Goal: Task Accomplishment & Management: Manage account settings

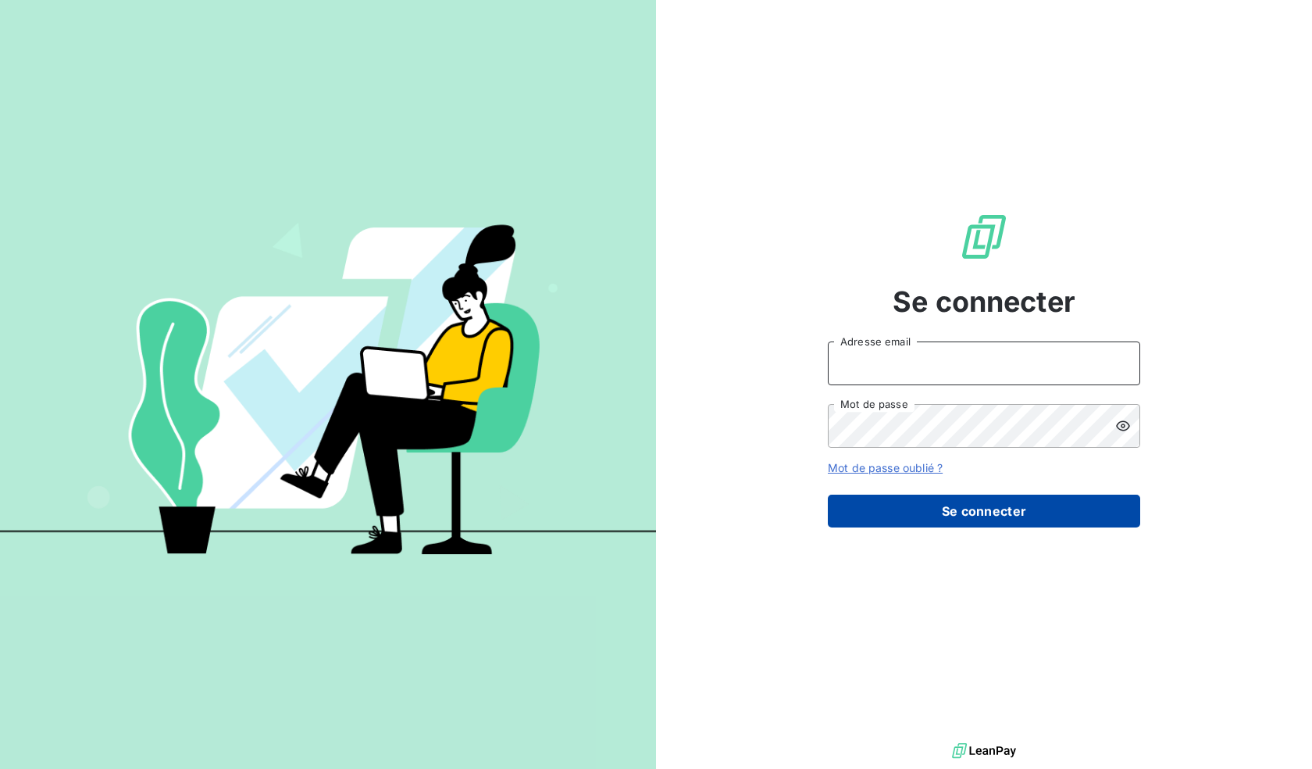
type input "[EMAIL_ADDRESS][DOMAIN_NAME]"
click at [946, 518] on button "Se connecter" at bounding box center [984, 510] width 312 height 33
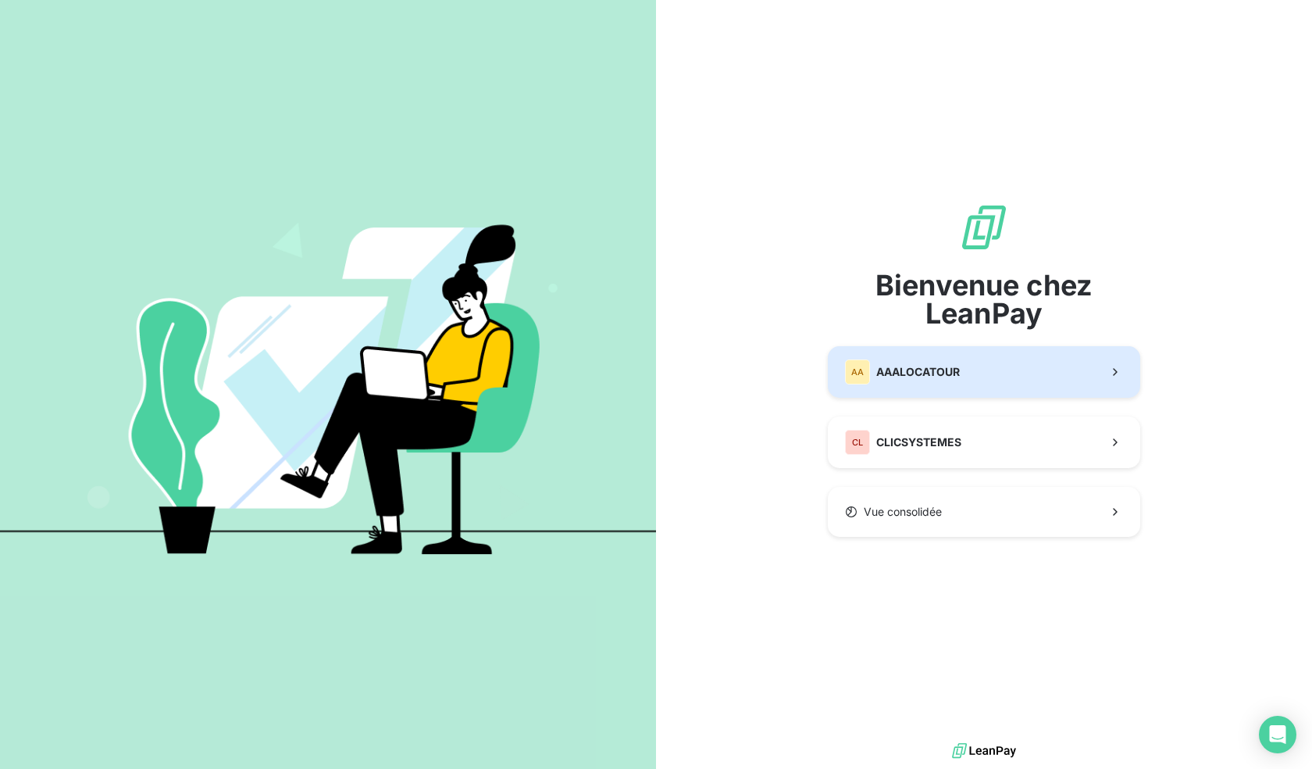
click at [951, 370] on span "AAALOCATOUR" at bounding box center [918, 372] width 84 height 16
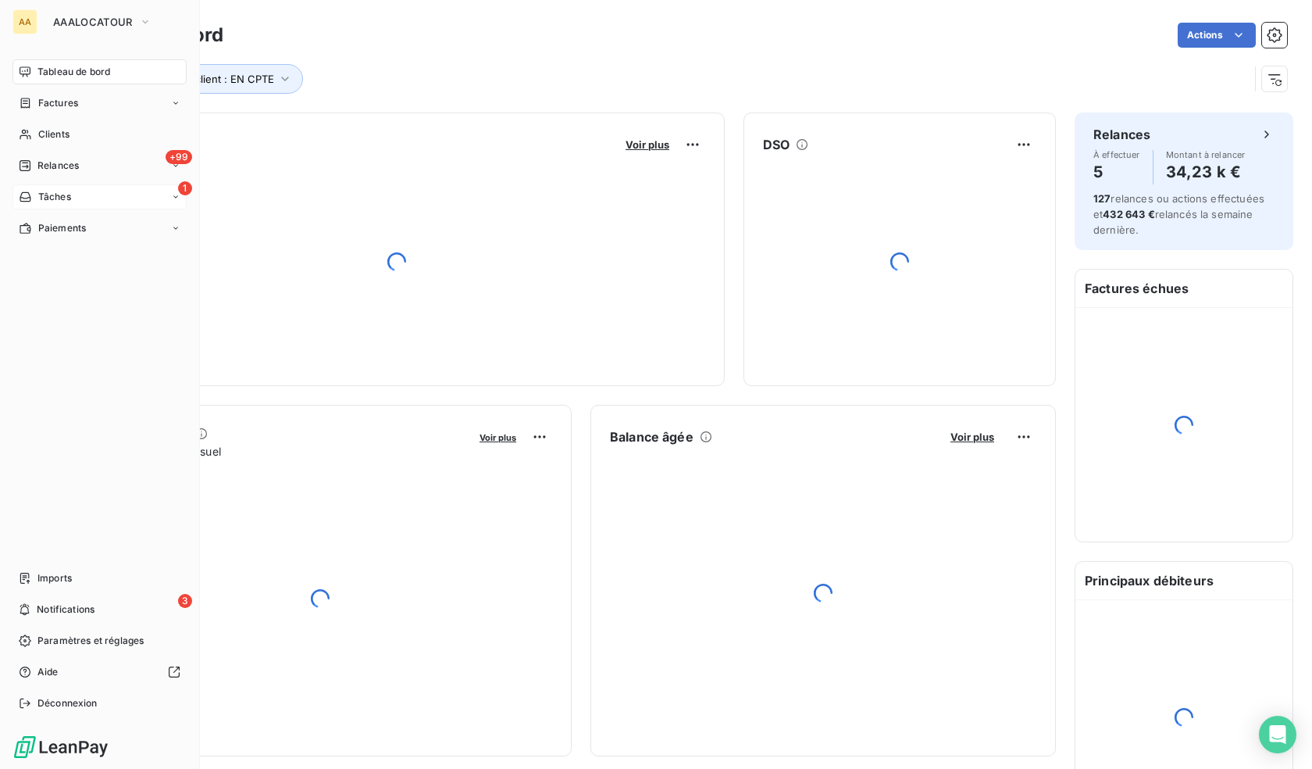
click at [80, 194] on div "1 Tâches" at bounding box center [99, 196] width 174 height 25
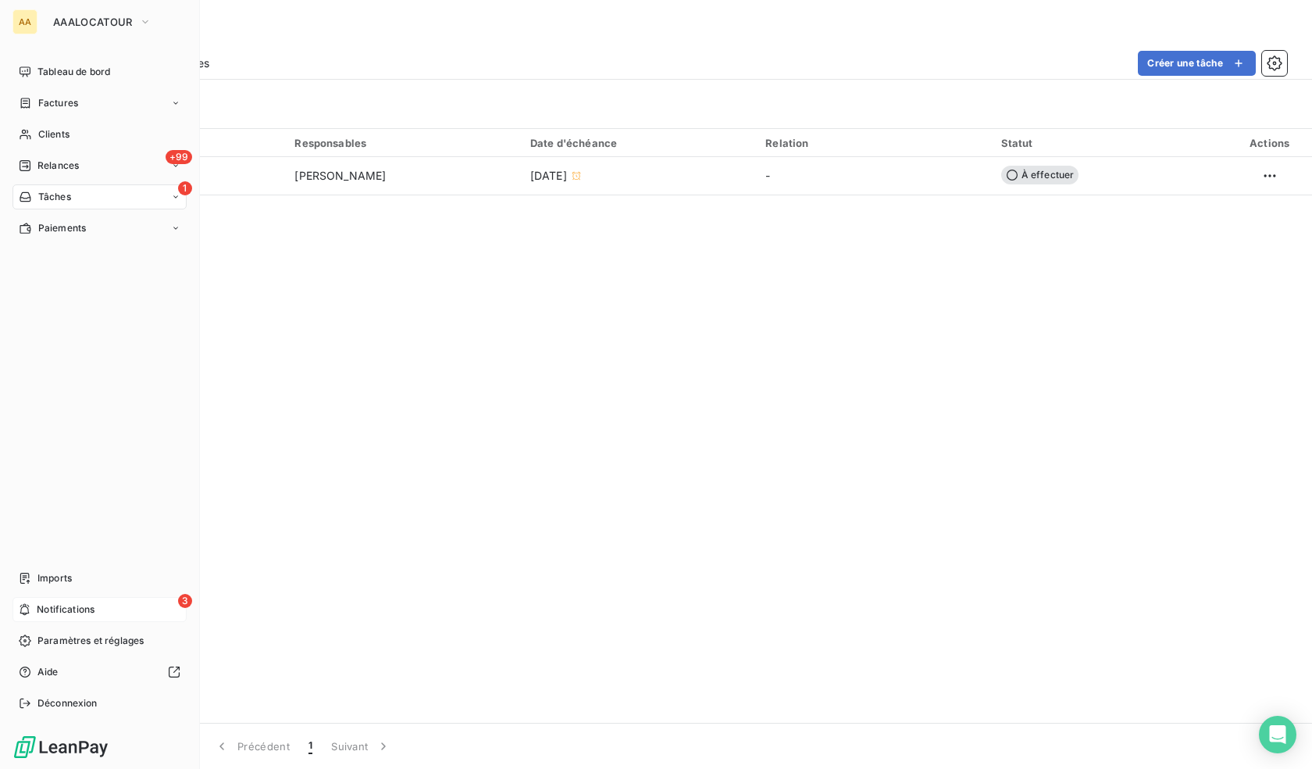
click at [42, 605] on span "Notifications" at bounding box center [66, 609] width 58 height 14
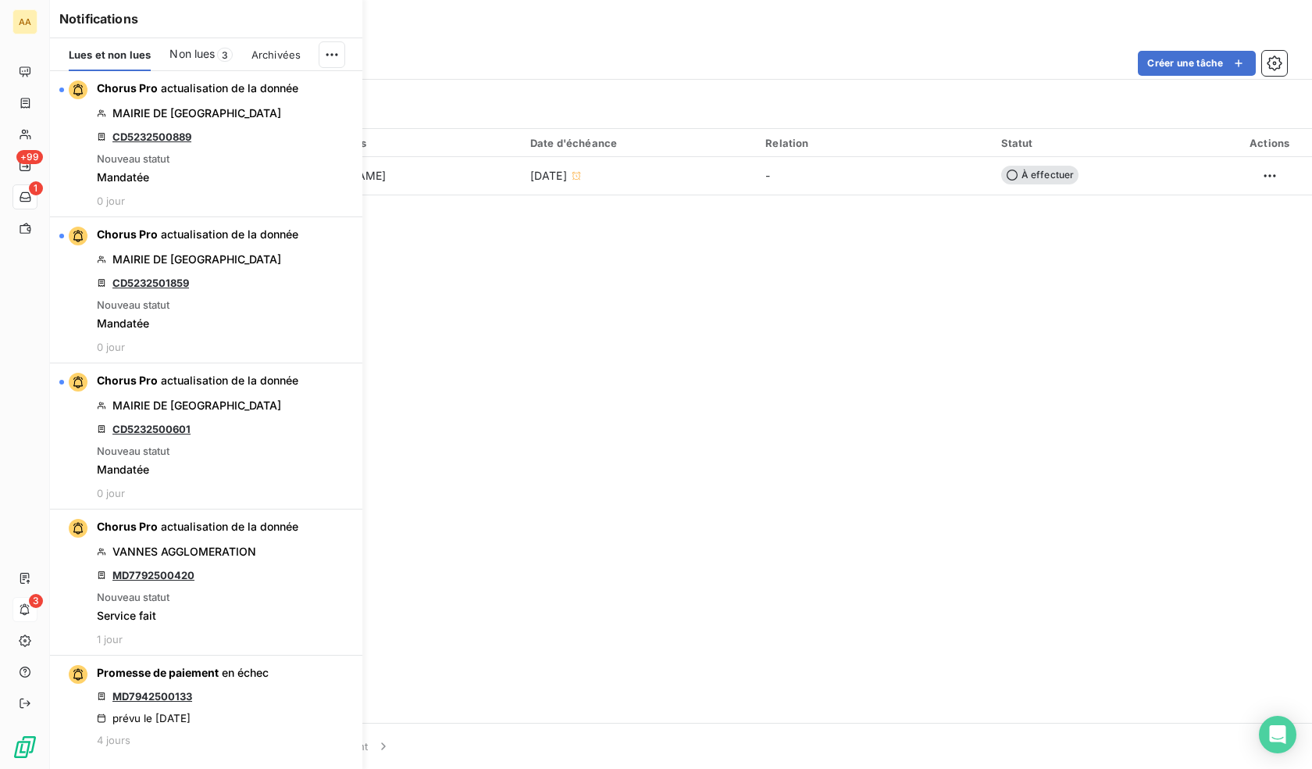
click at [39, 191] on div "Notifications Lues et non lues Non lues 3 Archivées Chorus Pro actualisation de…" at bounding box center [190, 384] width 312 height 769
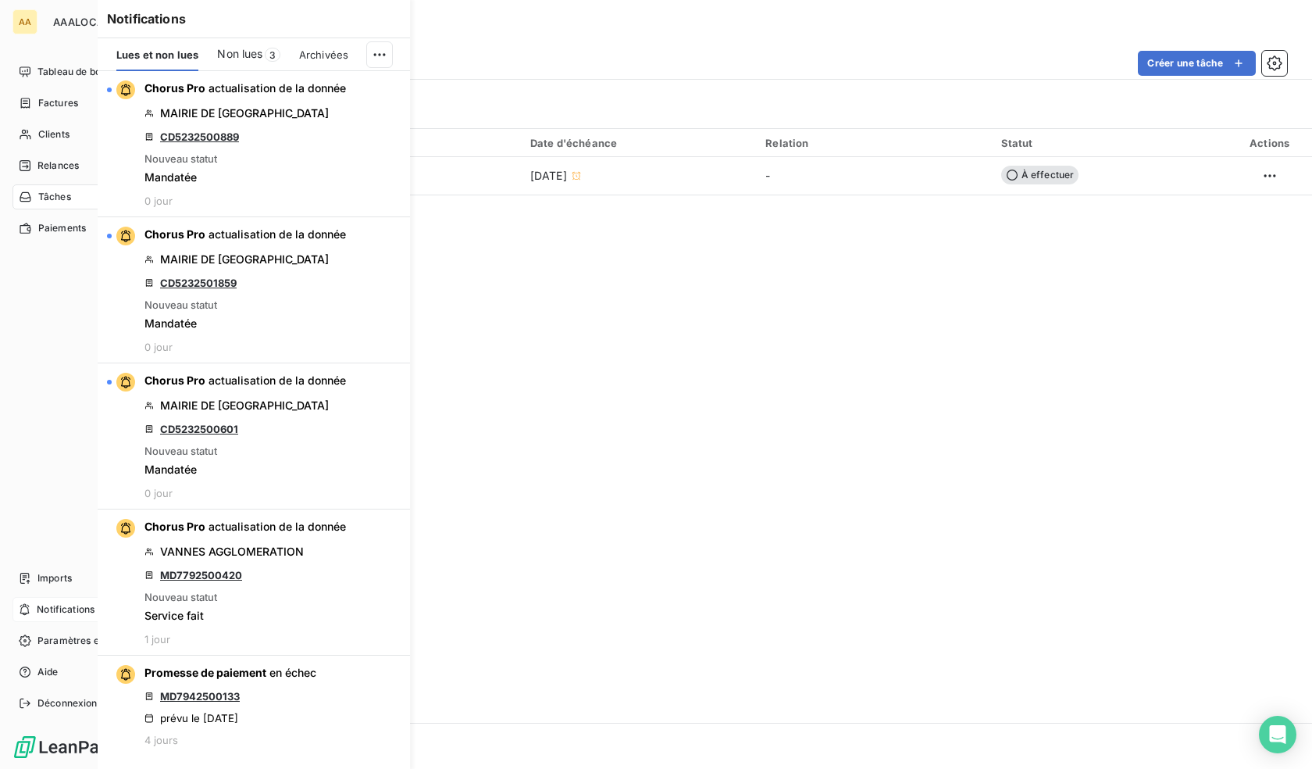
click at [34, 193] on div "Tâches" at bounding box center [45, 197] width 52 height 14
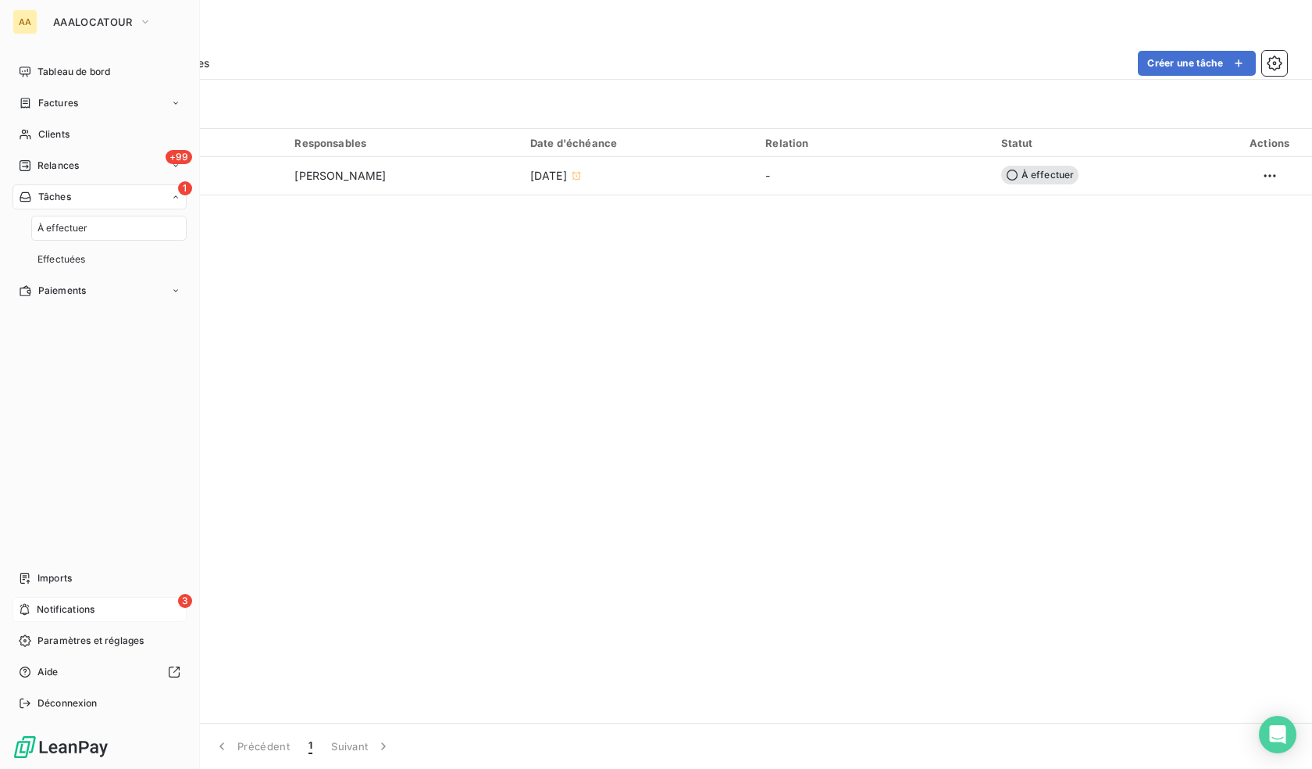
click at [74, 610] on span "Notifications" at bounding box center [66, 609] width 58 height 14
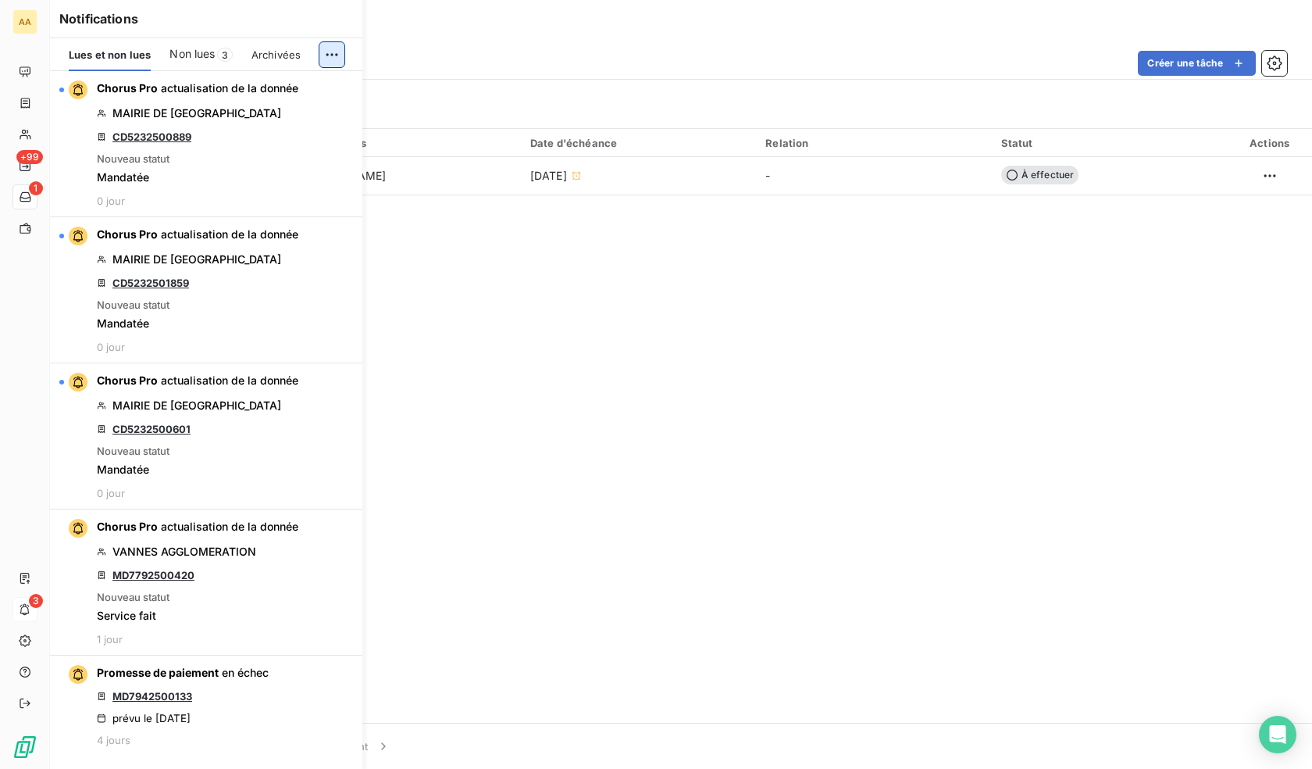
click at [333, 52] on html "AA +99 1 3 Tâches À effectuer Effectuées Créer une tâche Filtrer Tâche 1 Respon…" at bounding box center [656, 384] width 1312 height 769
click at [201, 94] on div "Tout marquer comme lu" at bounding box center [227, 89] width 219 height 25
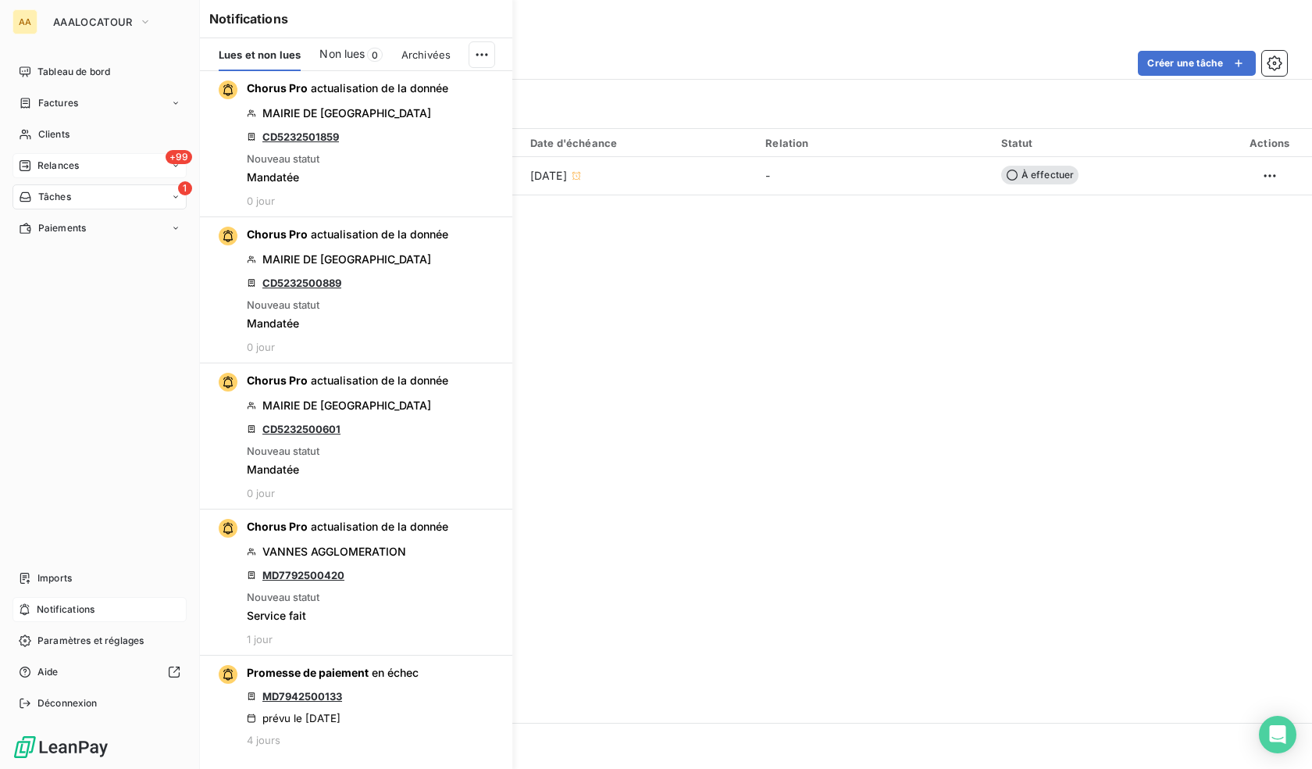
click at [76, 158] on div "+99 Relances" at bounding box center [99, 165] width 174 height 25
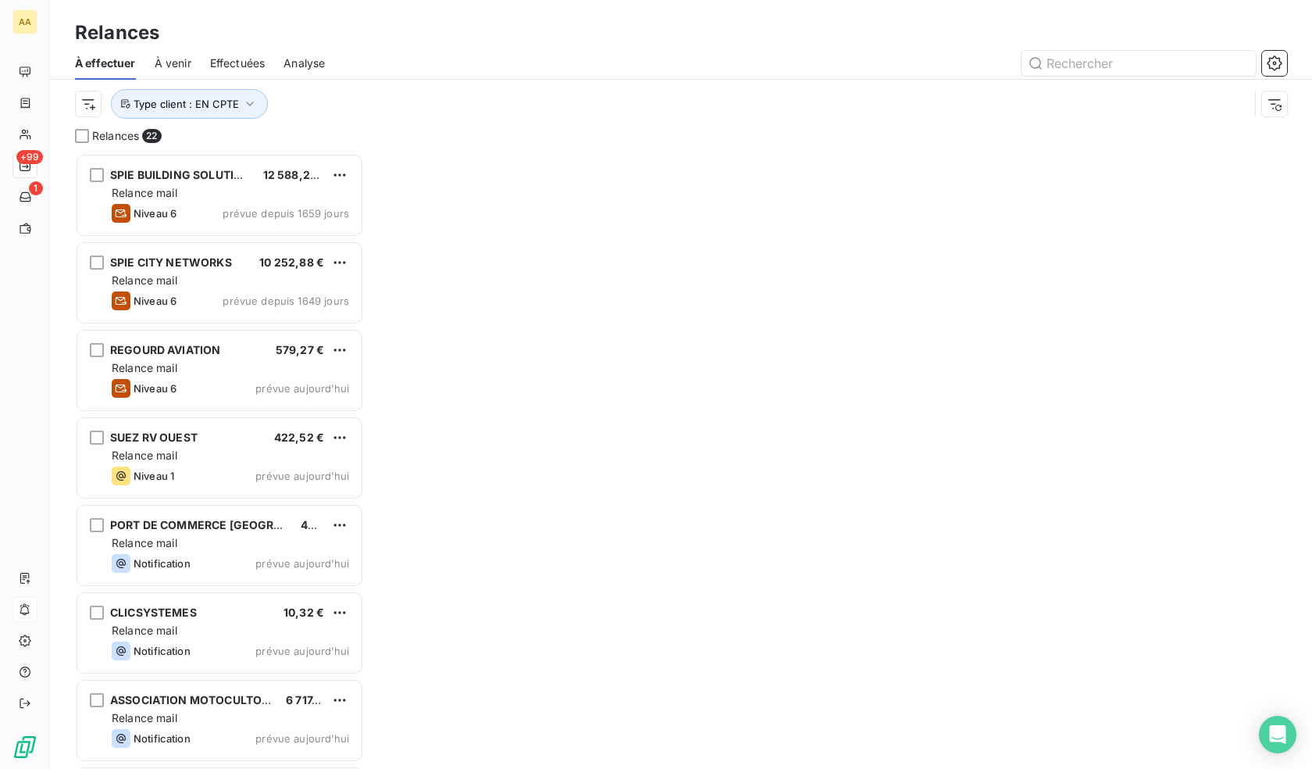
scroll to position [604, 277]
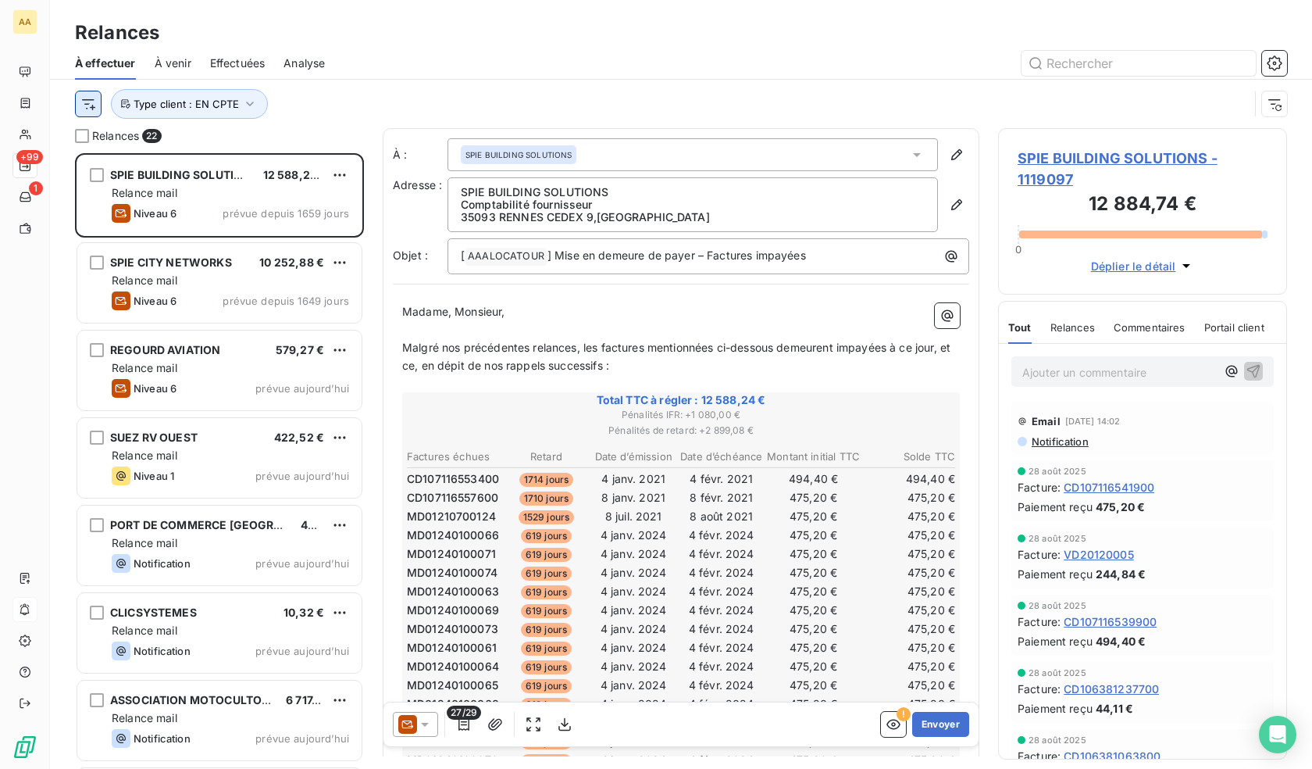
click at [91, 101] on html "AA +99 1 Relances À effectuer À venir Effectuées Analyse Type client : EN CPTE …" at bounding box center [656, 384] width 1312 height 769
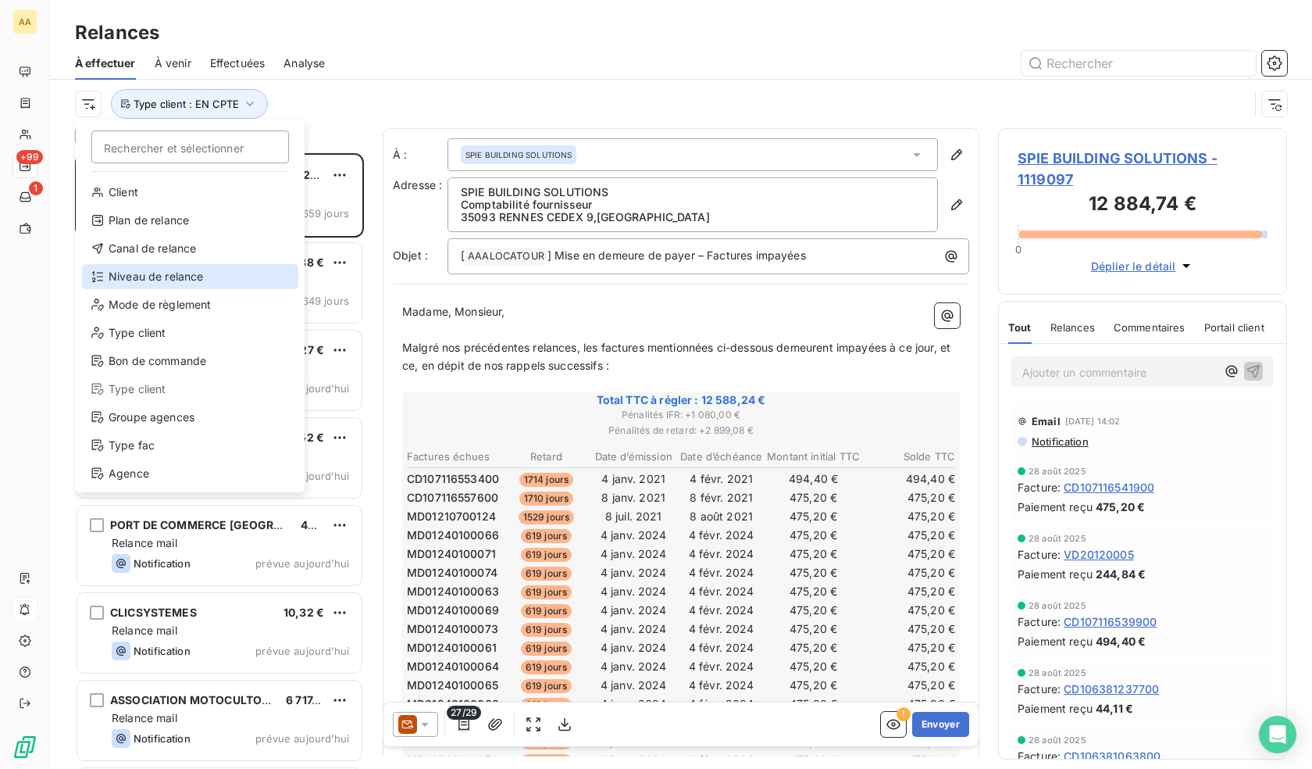
click at [159, 277] on div "Niveau de relance" at bounding box center [190, 276] width 216 height 25
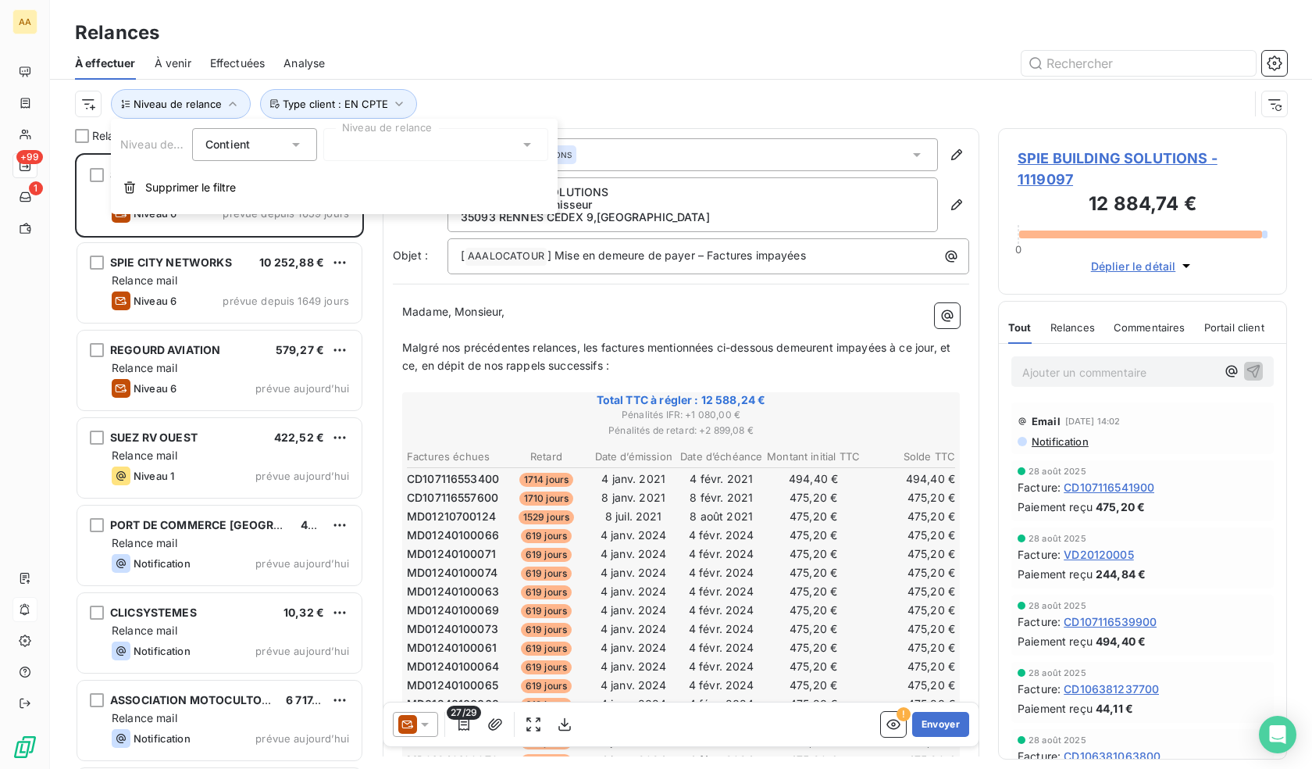
click at [418, 142] on div at bounding box center [435, 144] width 225 height 33
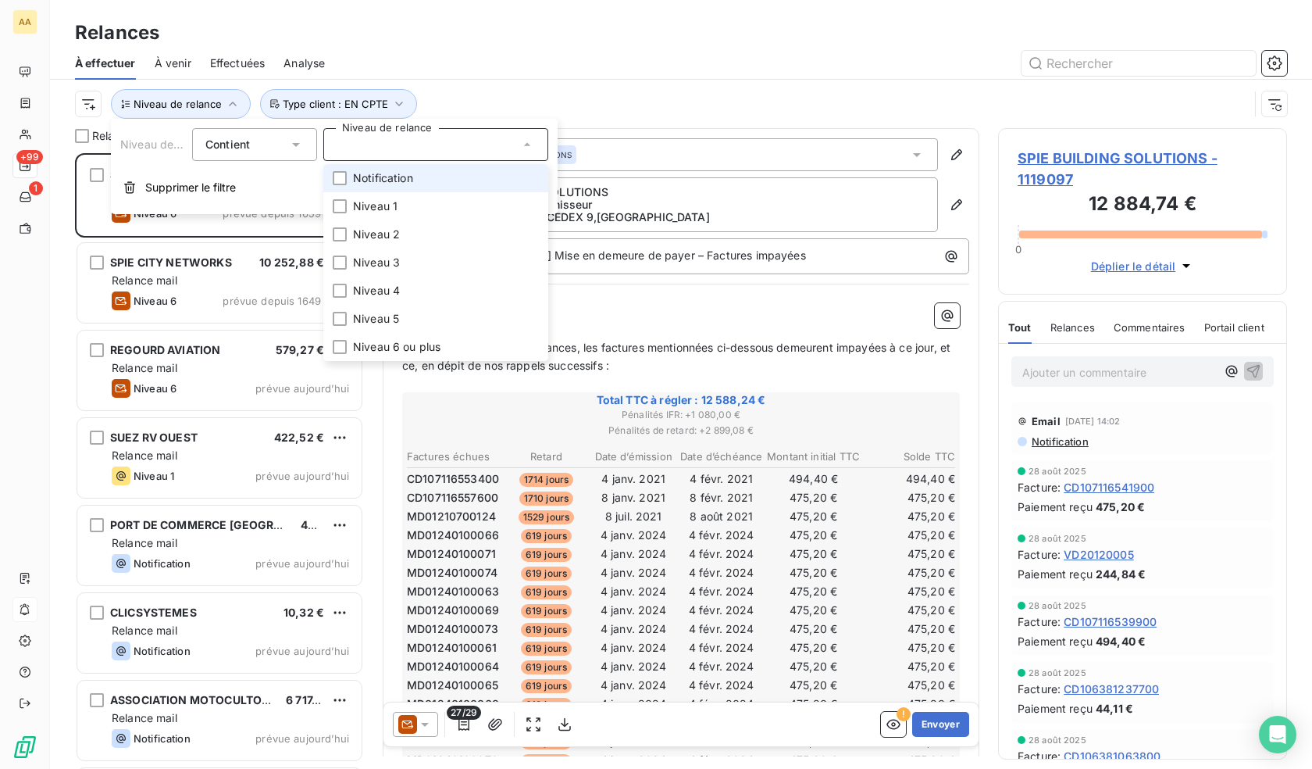
click at [408, 180] on span "Notification" at bounding box center [383, 178] width 60 height 16
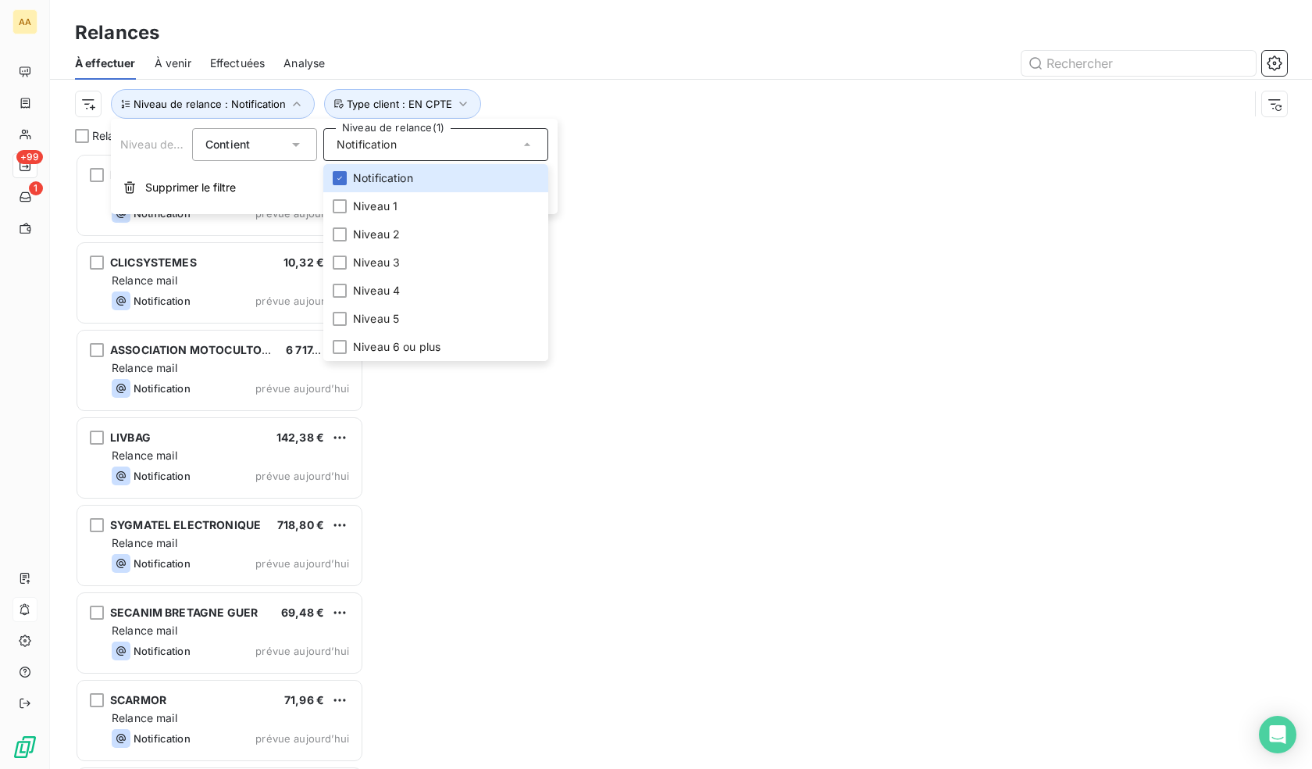
scroll to position [604, 277]
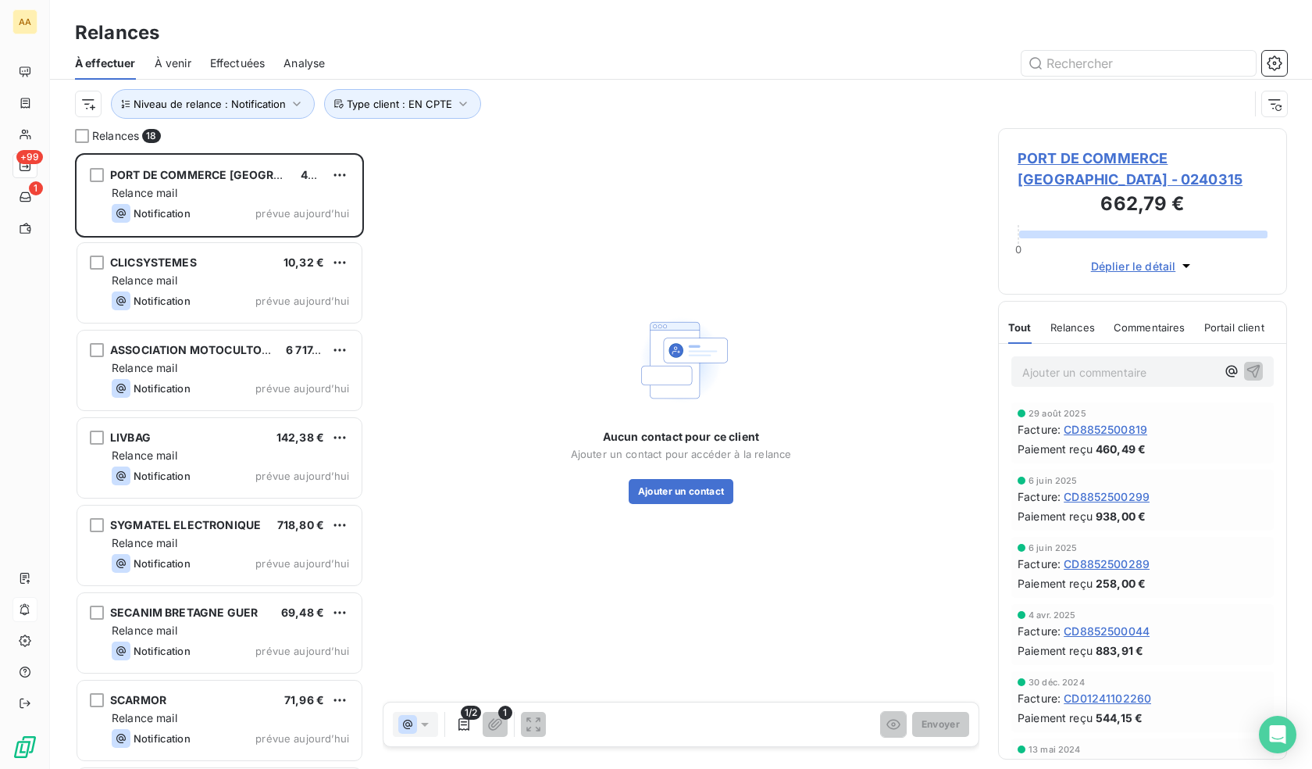
click at [557, 52] on div at bounding box center [815, 63] width 943 height 25
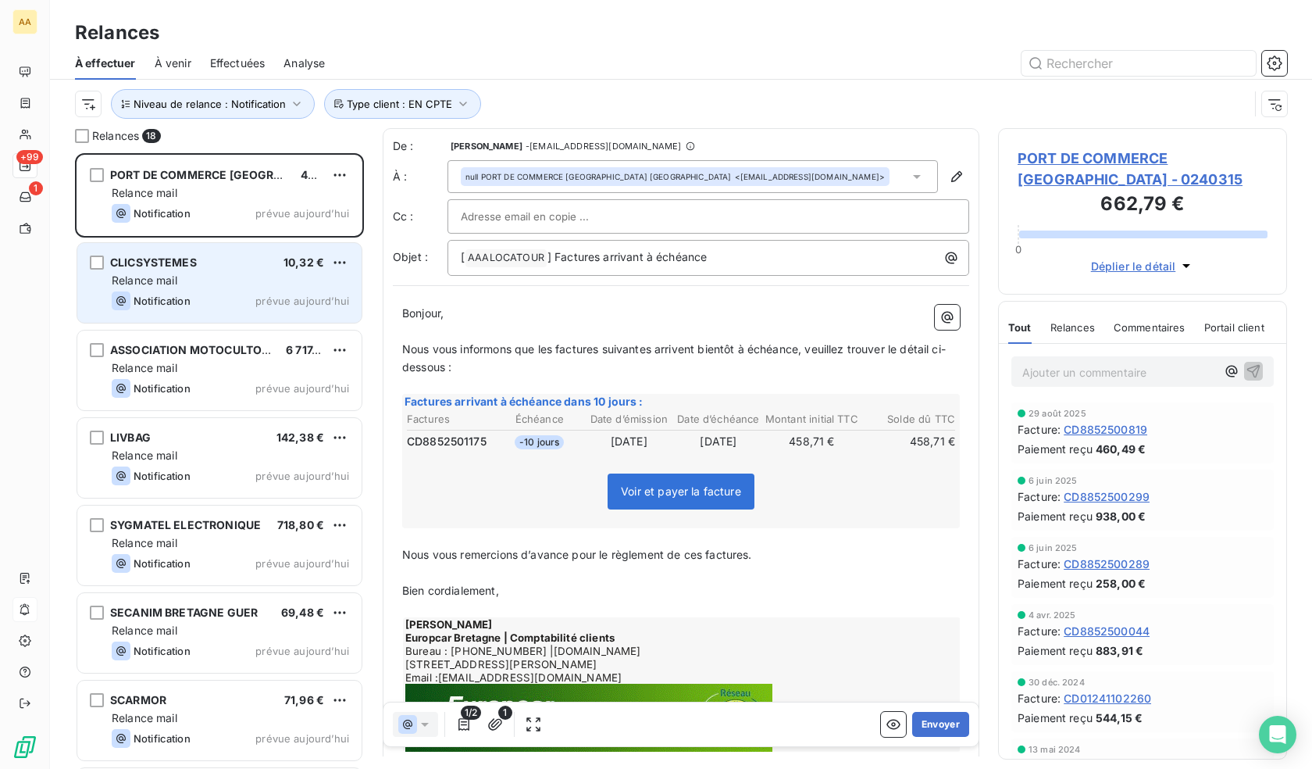
click at [250, 280] on div "Relance mail" at bounding box center [230, 281] width 237 height 16
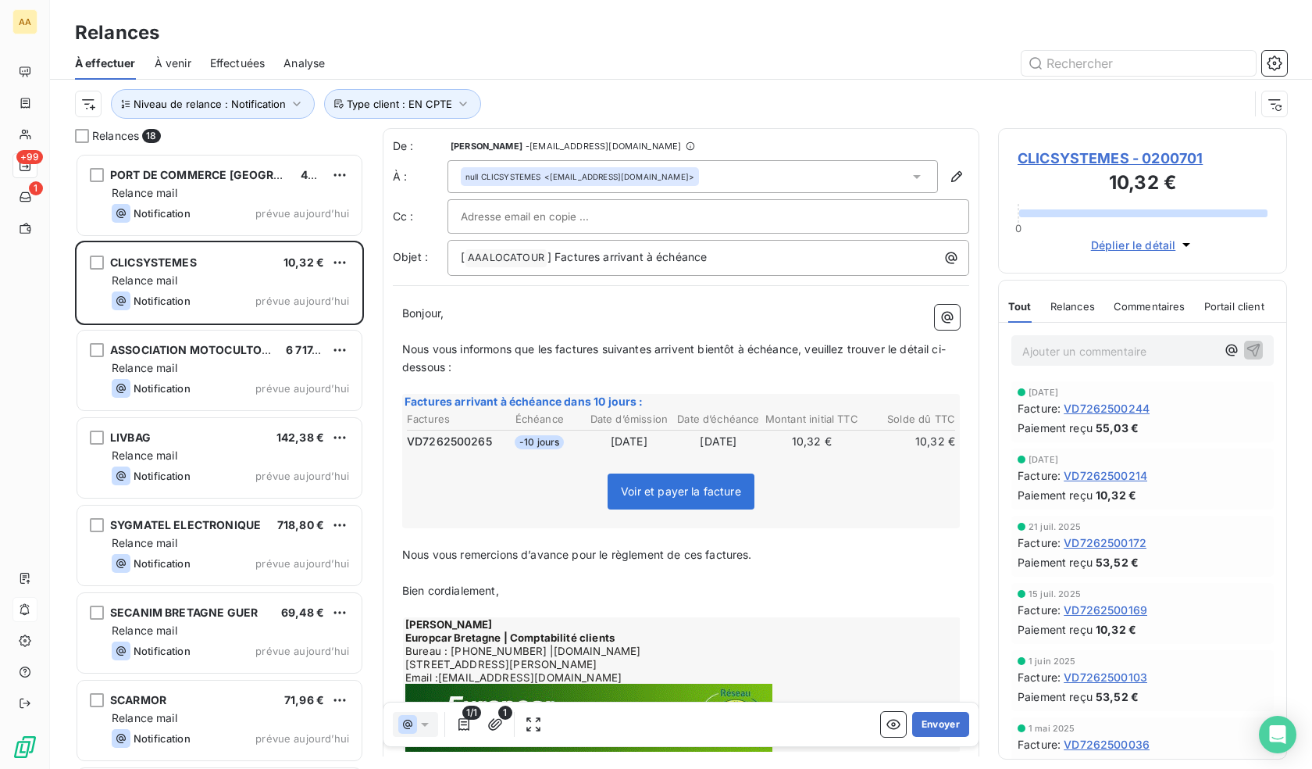
click at [1162, 160] on span "CLICSYSTEMES - 0200701" at bounding box center [1143, 158] width 250 height 21
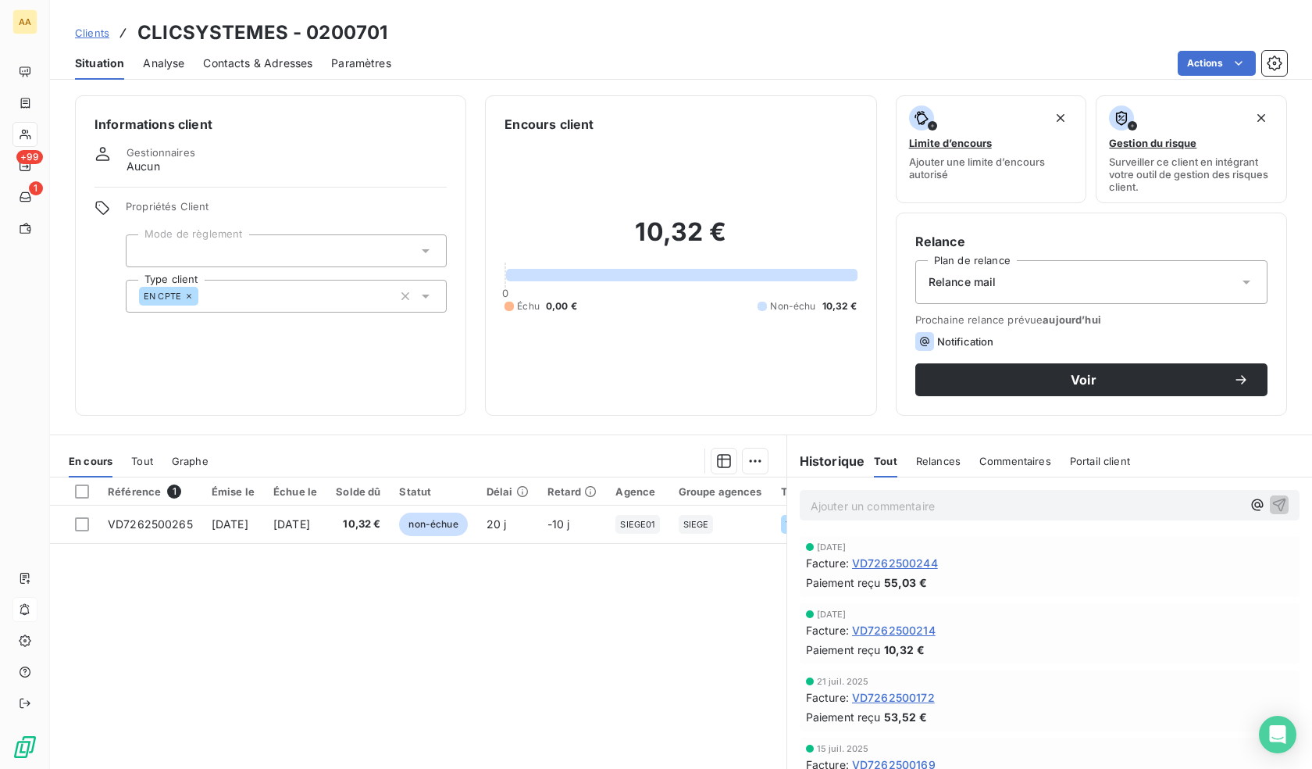
click at [328, 299] on div "EN CPTE" at bounding box center [286, 296] width 321 height 33
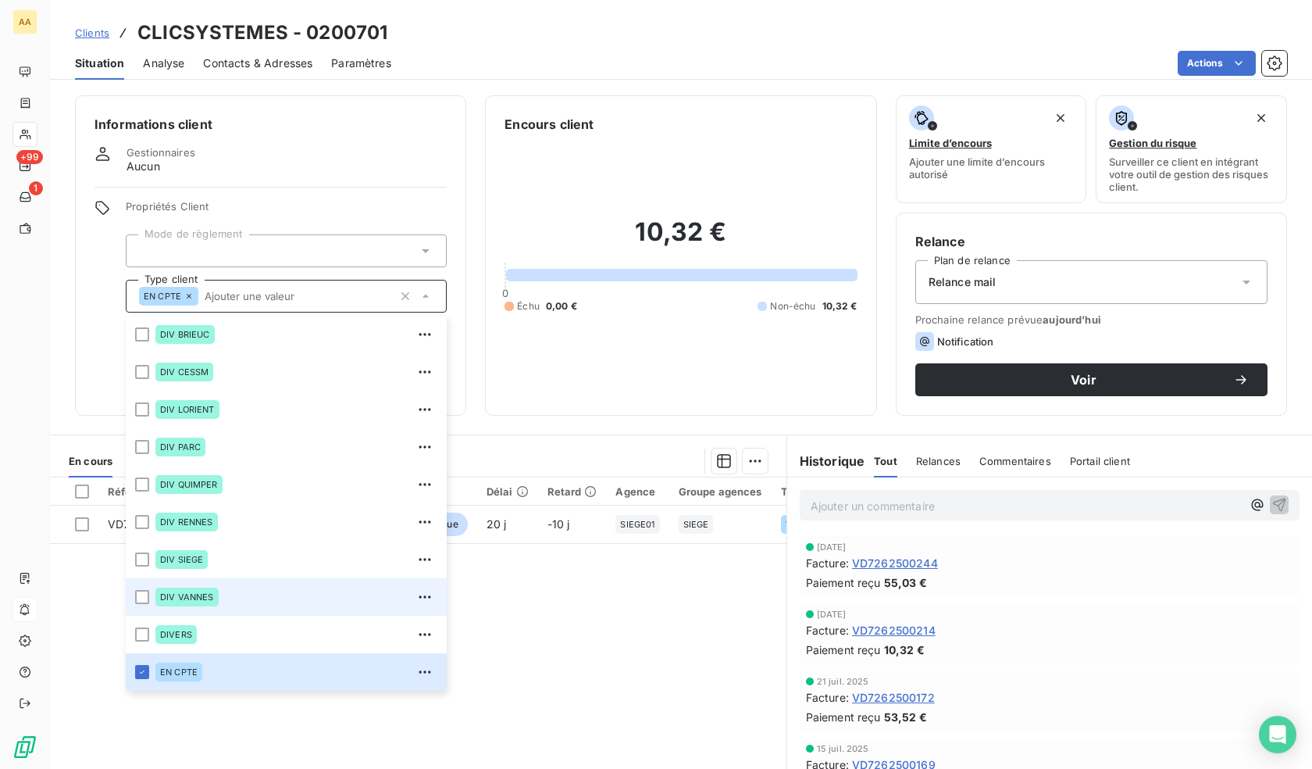
scroll to position [412, 0]
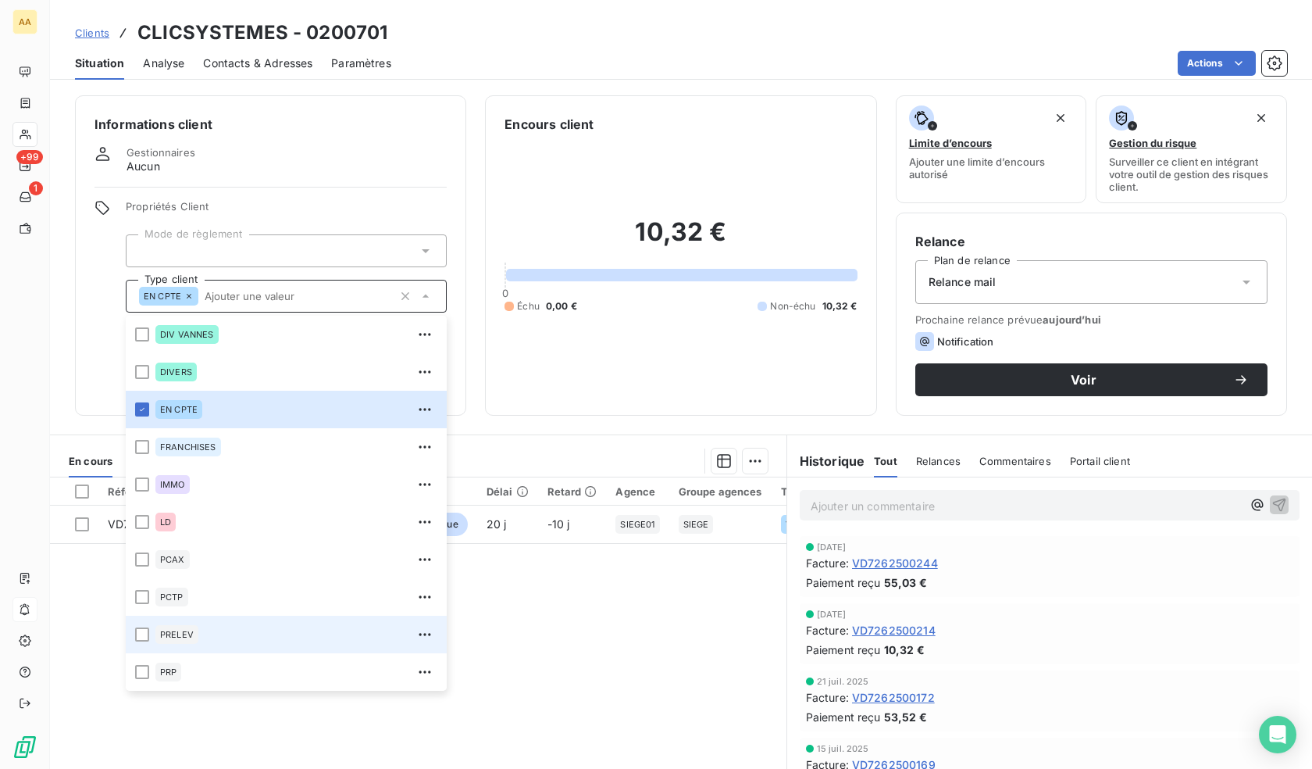
click at [203, 639] on div "PRELEV" at bounding box center [296, 634] width 282 height 25
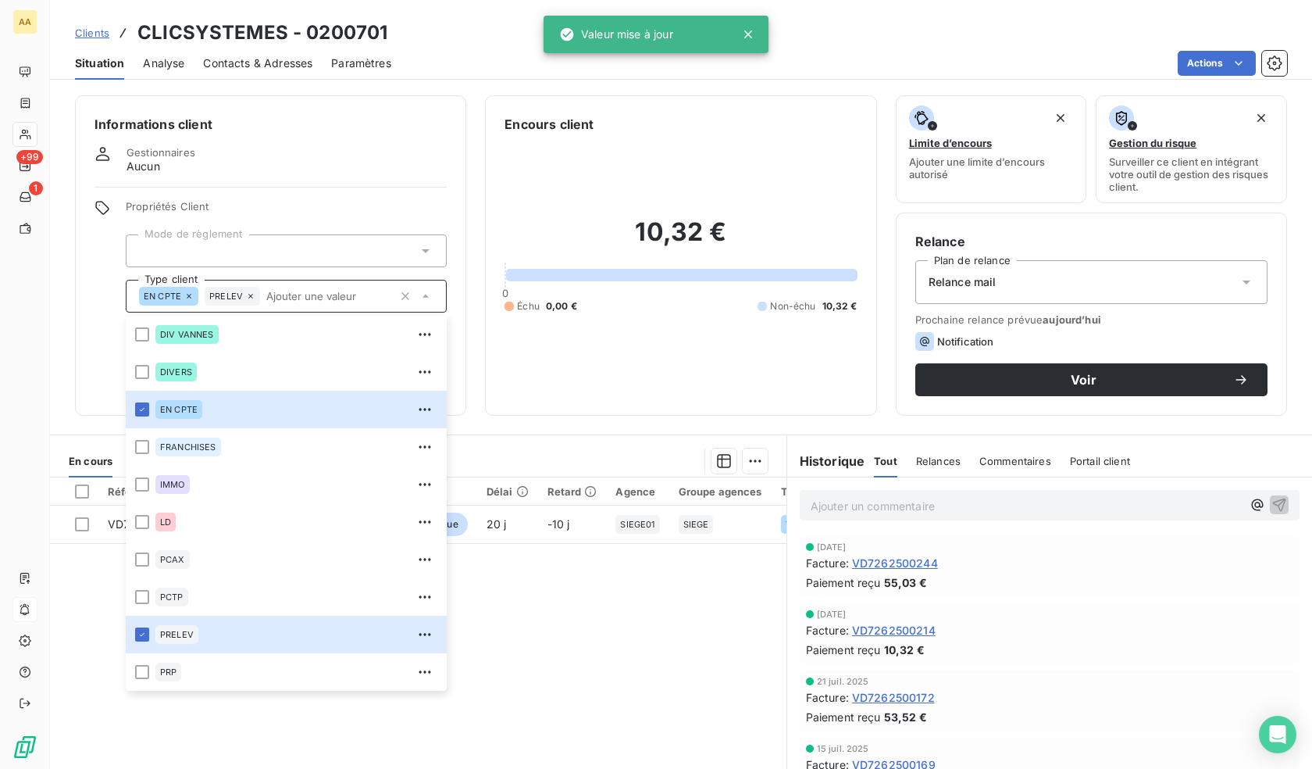
click at [576, 388] on div "10,32 € 0 Échu 0,00 € Non-échu 10,32 €" at bounding box center [681, 265] width 352 height 262
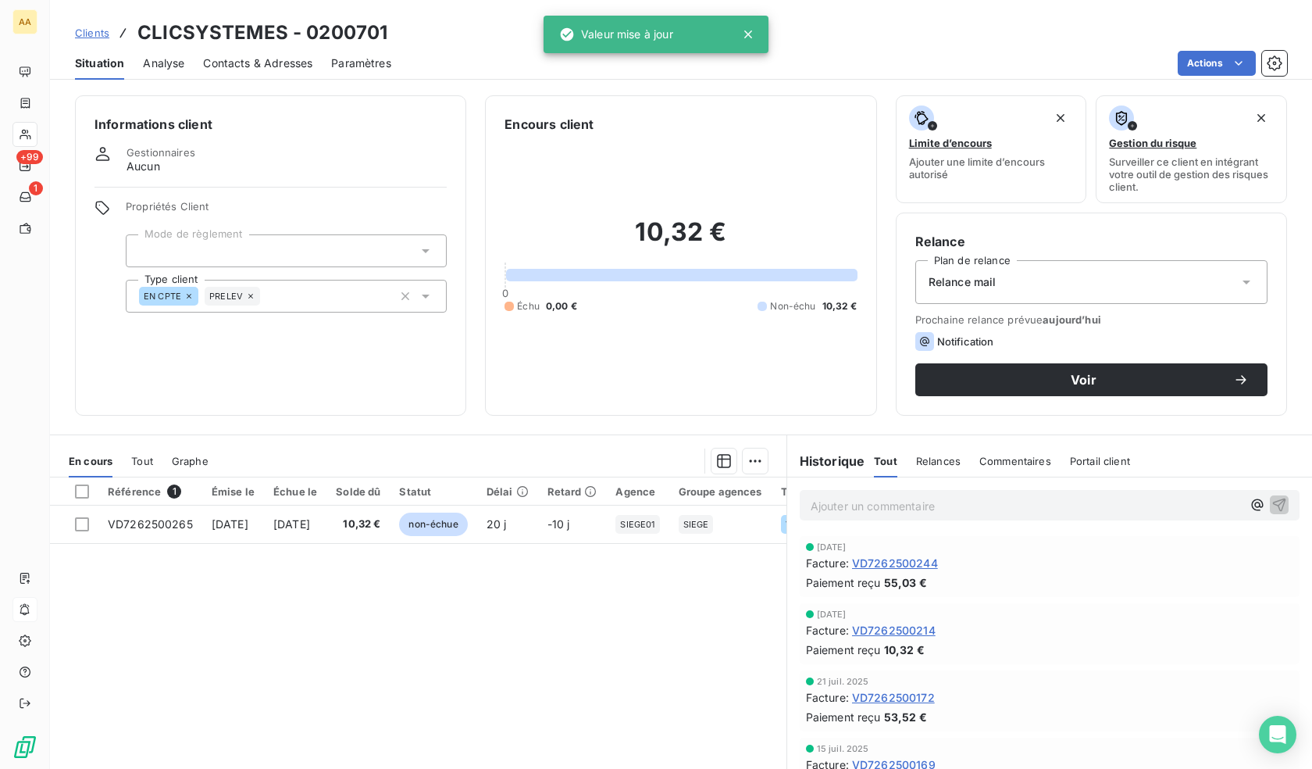
click at [1044, 274] on div "Relance mail" at bounding box center [1091, 282] width 352 height 44
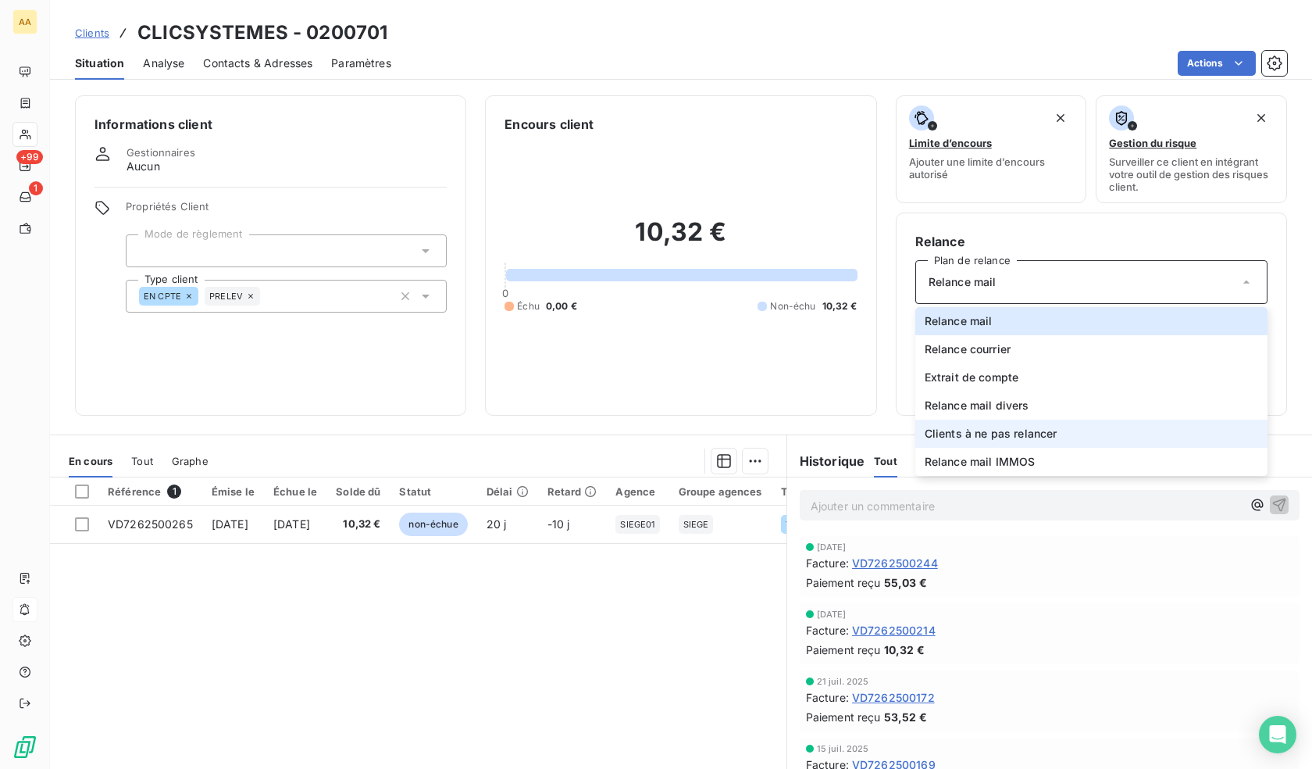
click at [995, 436] on span "Clients à ne pas relancer" at bounding box center [991, 434] width 133 height 16
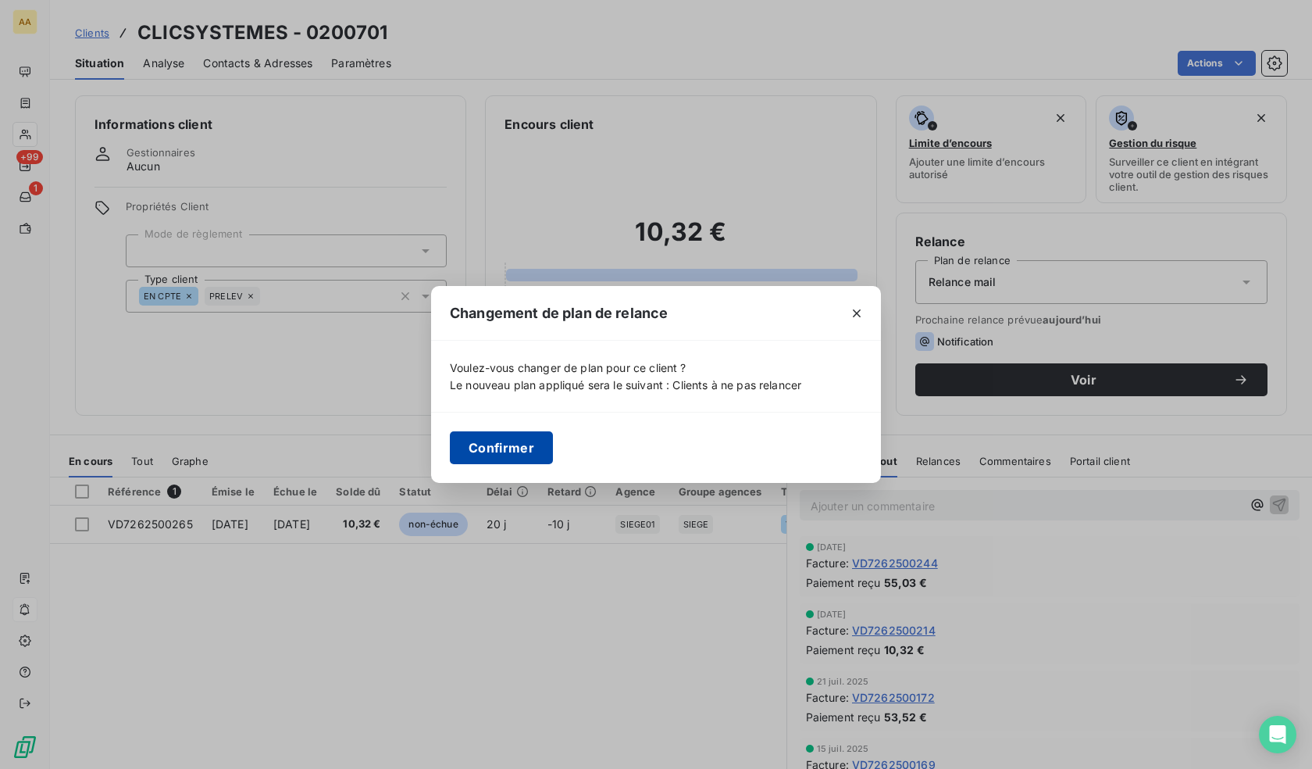
click at [503, 450] on button "Confirmer" at bounding box center [501, 447] width 103 height 33
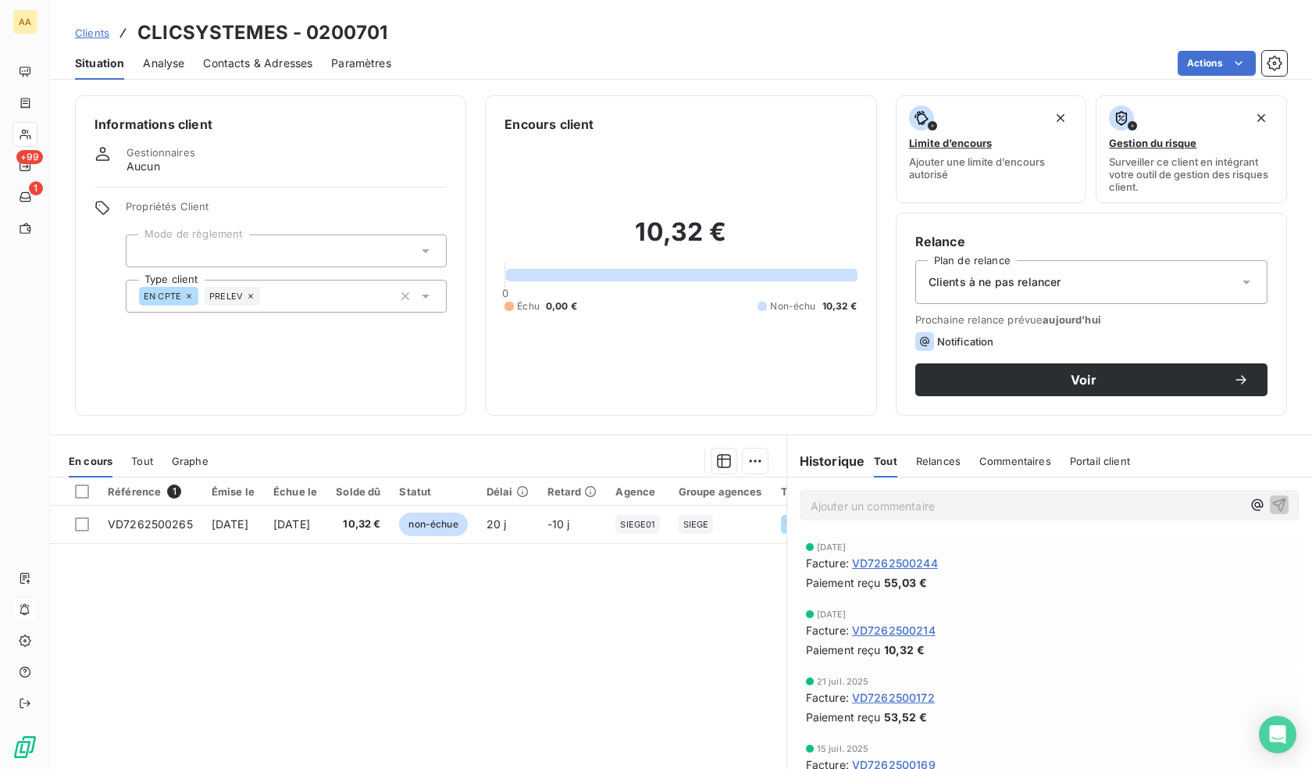
click at [1097, 280] on div "Clients à ne pas relancer" at bounding box center [1091, 282] width 352 height 44
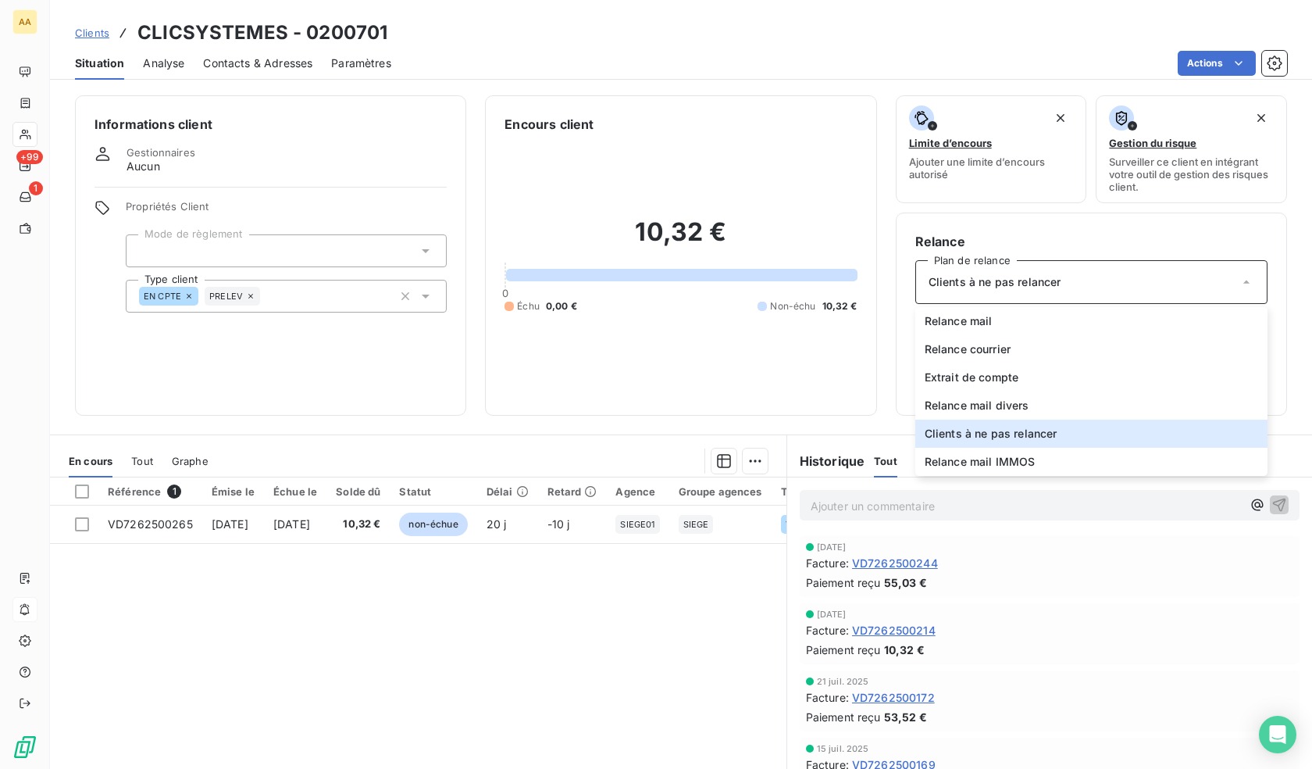
click at [784, 359] on div "10,32 € 0 Échu 0,00 € Non-échu 10,32 €" at bounding box center [681, 265] width 352 height 262
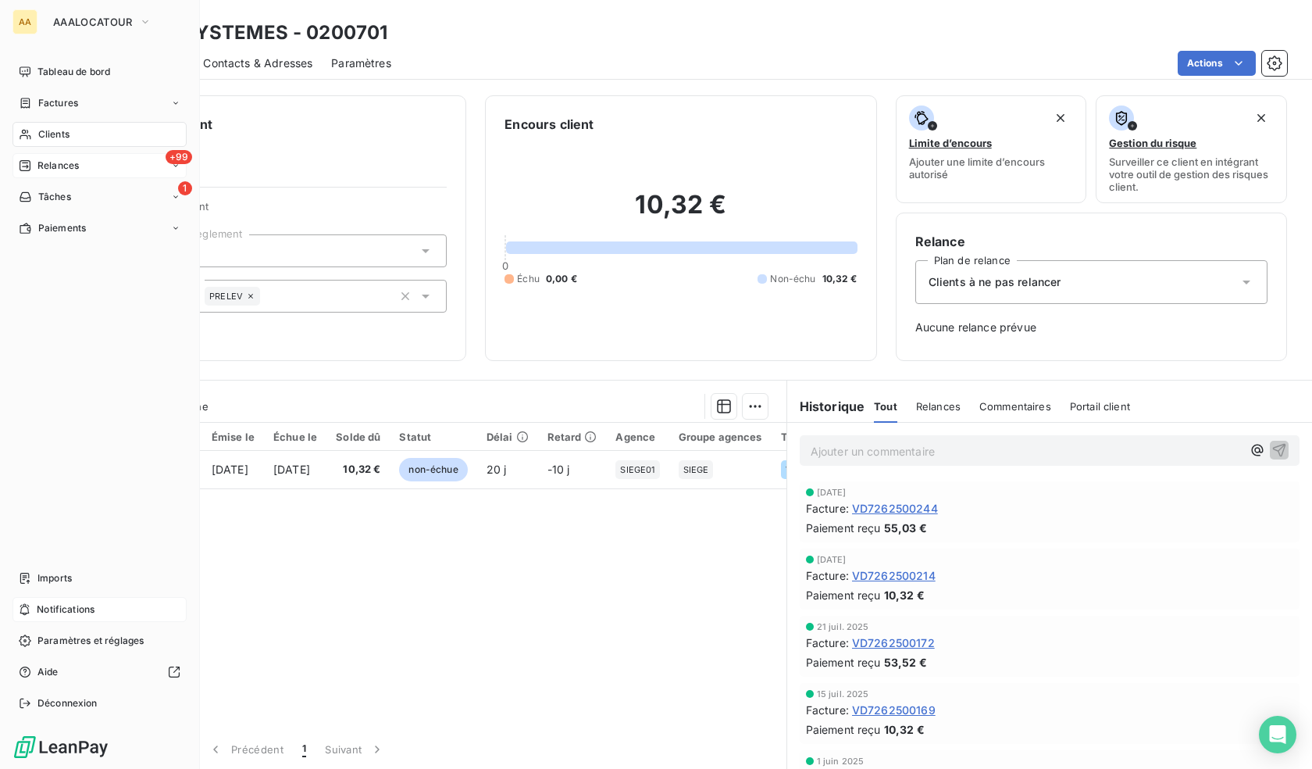
click at [38, 156] on div "+99 Relances" at bounding box center [99, 165] width 174 height 25
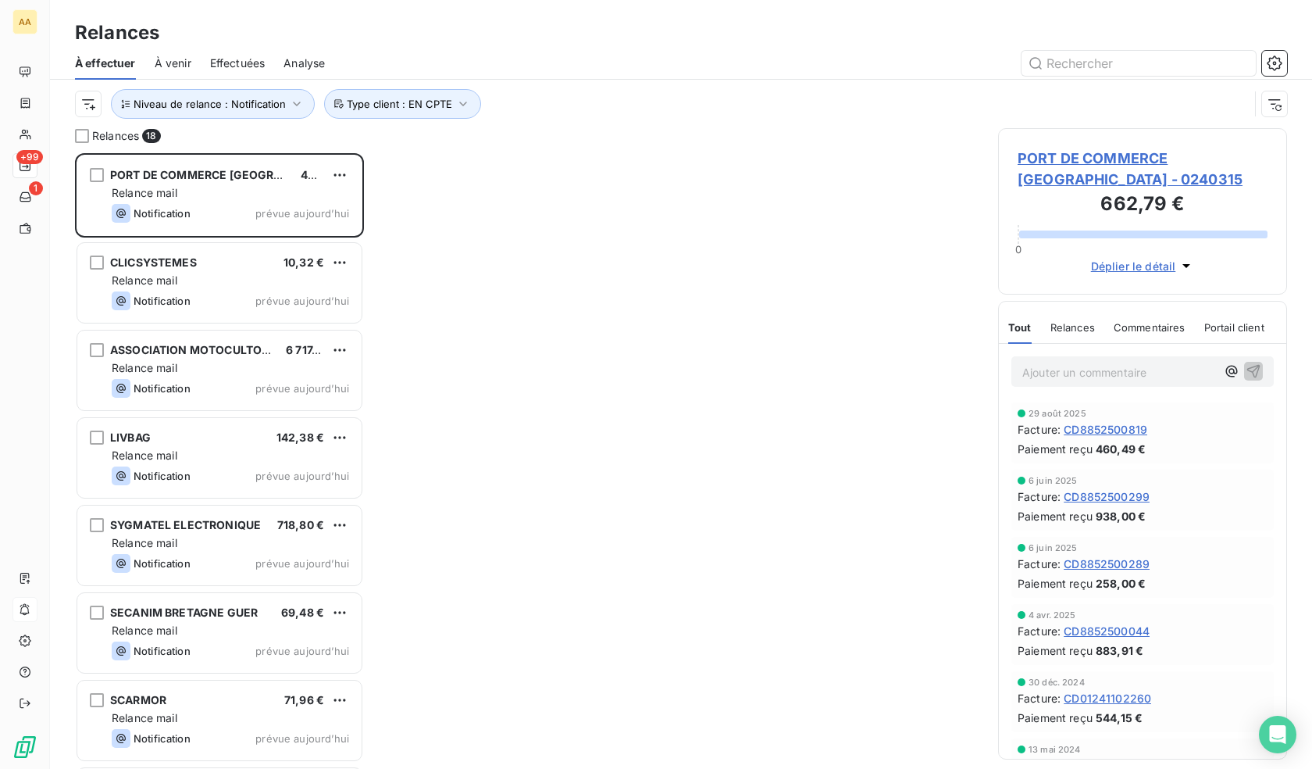
scroll to position [604, 277]
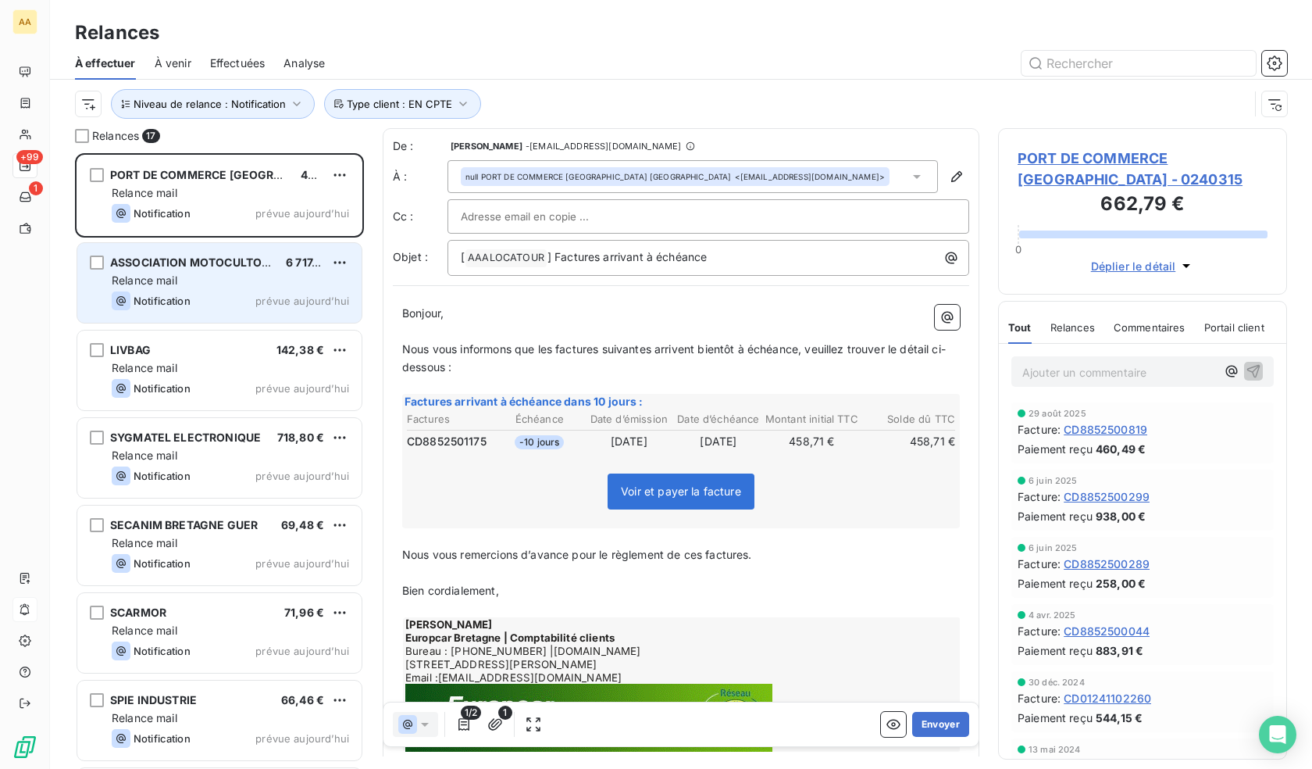
click at [247, 252] on div "ASSOCIATION MOTOCULTOR FEST PROD 6 717,01 € Relance mail Notification prévue au…" at bounding box center [219, 283] width 284 height 80
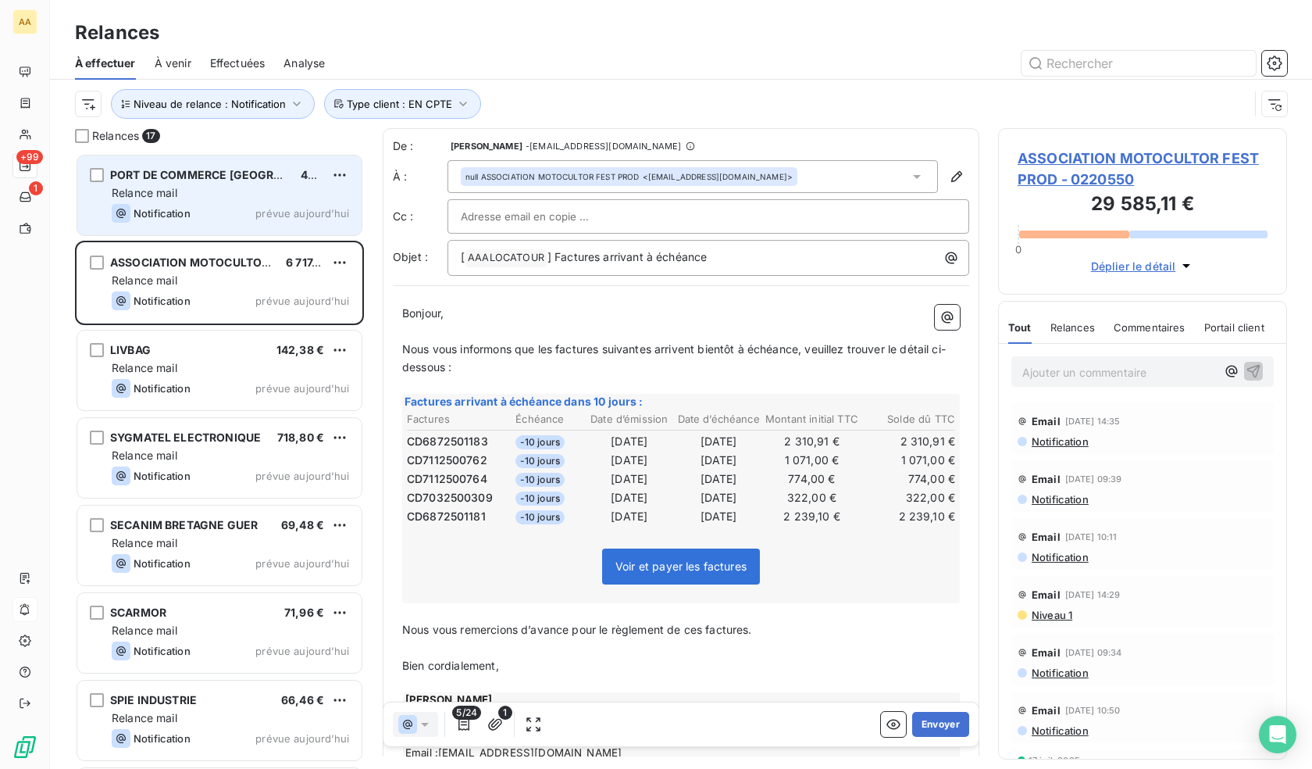
click at [237, 184] on div "PORT DE COMMERCE [GEOGRAPHIC_DATA] BRETAGNE SUD 458,71 € Relance mail Notificat…" at bounding box center [219, 195] width 284 height 80
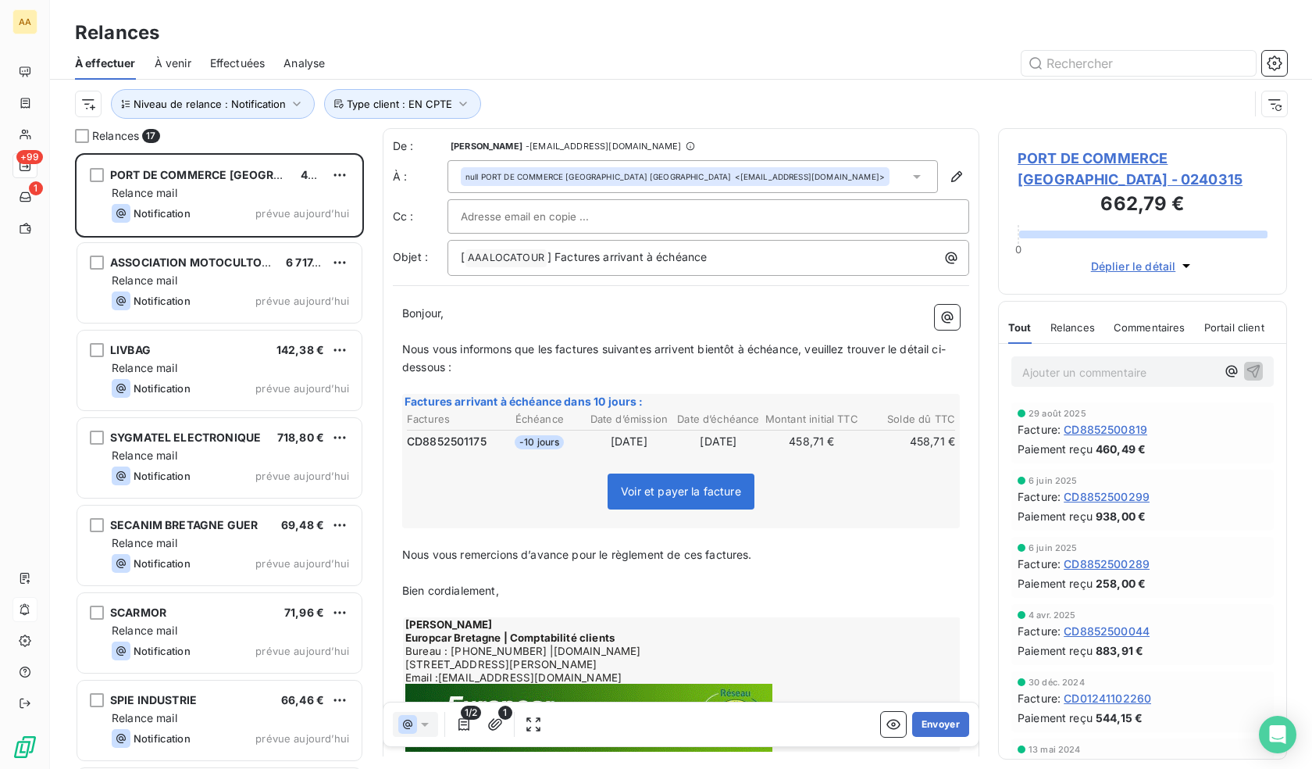
click at [342, 170] on html "AA +99 1 Relances À effectuer À venir Effectuées Analyse Niveau de relance : No…" at bounding box center [656, 384] width 1312 height 769
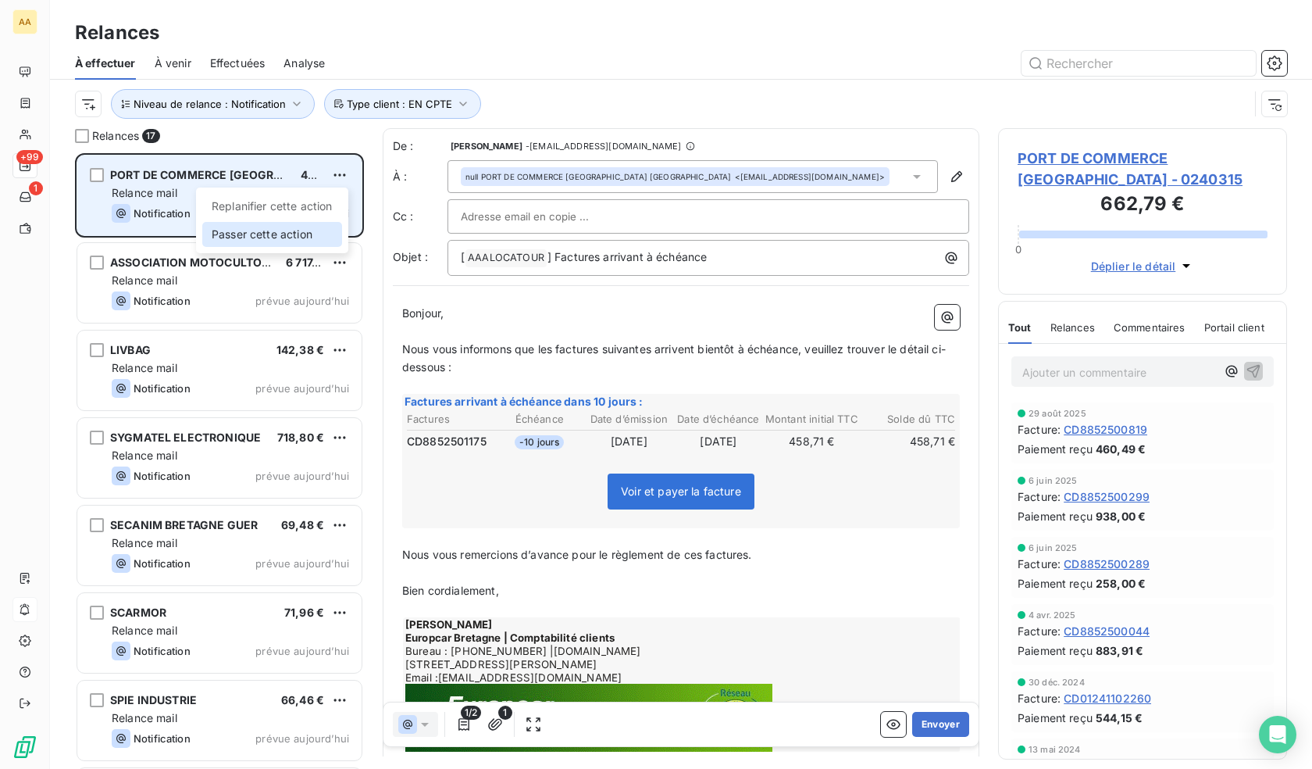
click at [286, 241] on div "Passer cette action" at bounding box center [272, 234] width 140 height 25
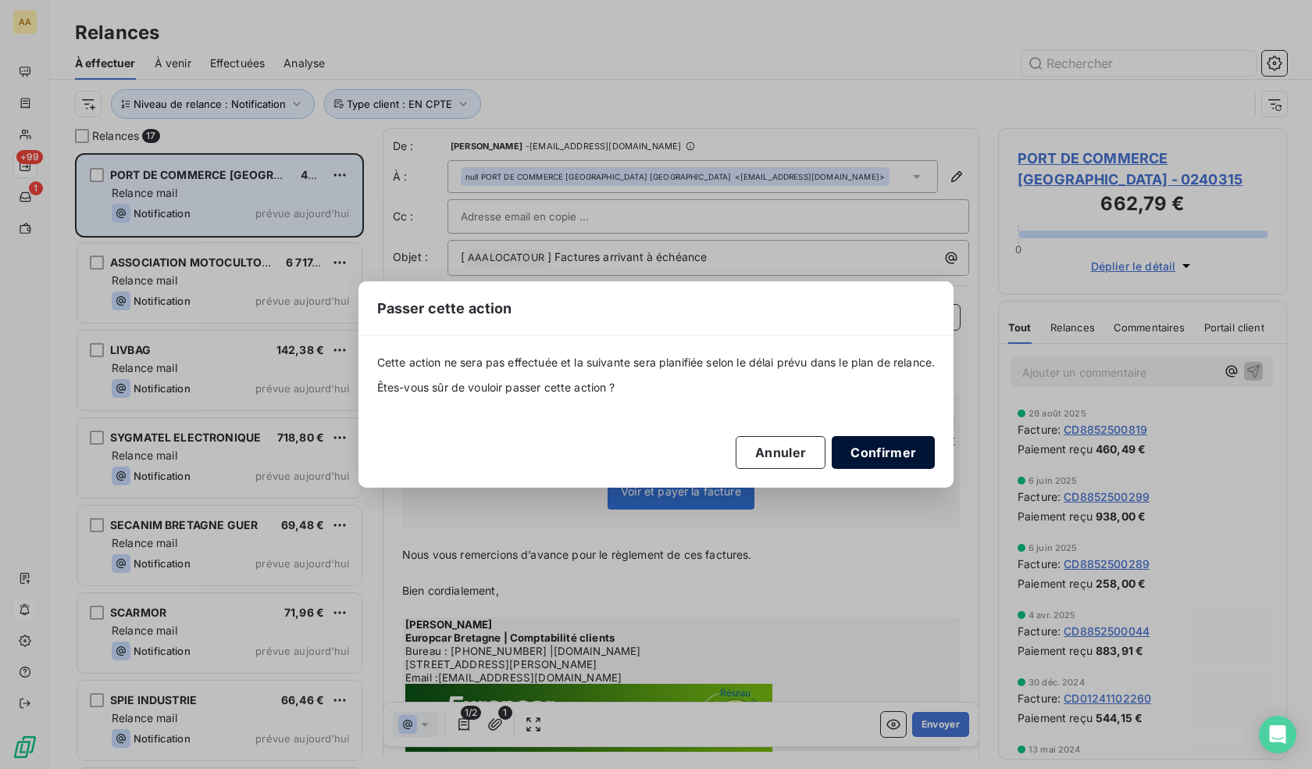
click at [901, 459] on button "Confirmer" at bounding box center [883, 452] width 103 height 33
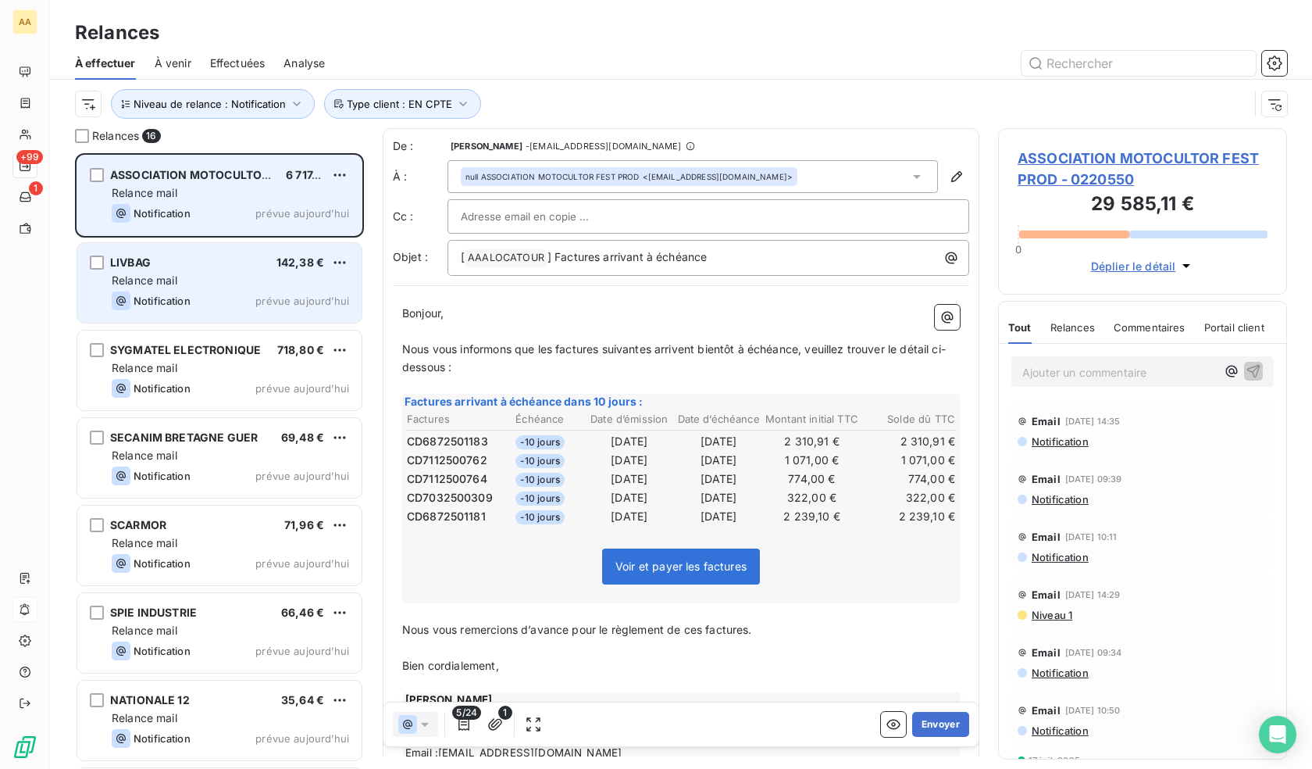
click at [210, 273] on div "Relance mail" at bounding box center [230, 281] width 237 height 16
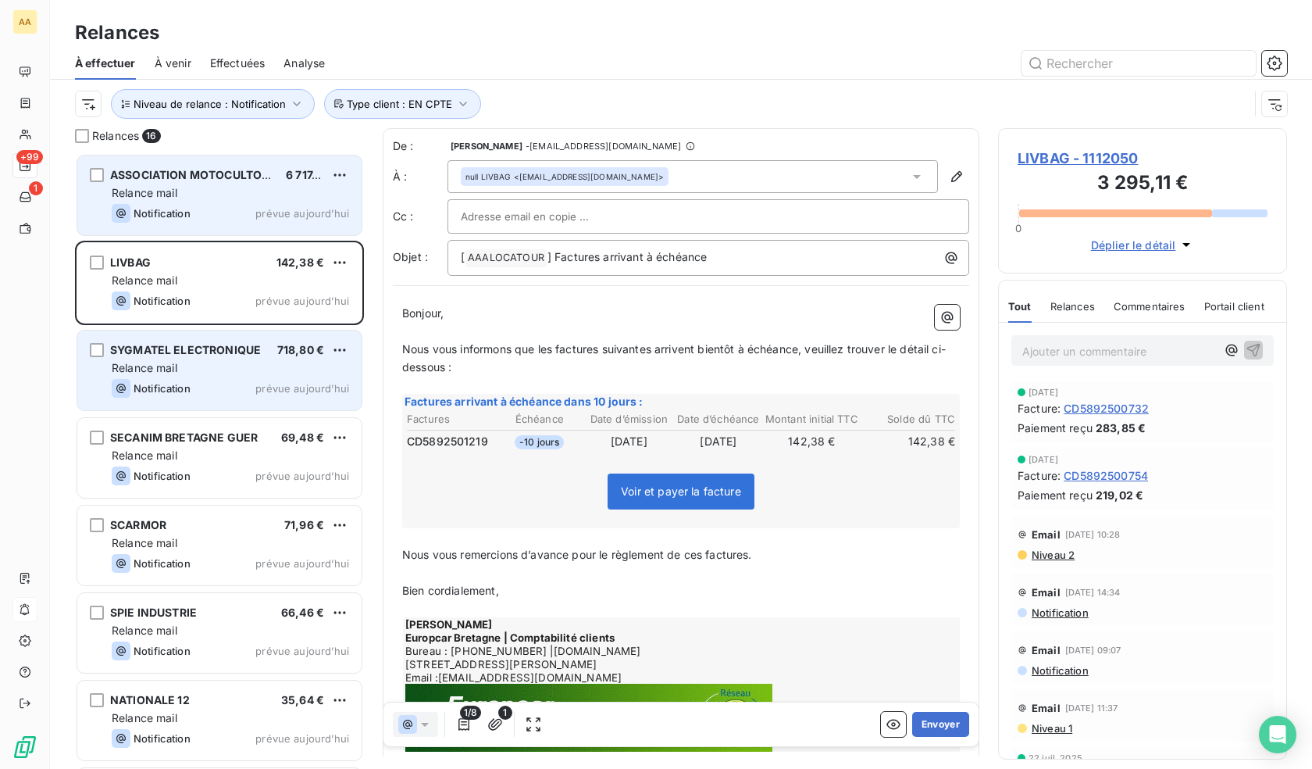
click at [213, 357] on div "SYGMATEL ELECTRONIQUE" at bounding box center [185, 350] width 151 height 16
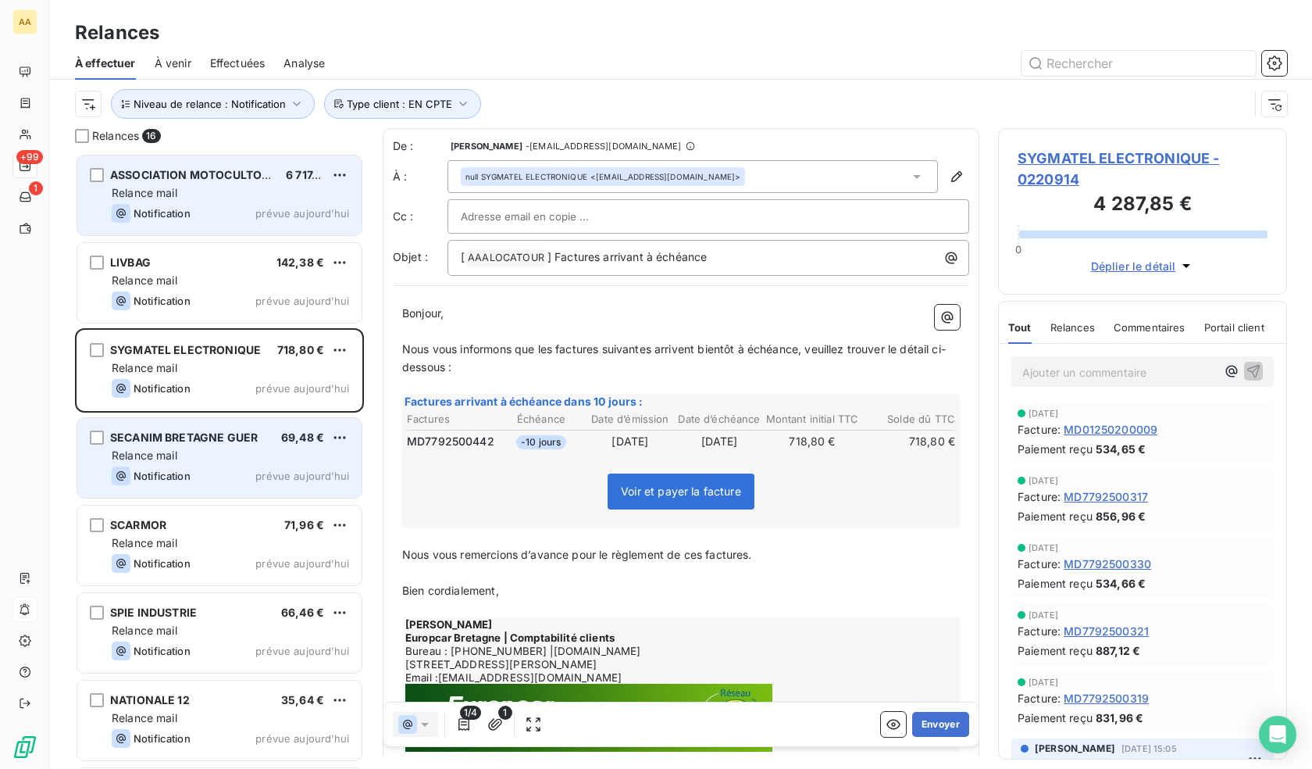
click at [234, 456] on div "Relance mail" at bounding box center [230, 456] width 237 height 16
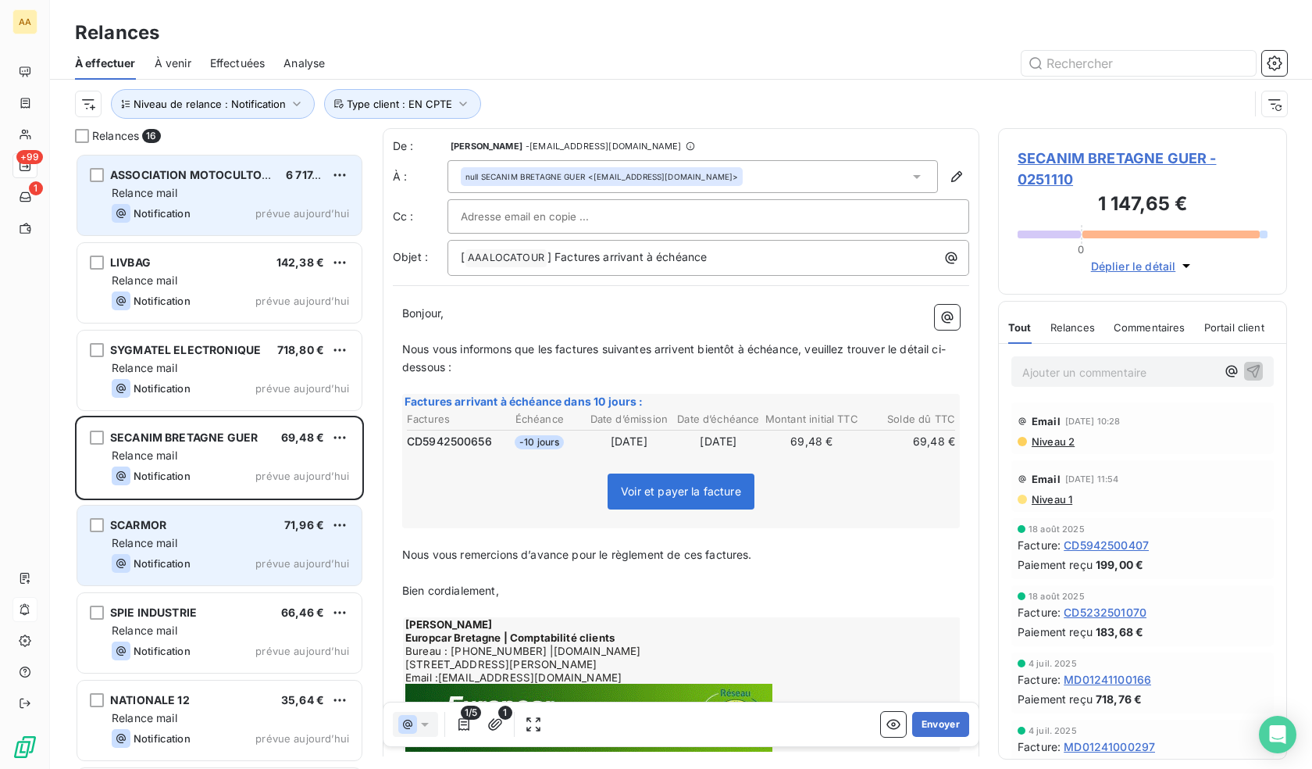
click at [217, 537] on div "Relance mail" at bounding box center [230, 543] width 237 height 16
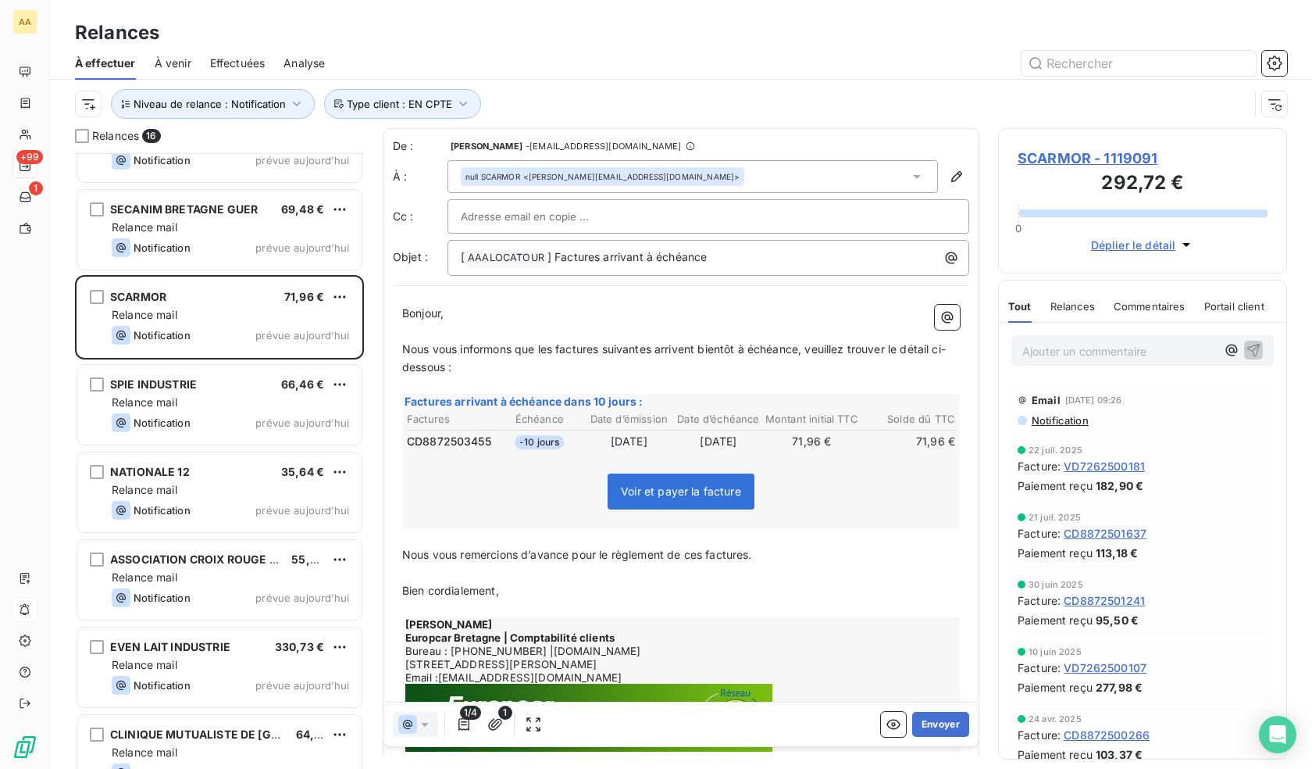
scroll to position [235, 0]
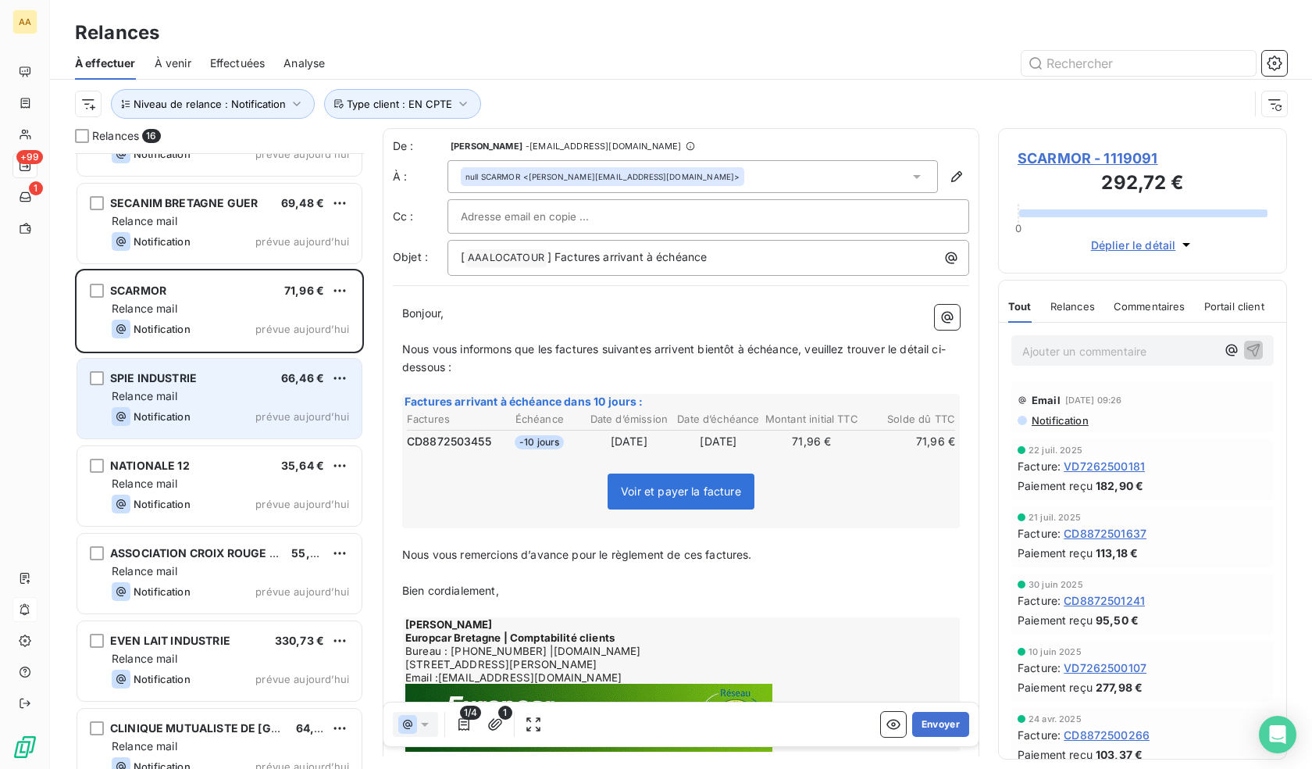
click at [220, 398] on div "Relance mail" at bounding box center [230, 396] width 237 height 16
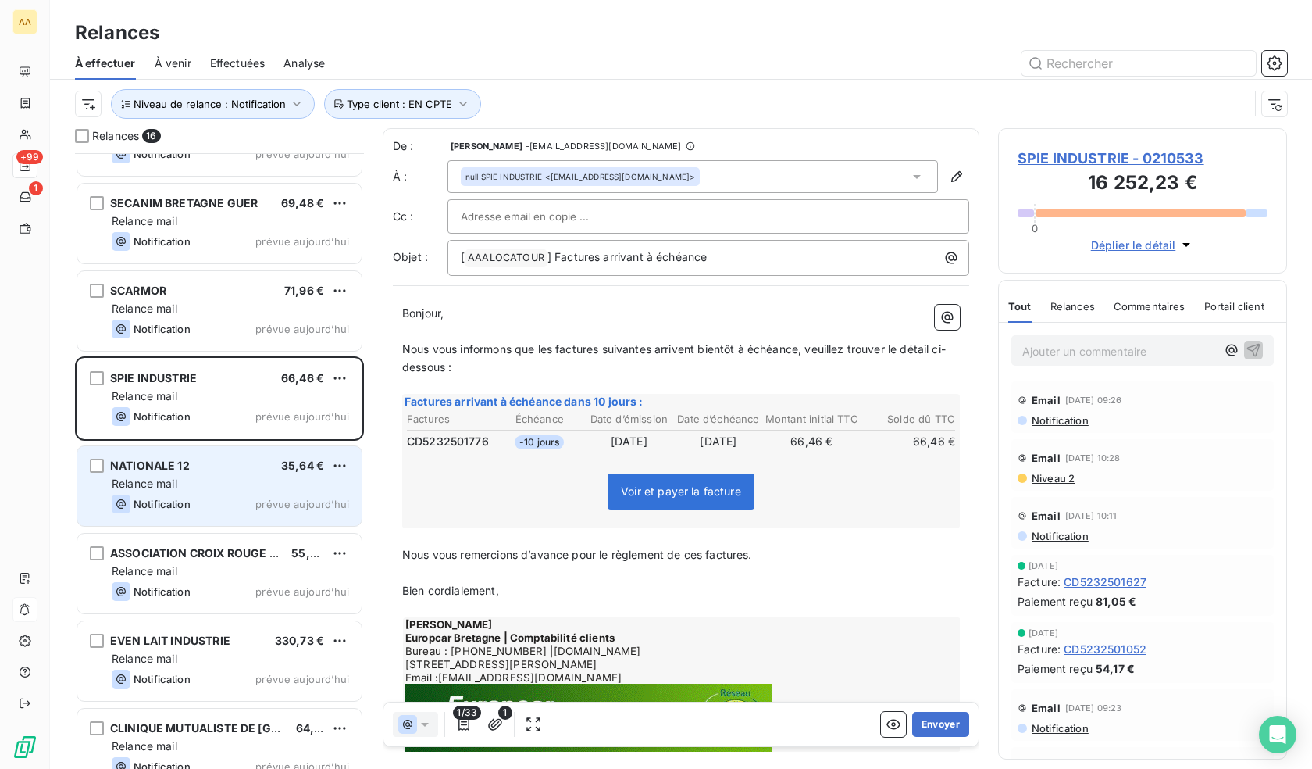
click at [259, 481] on div "Relance mail" at bounding box center [230, 484] width 237 height 16
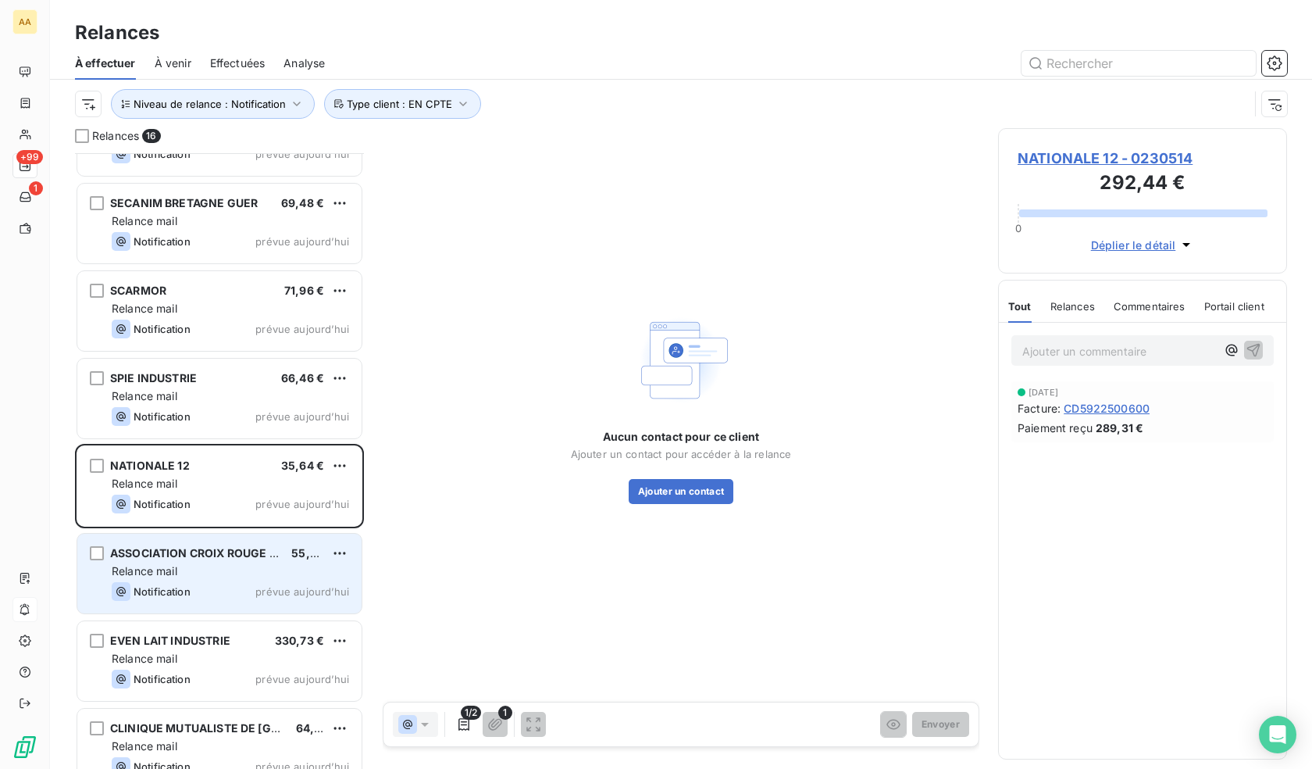
click at [222, 570] on div "Relance mail" at bounding box center [230, 571] width 237 height 16
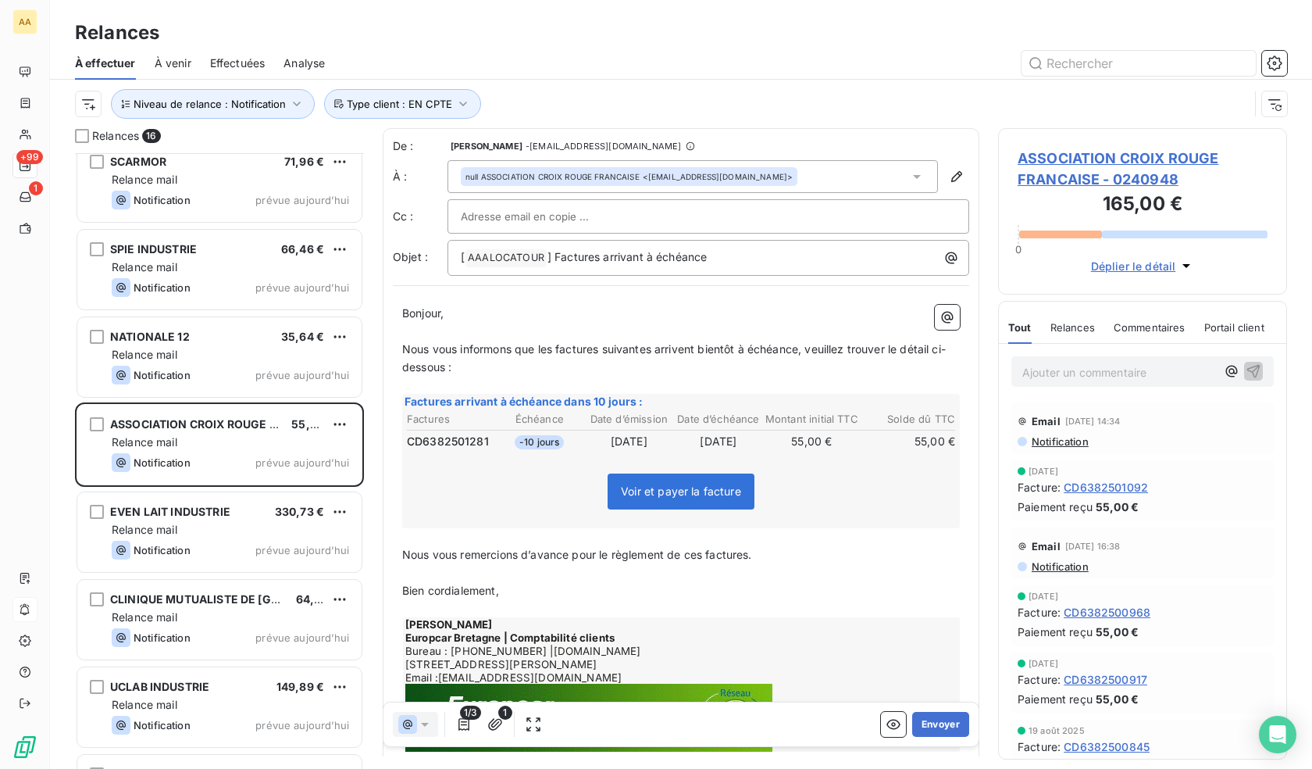
scroll to position [391, 0]
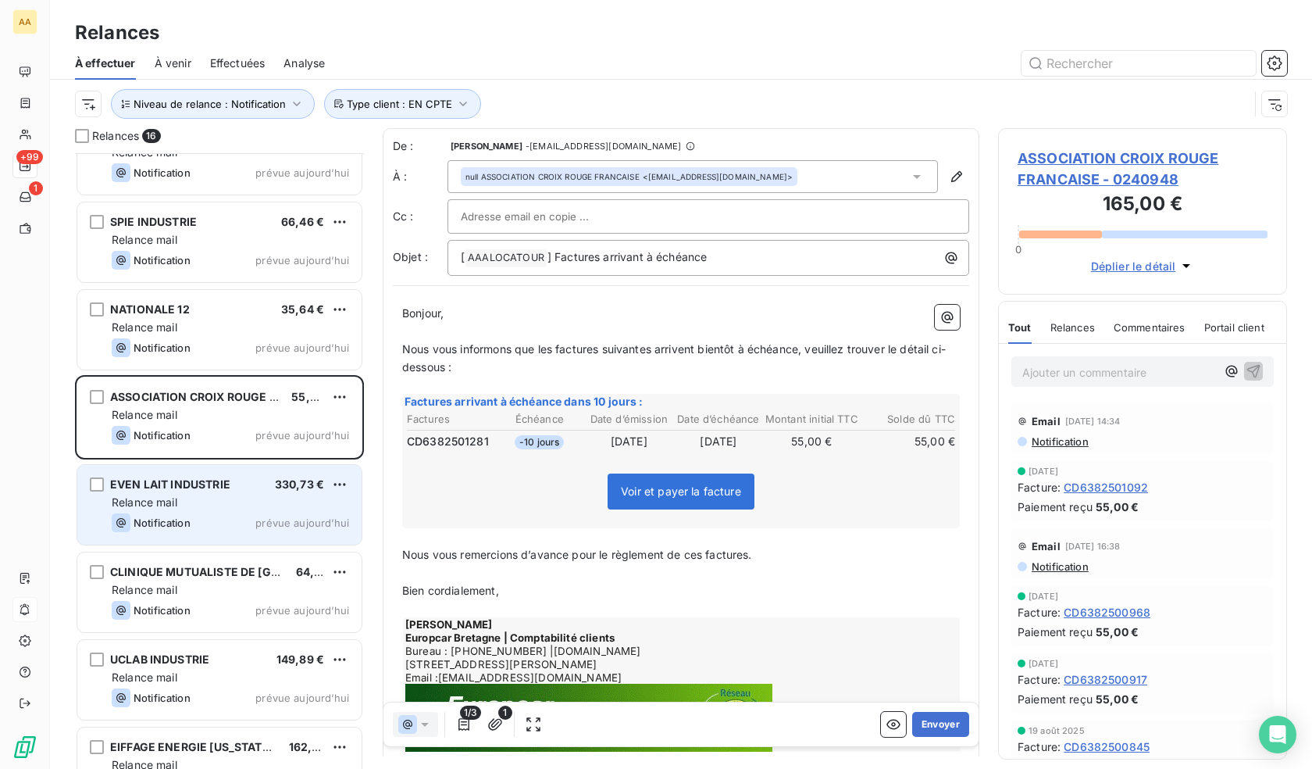
click at [222, 508] on div "Relance mail" at bounding box center [230, 502] width 237 height 16
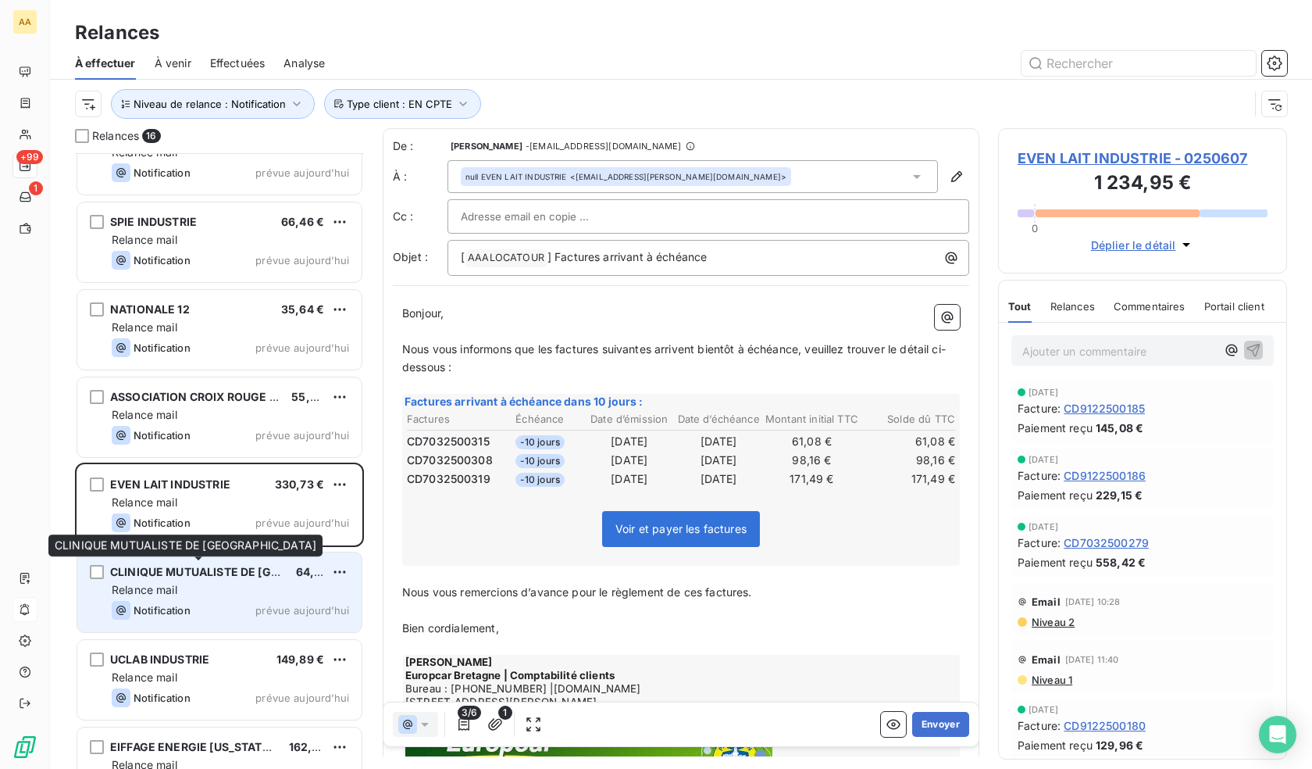
click at [232, 580] on div "CLINIQUE MUTUALISTE DE [GEOGRAPHIC_DATA]" at bounding box center [196, 572] width 173 height 16
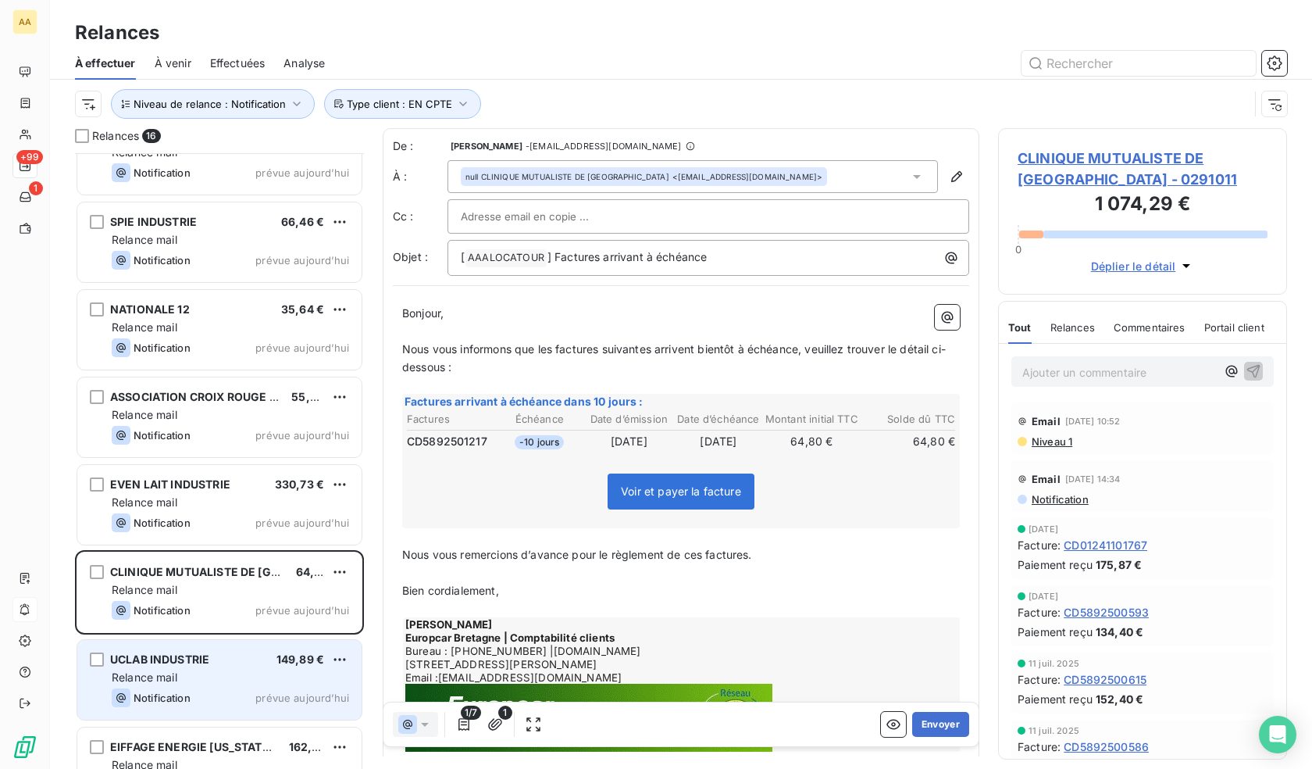
click at [227, 661] on div "UCLAB INDUSTRIE 149,89 €" at bounding box center [230, 659] width 237 height 14
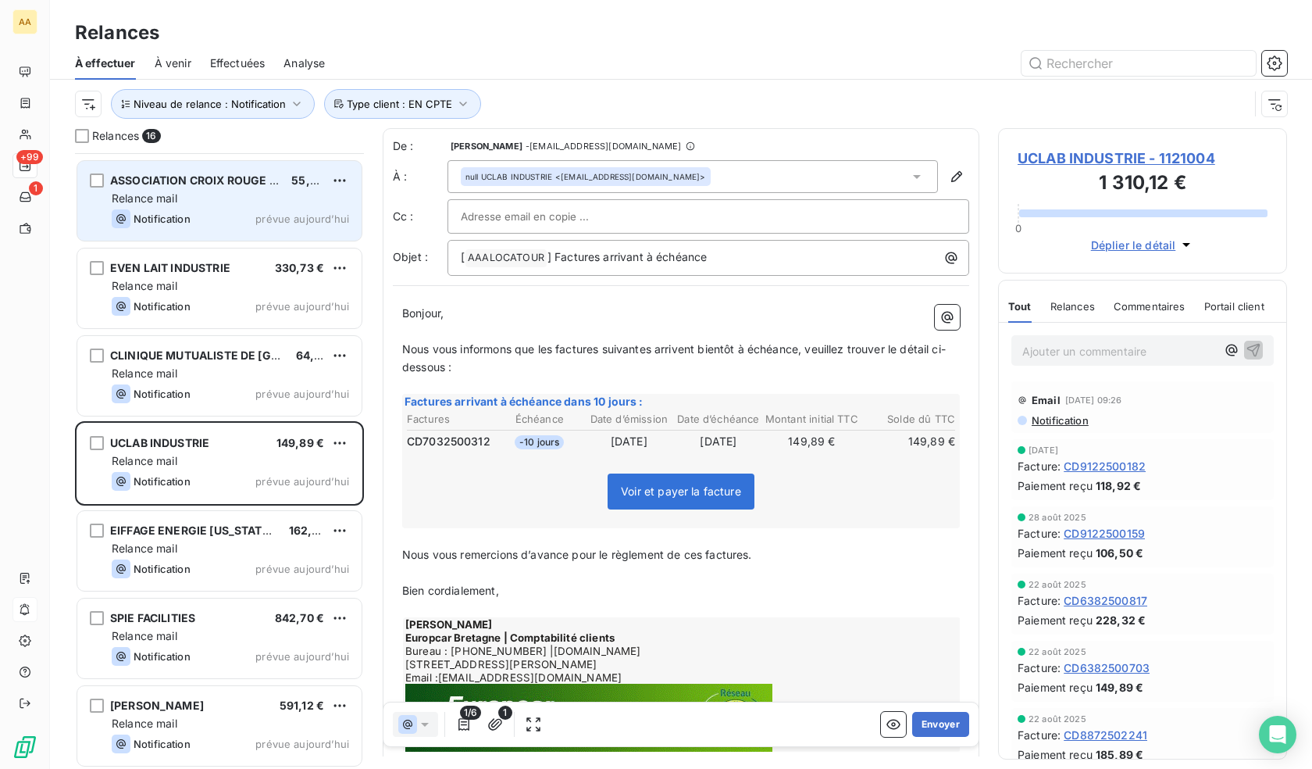
scroll to position [626, 0]
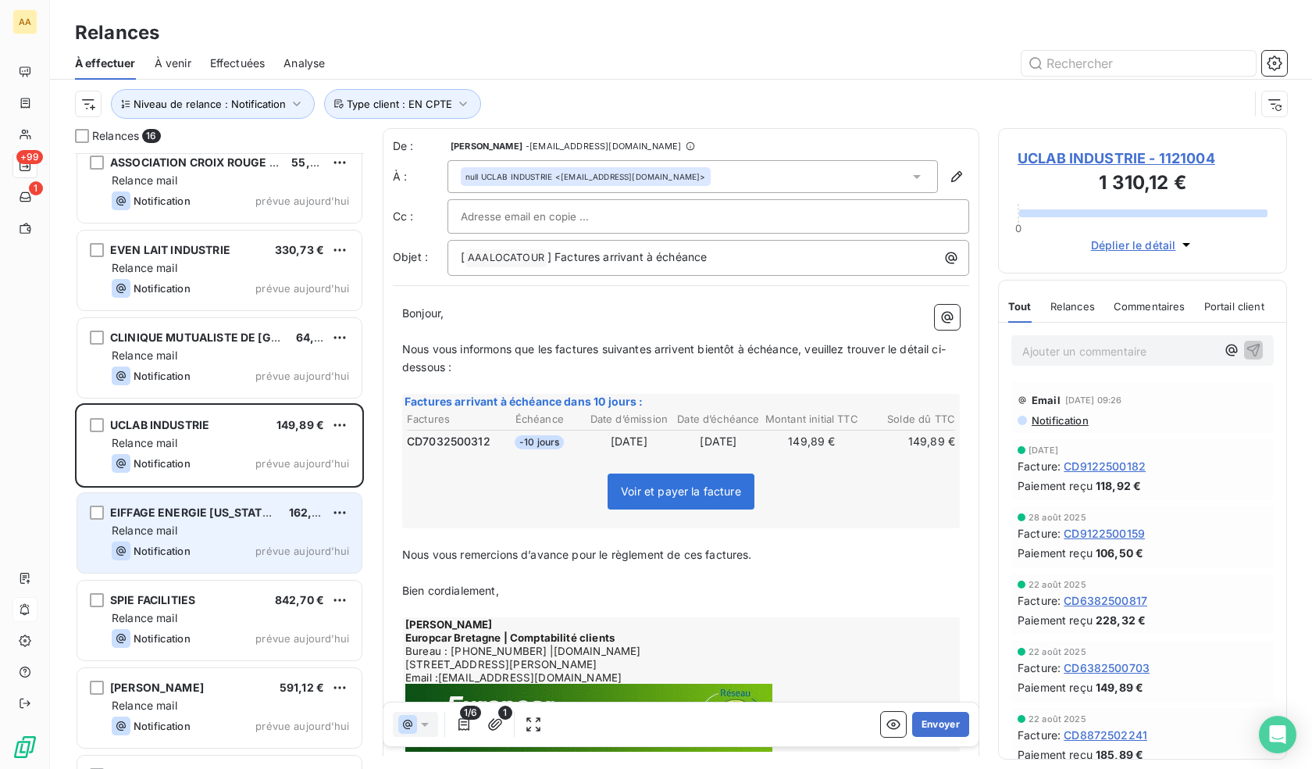
click at [196, 531] on div "Relance mail" at bounding box center [230, 531] width 237 height 16
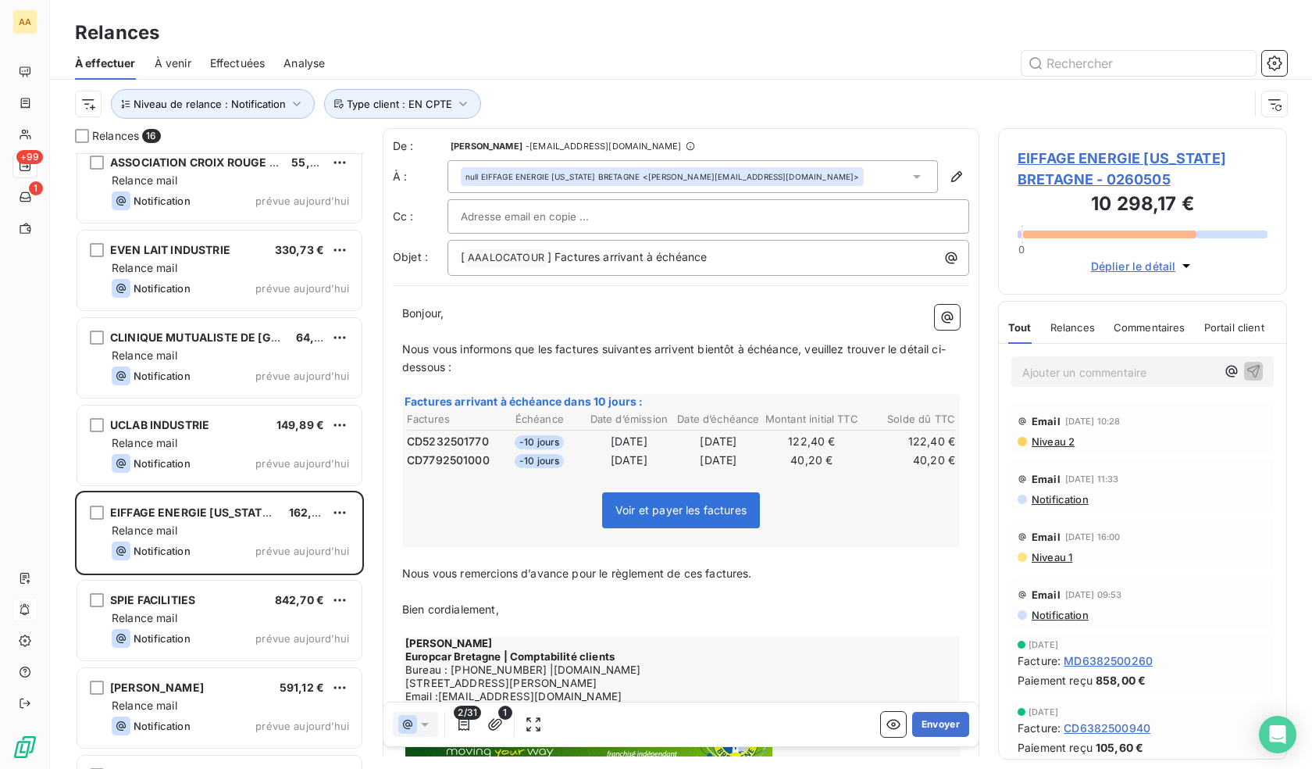
click at [1161, 168] on span "EIFFAGE ENERGIE [US_STATE] BRETAGNE - 0260505" at bounding box center [1143, 169] width 250 height 42
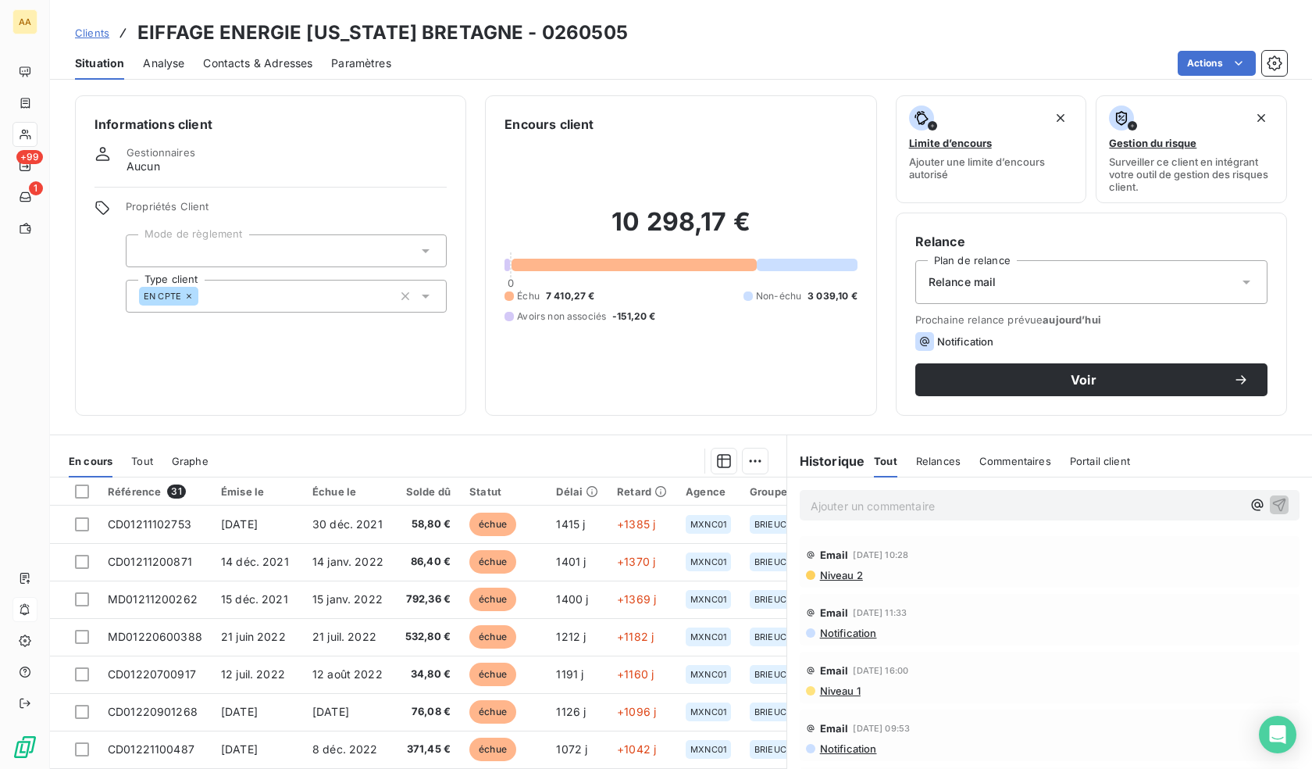
click at [281, 62] on span "Contacts & Adresses" at bounding box center [257, 63] width 109 height 16
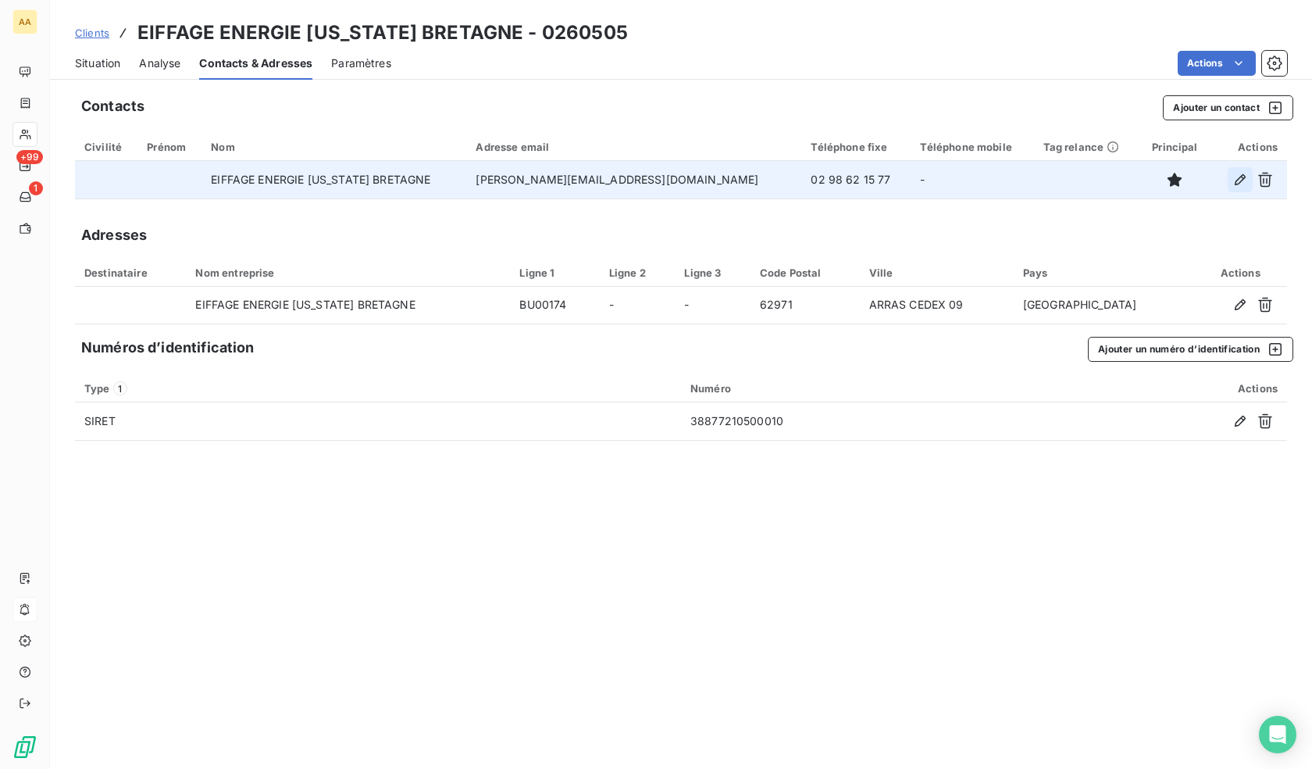
click at [1233, 183] on icon "button" at bounding box center [1240, 180] width 16 height 16
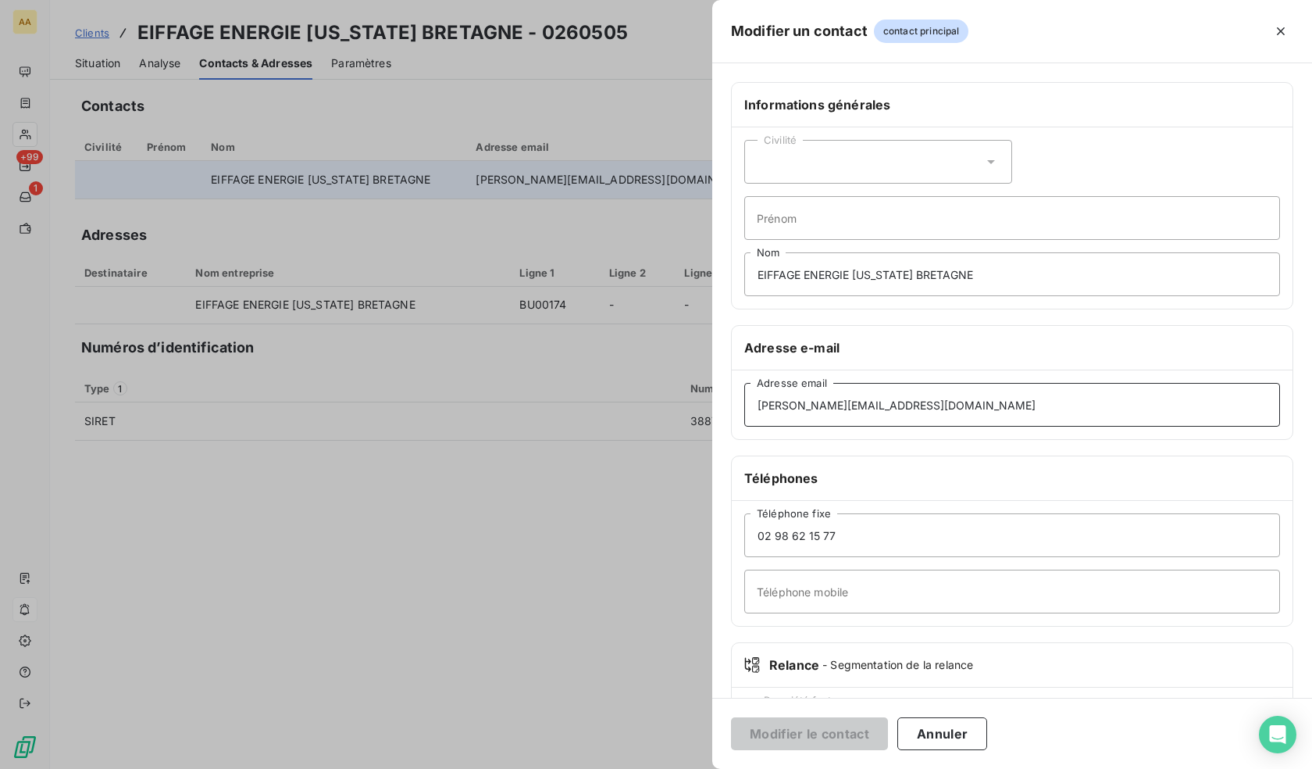
drag, startPoint x: 942, startPoint y: 414, endPoint x: 555, endPoint y: 416, distance: 387.4
click at [555, 768] on div "Modifier un contact contact principal Informations générales Civilité Prénom EI…" at bounding box center [656, 769] width 1312 height 0
paste input "[DOMAIN_NAME]"
type input "[EMAIL_ADDRESS][DOMAIN_NAME]"
click at [816, 730] on button "Modifier le contact" at bounding box center [809, 733] width 157 height 33
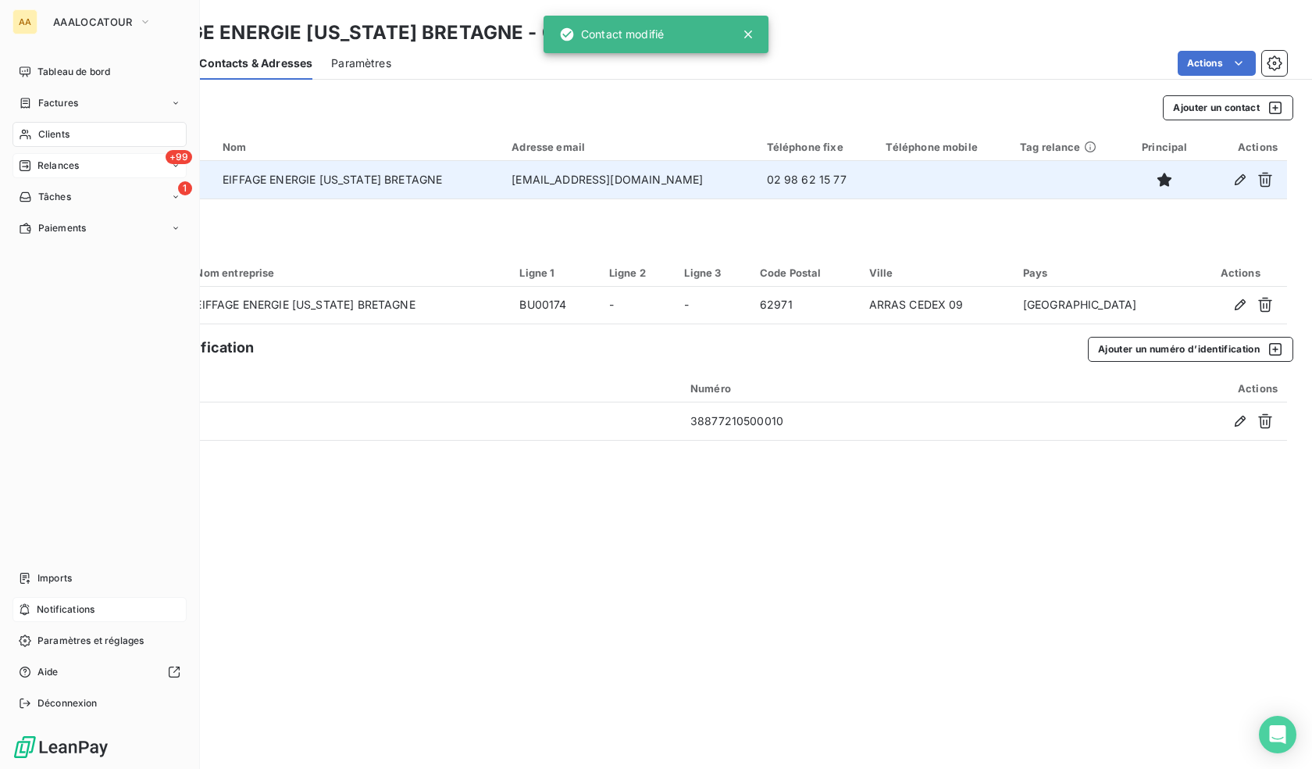
click at [31, 163] on div "Relances" at bounding box center [49, 166] width 60 height 14
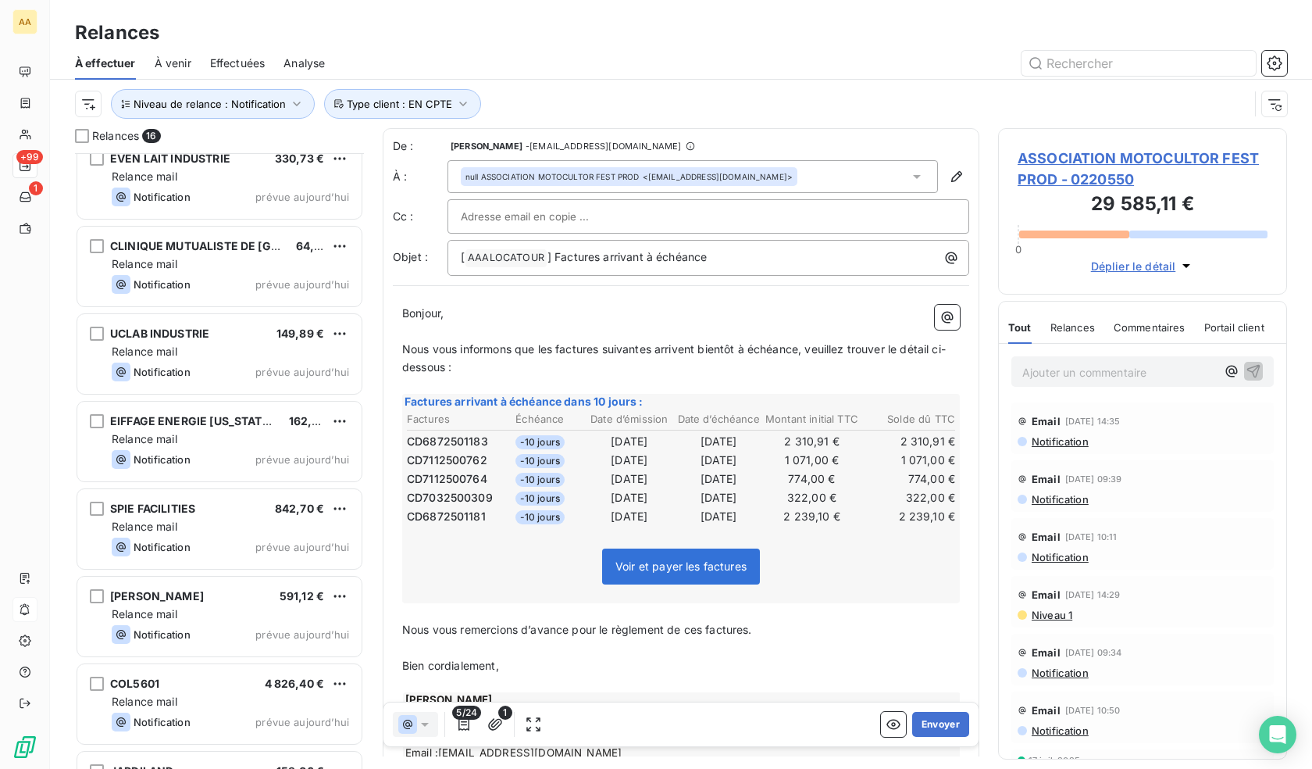
scroll to position [785, 0]
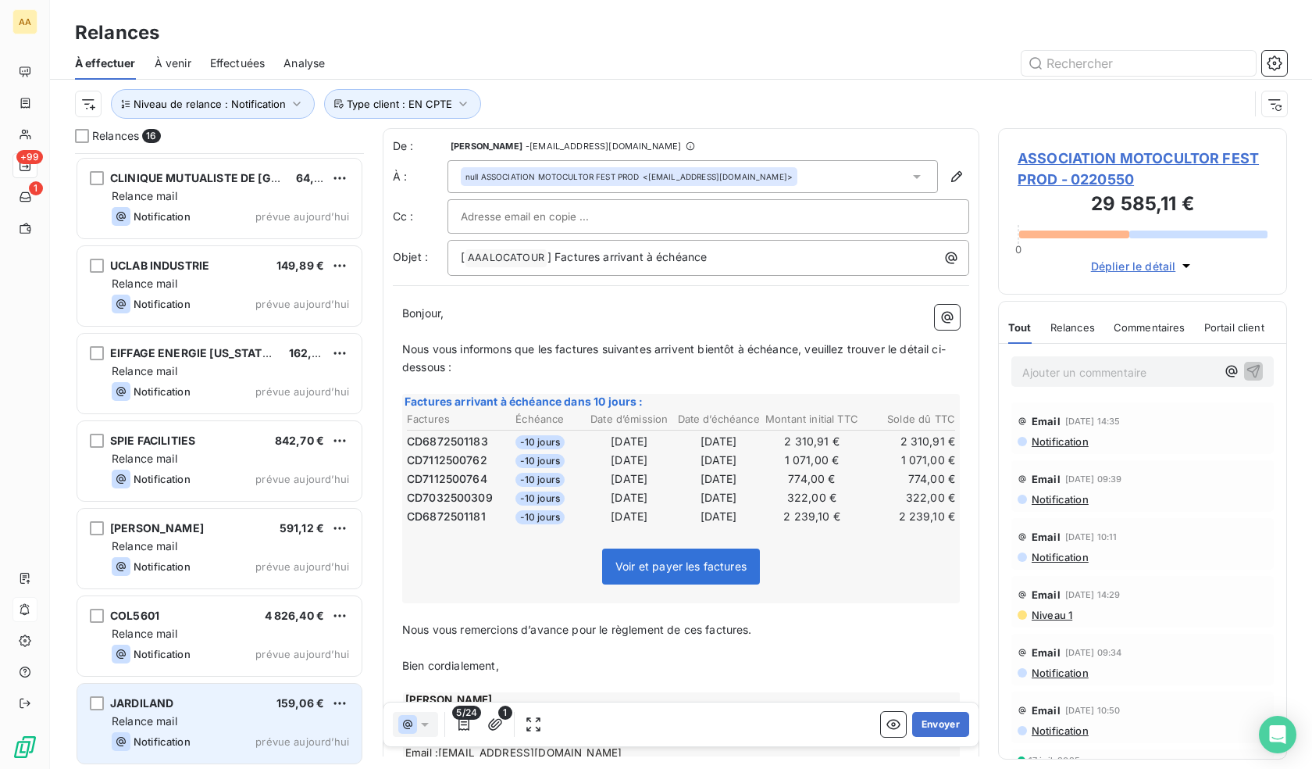
click at [205, 721] on div "Relance mail" at bounding box center [230, 721] width 237 height 16
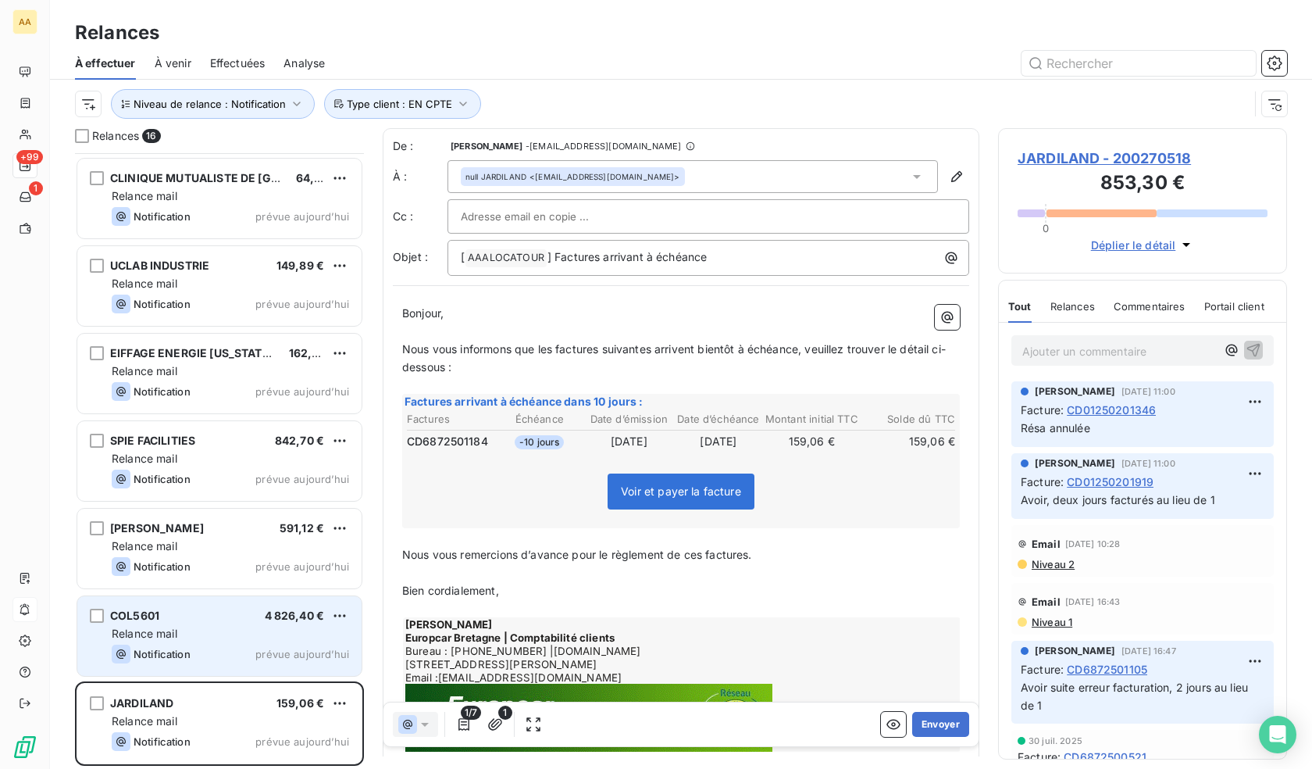
click at [223, 637] on div "Relance mail" at bounding box center [230, 634] width 237 height 16
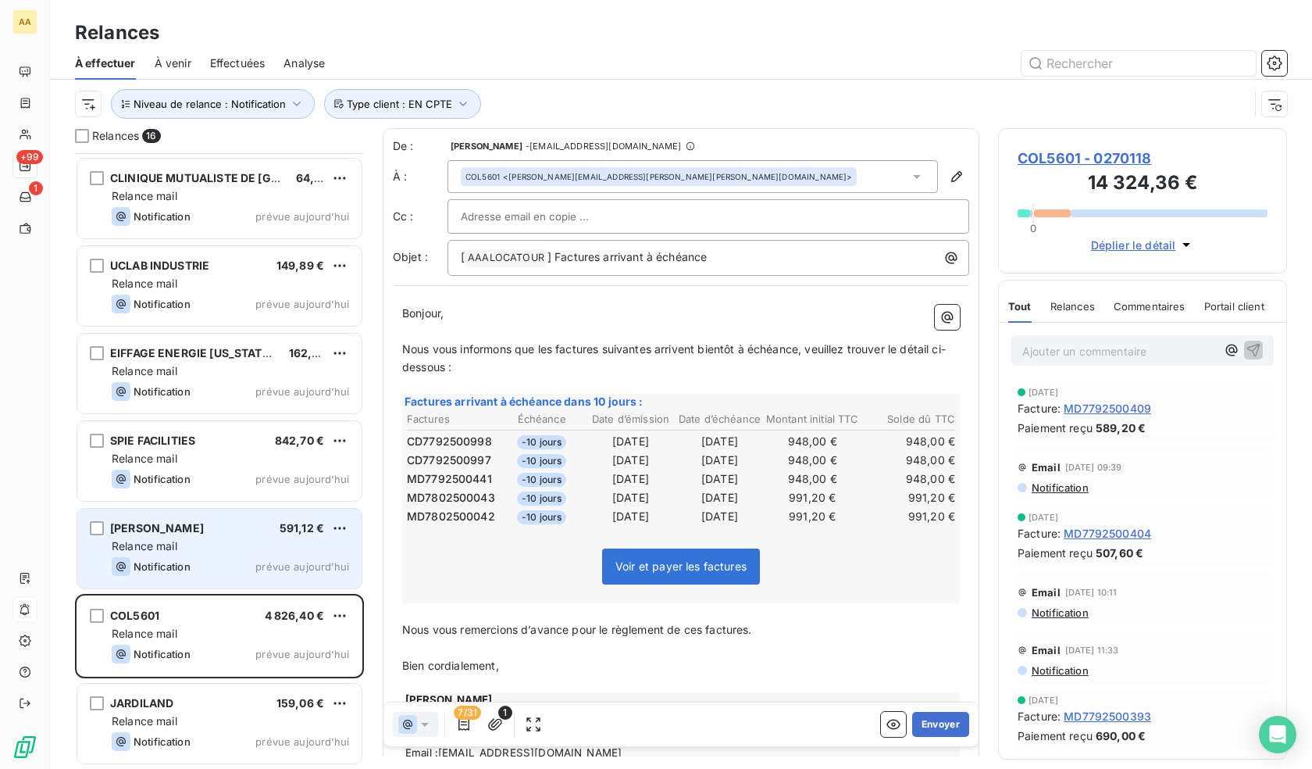
click at [204, 551] on div "Relance mail" at bounding box center [230, 546] width 237 height 16
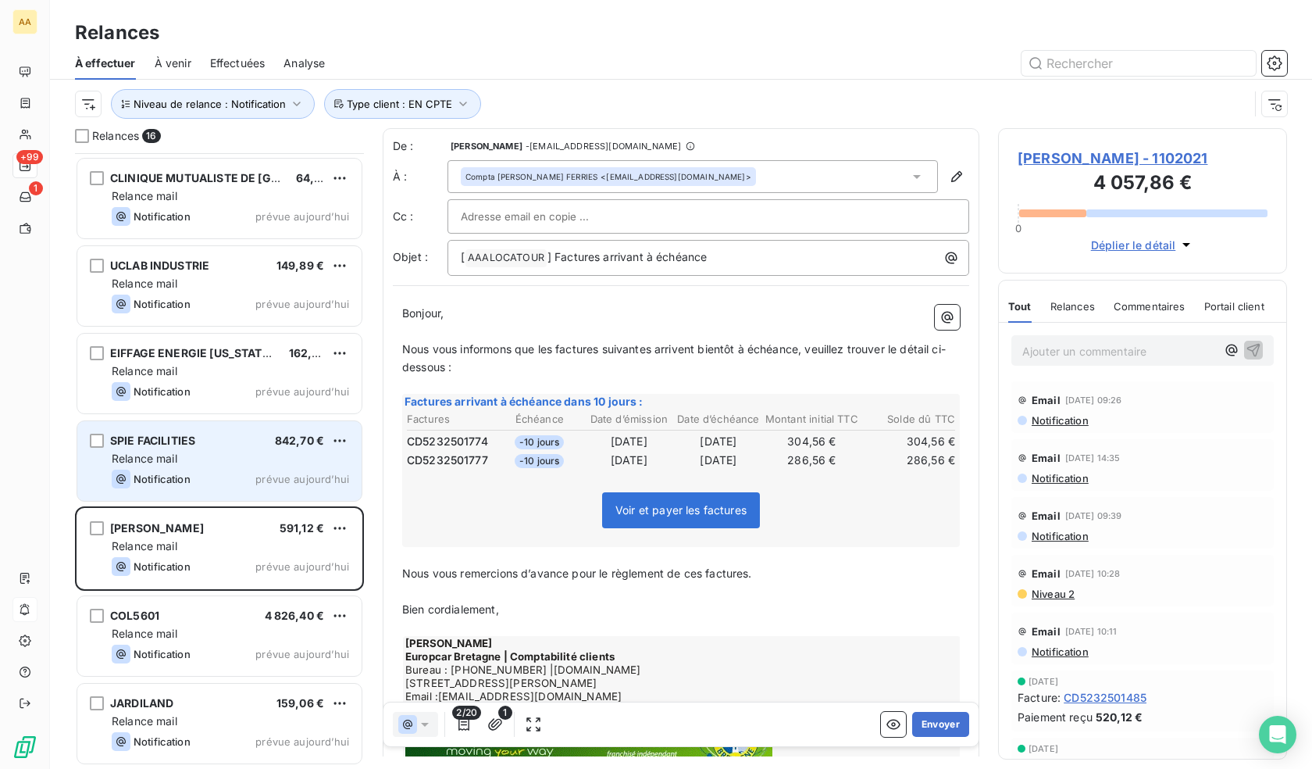
click at [242, 430] on div "SPIE FACILITIES 842,70 € Relance mail Notification prévue aujourd’hui" at bounding box center [219, 461] width 284 height 80
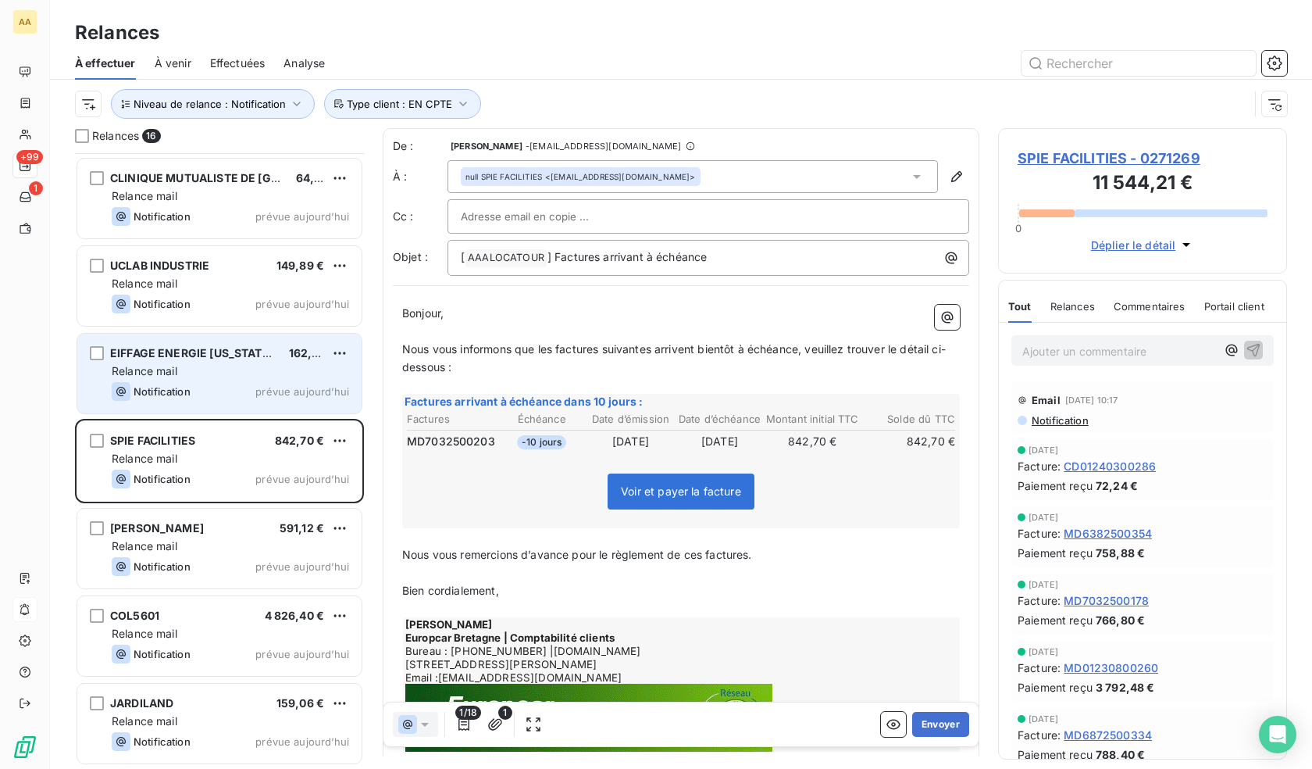
click at [250, 380] on div "EIFFAGE ENERGIE [US_STATE] BRETAGNE 162,60 € Relance mail Notification prévue a…" at bounding box center [219, 374] width 284 height 80
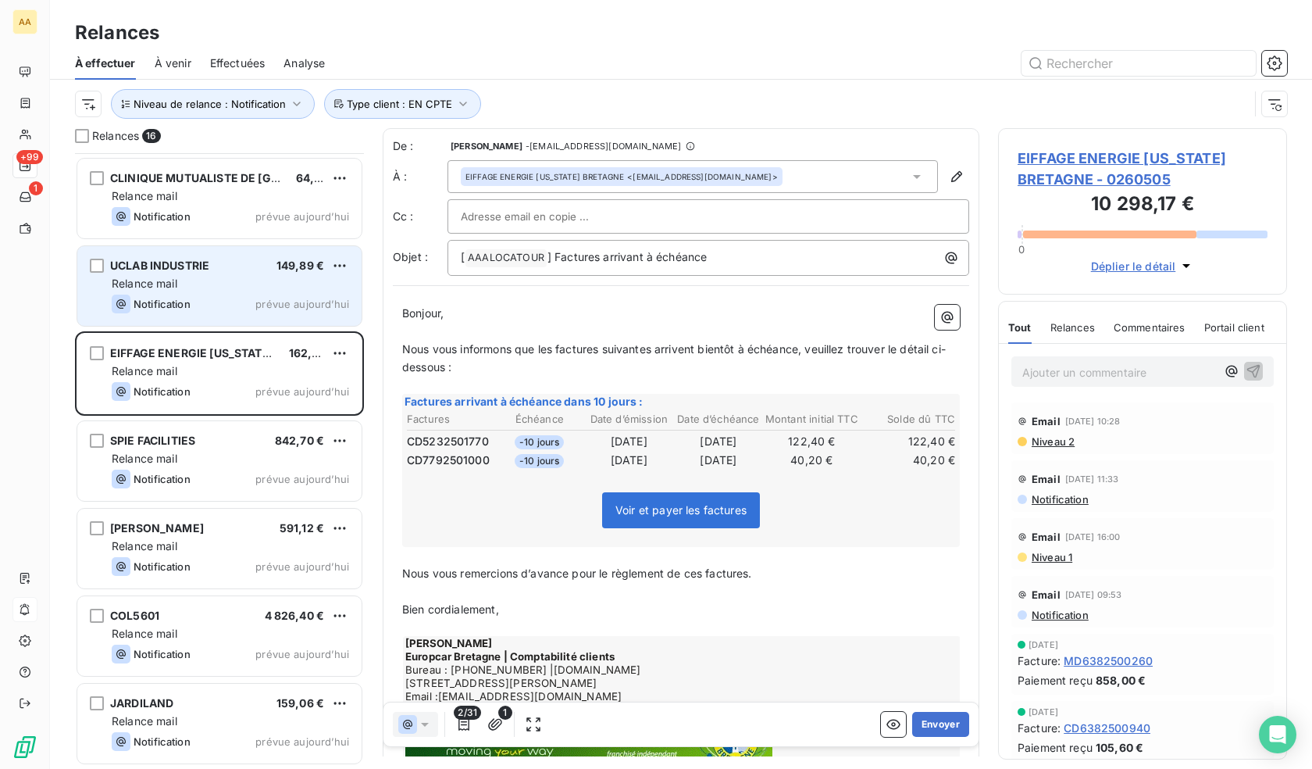
click at [227, 299] on div "Notification prévue aujourd’hui" at bounding box center [230, 303] width 237 height 19
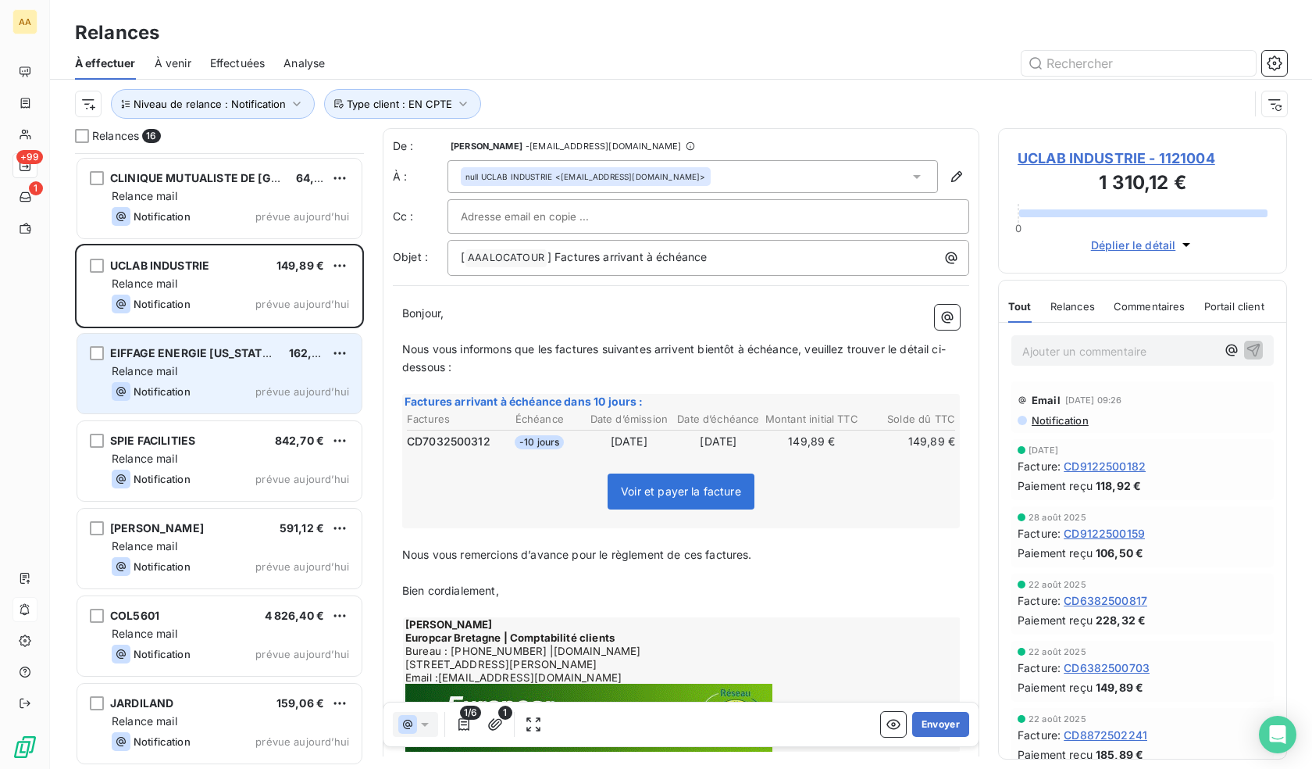
scroll to position [629, 0]
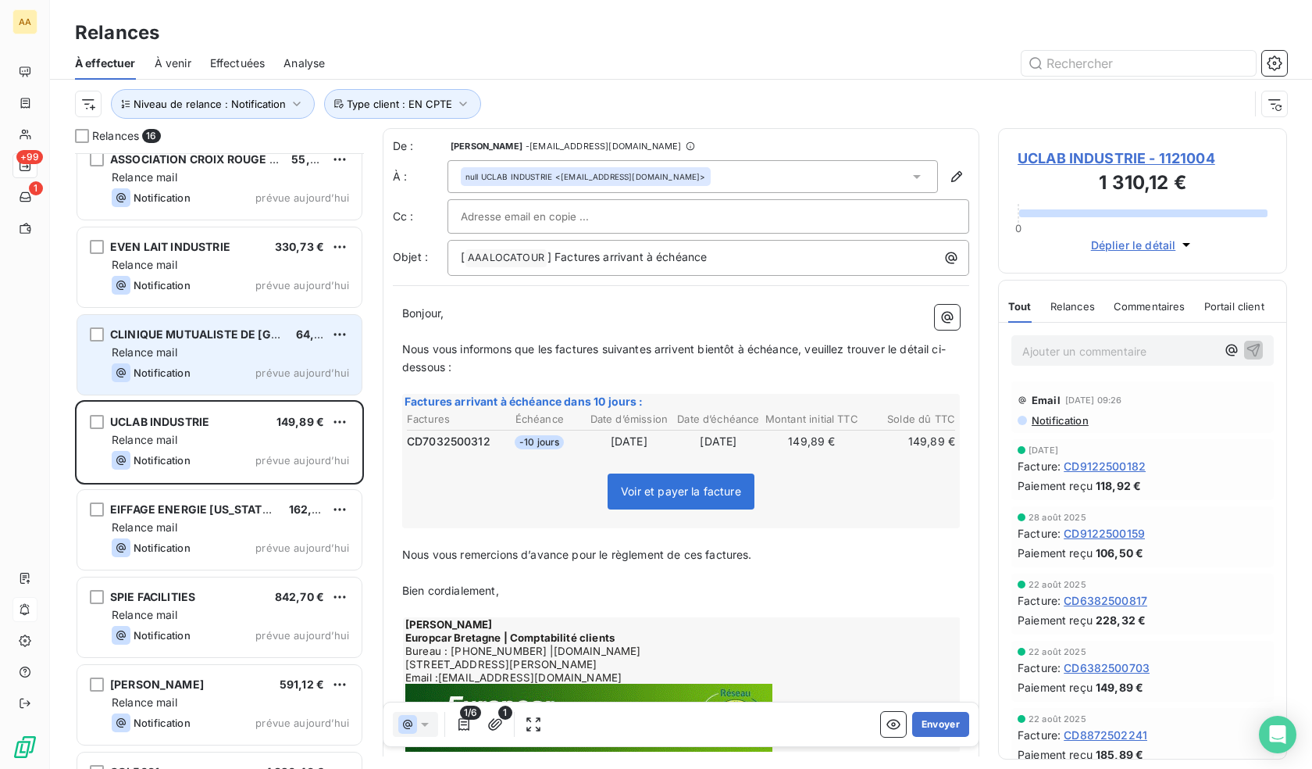
click at [220, 371] on div "Notification prévue aujourd’hui" at bounding box center [230, 372] width 237 height 19
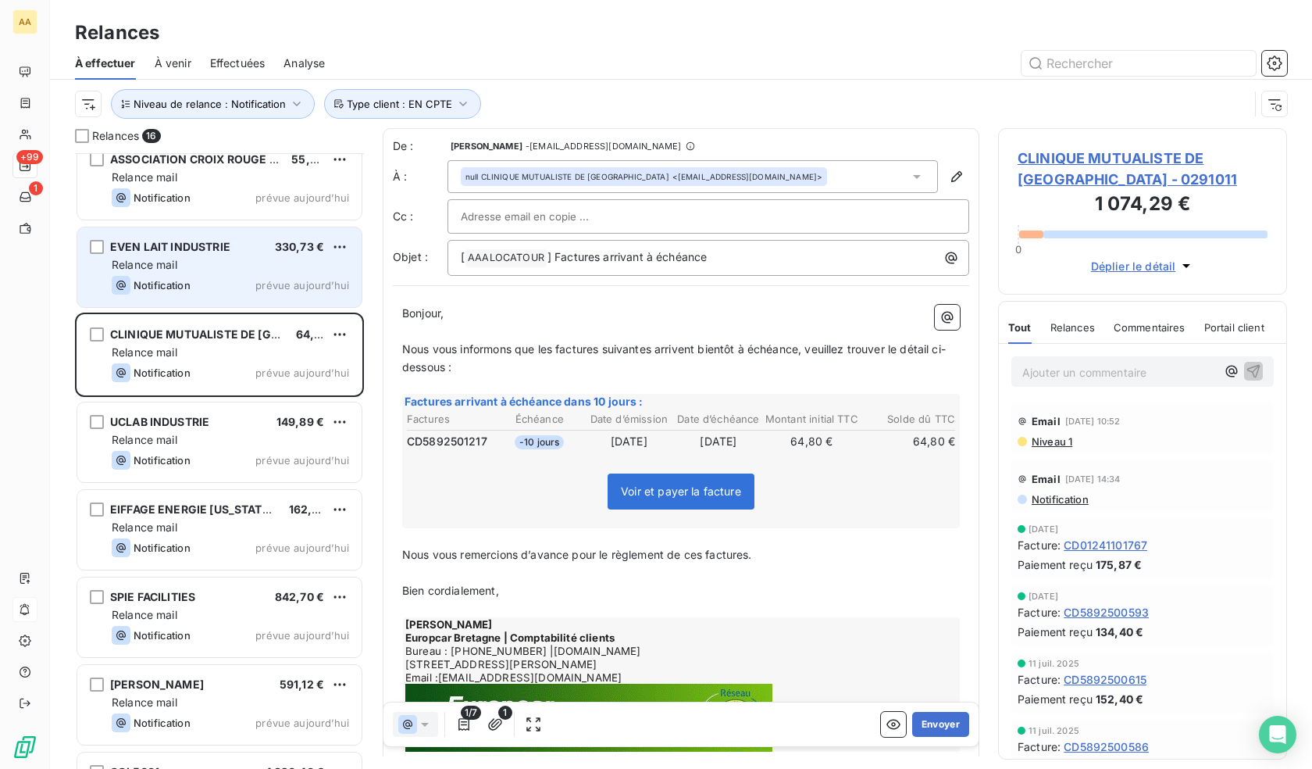
click at [236, 273] on div "EVEN LAIT INDUSTRIE 330,73 € Relance mail Notification prévue aujourd’hui" at bounding box center [219, 267] width 284 height 80
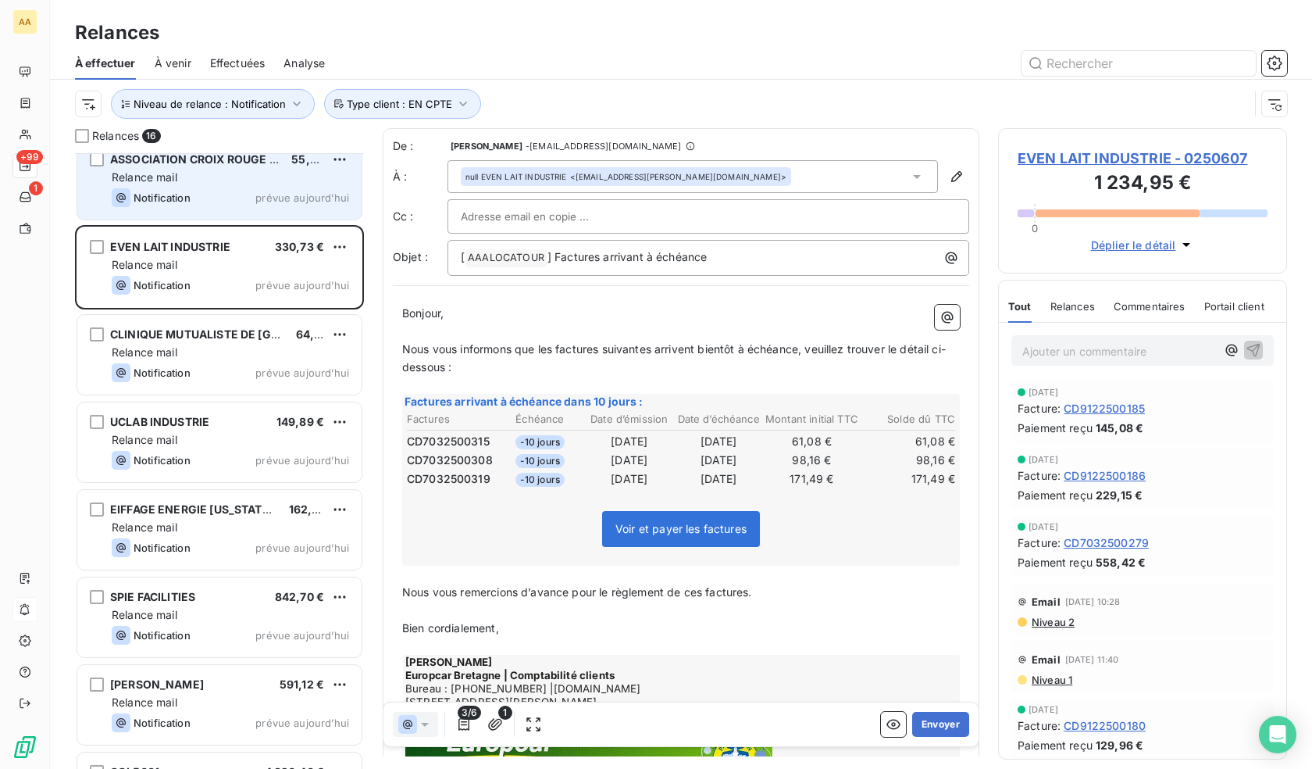
click at [241, 193] on div "Notification prévue aujourd’hui" at bounding box center [230, 197] width 237 height 19
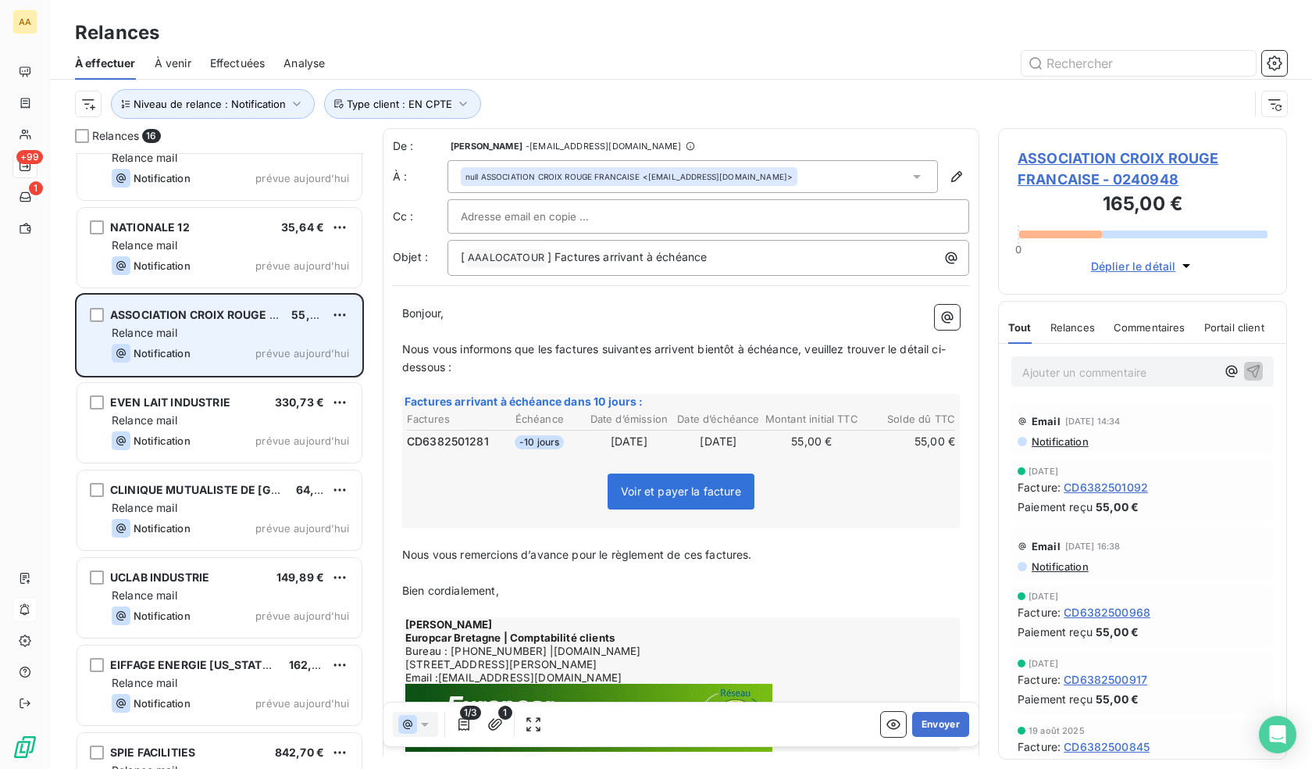
scroll to position [473, 0]
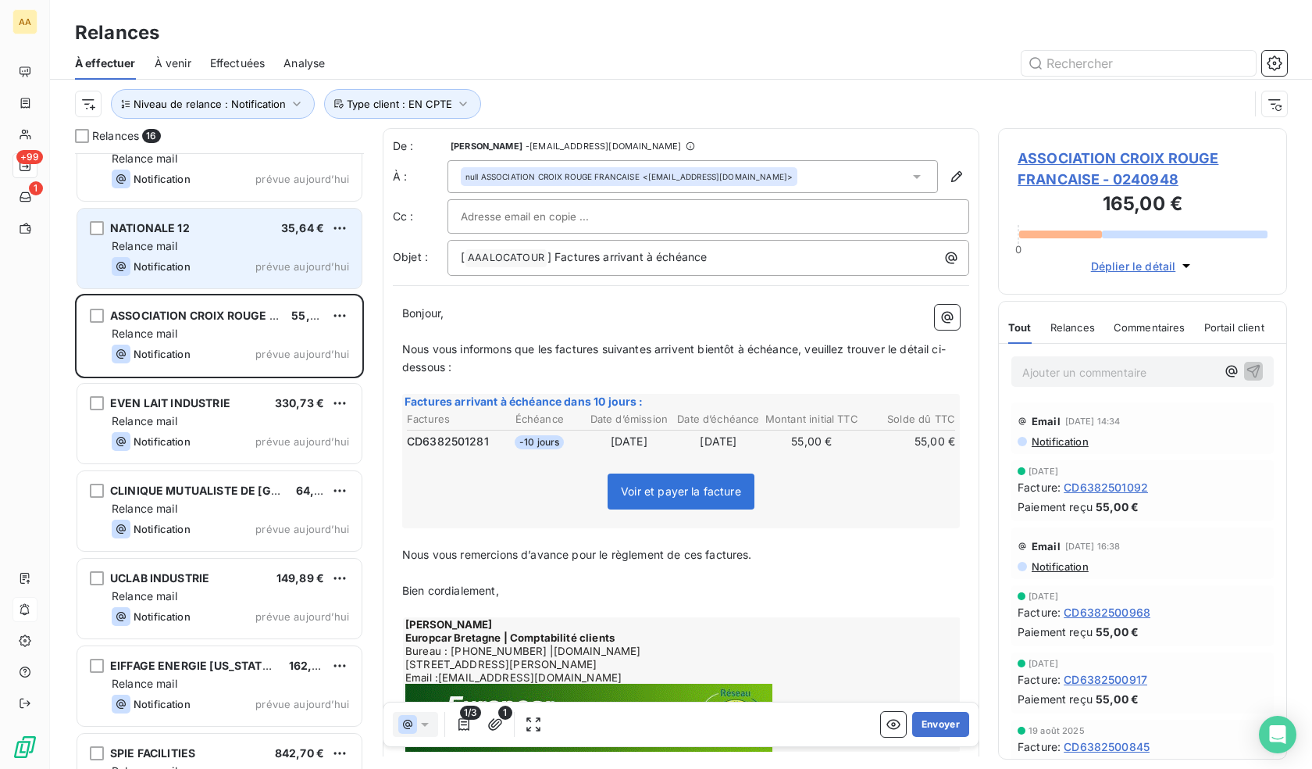
click at [234, 269] on div "Notification prévue aujourd’hui" at bounding box center [230, 266] width 237 height 19
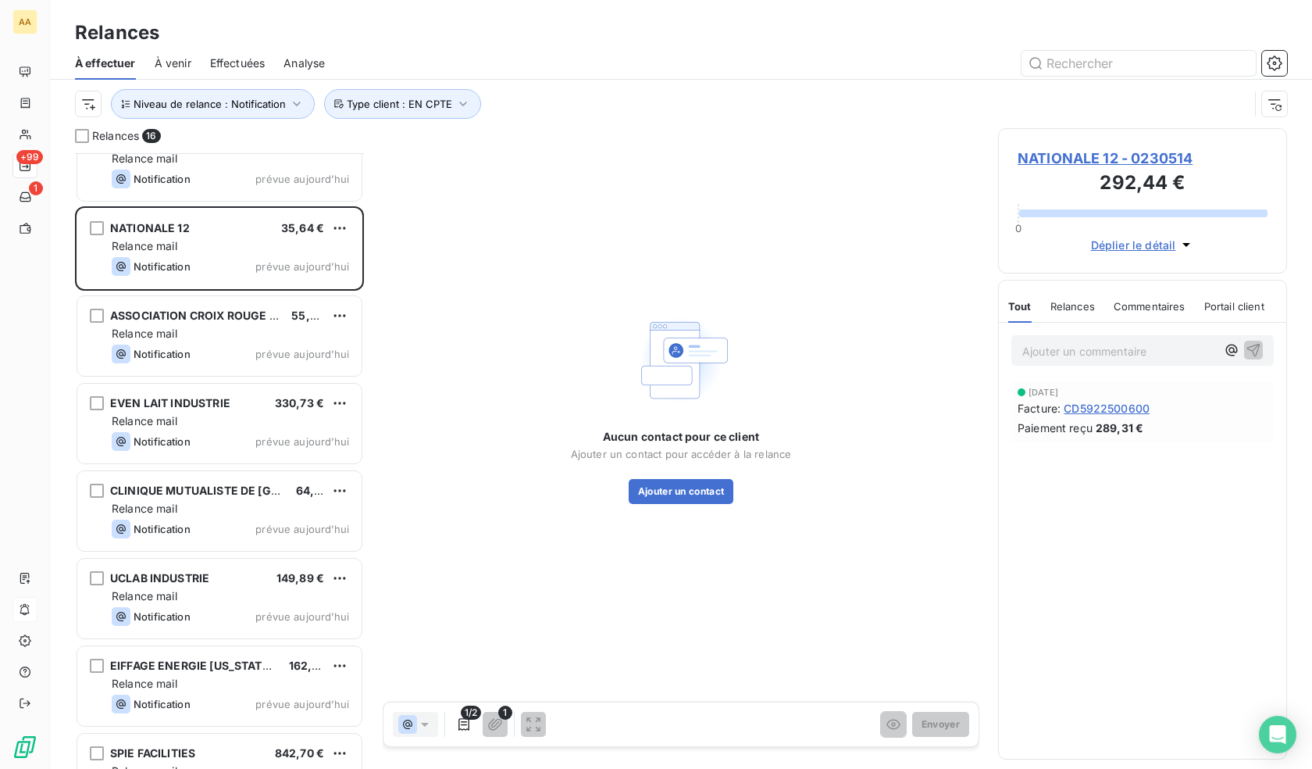
click at [1179, 163] on span "NATIONALE 12 - 0230514" at bounding box center [1143, 158] width 250 height 21
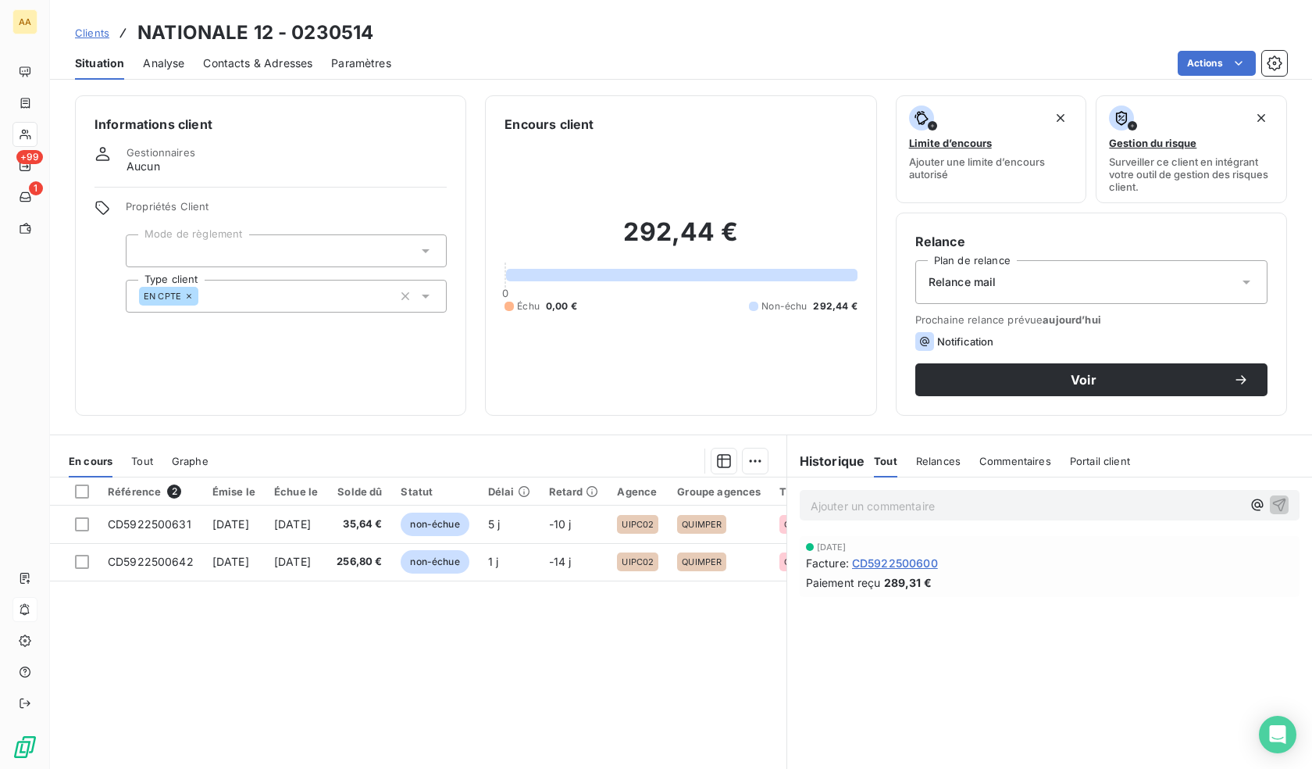
click at [260, 64] on span "Contacts & Adresses" at bounding box center [257, 63] width 109 height 16
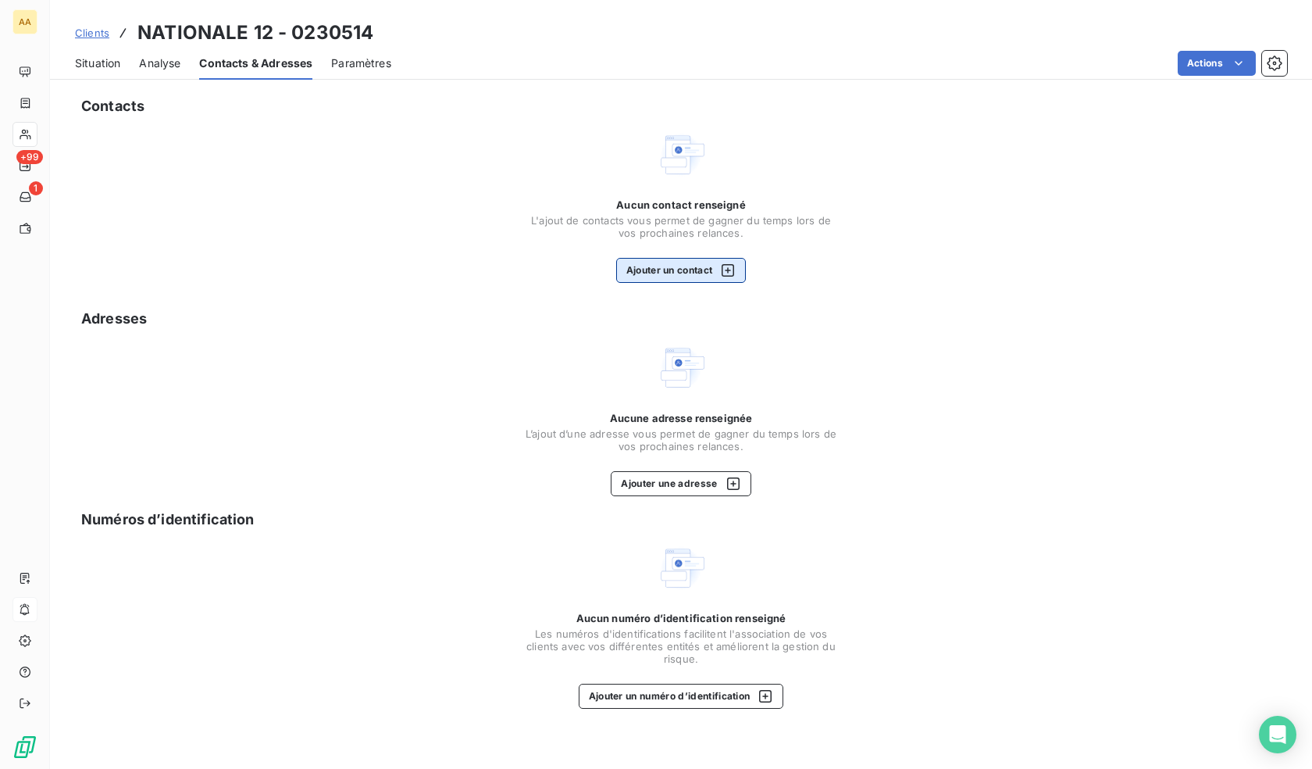
click at [675, 259] on button "Ajouter un contact" at bounding box center [681, 270] width 130 height 25
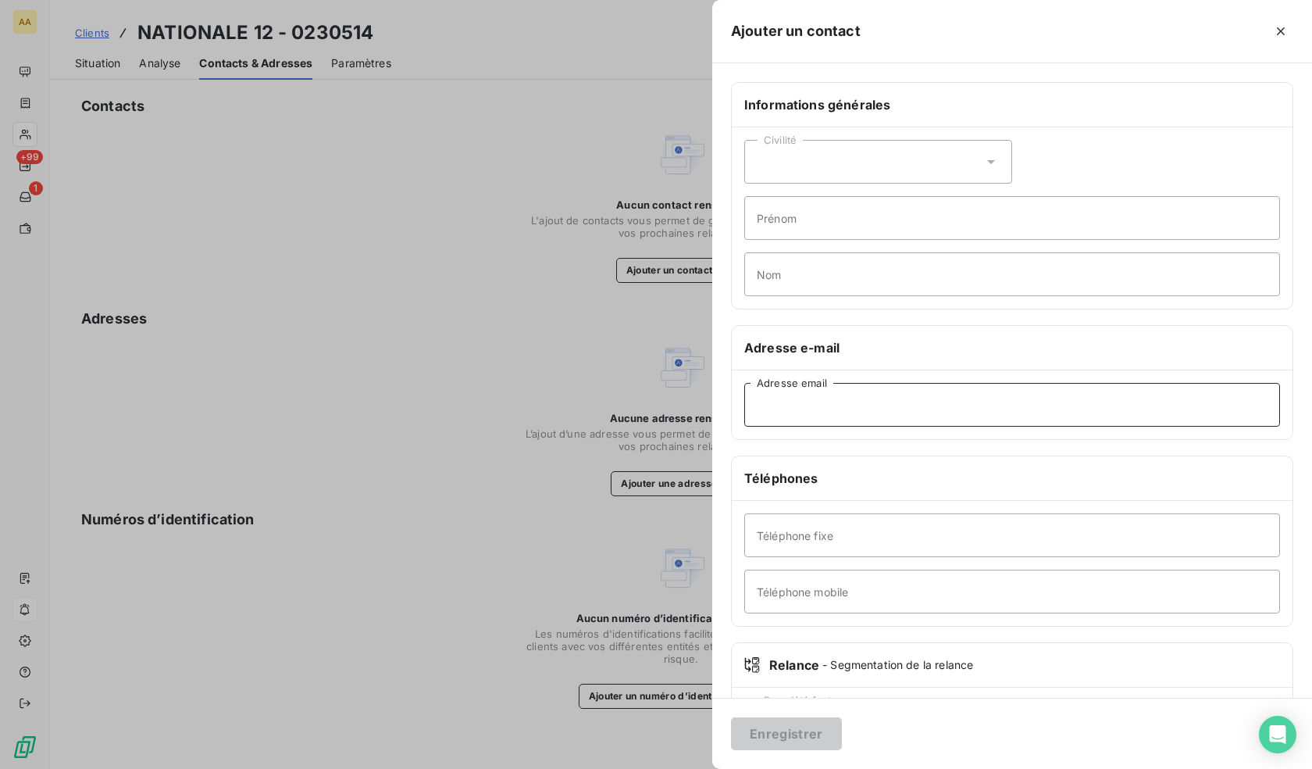
click at [797, 390] on input "Adresse email" at bounding box center [1012, 405] width 536 height 44
paste input "[EMAIL_ADDRESS][DOMAIN_NAME]"
type input "[EMAIL_ADDRESS][DOMAIN_NAME]"
click at [813, 735] on button "Enregistrer" at bounding box center [786, 733] width 111 height 33
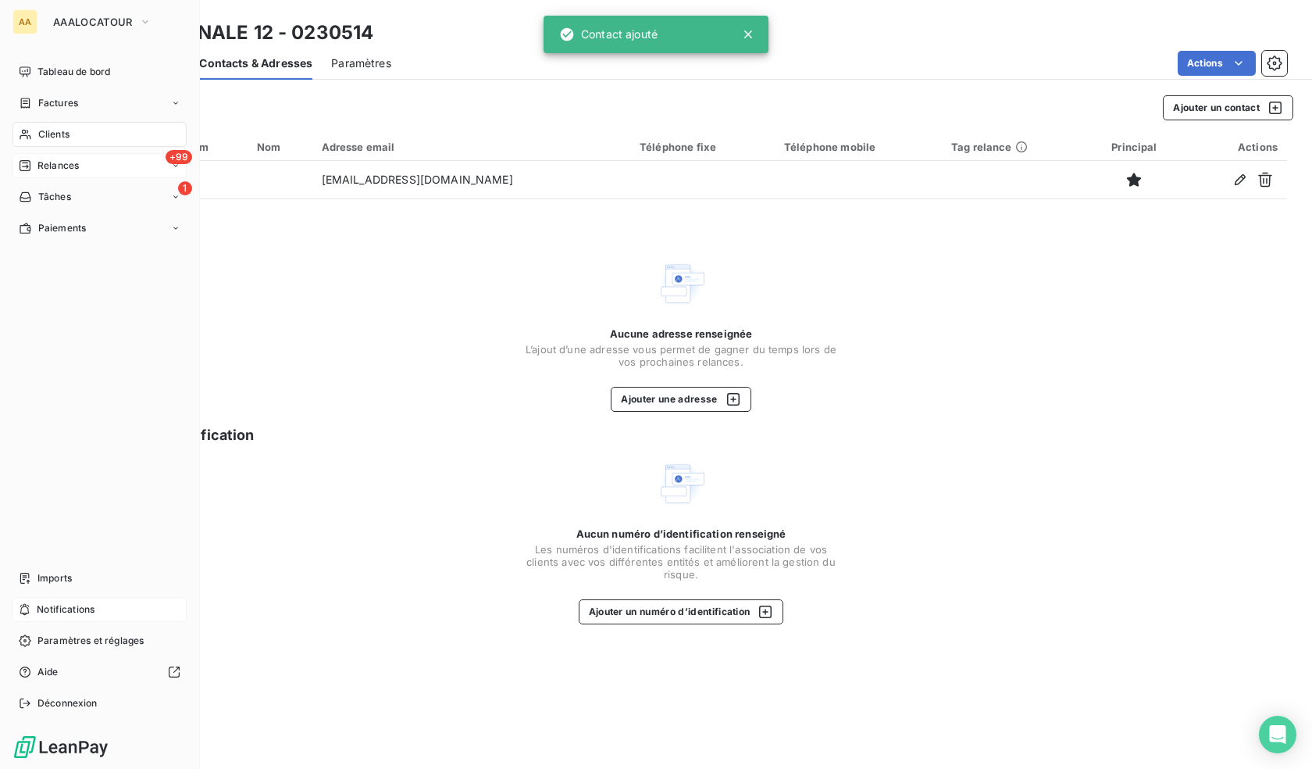
click at [31, 159] on div "Relances" at bounding box center [49, 166] width 60 height 14
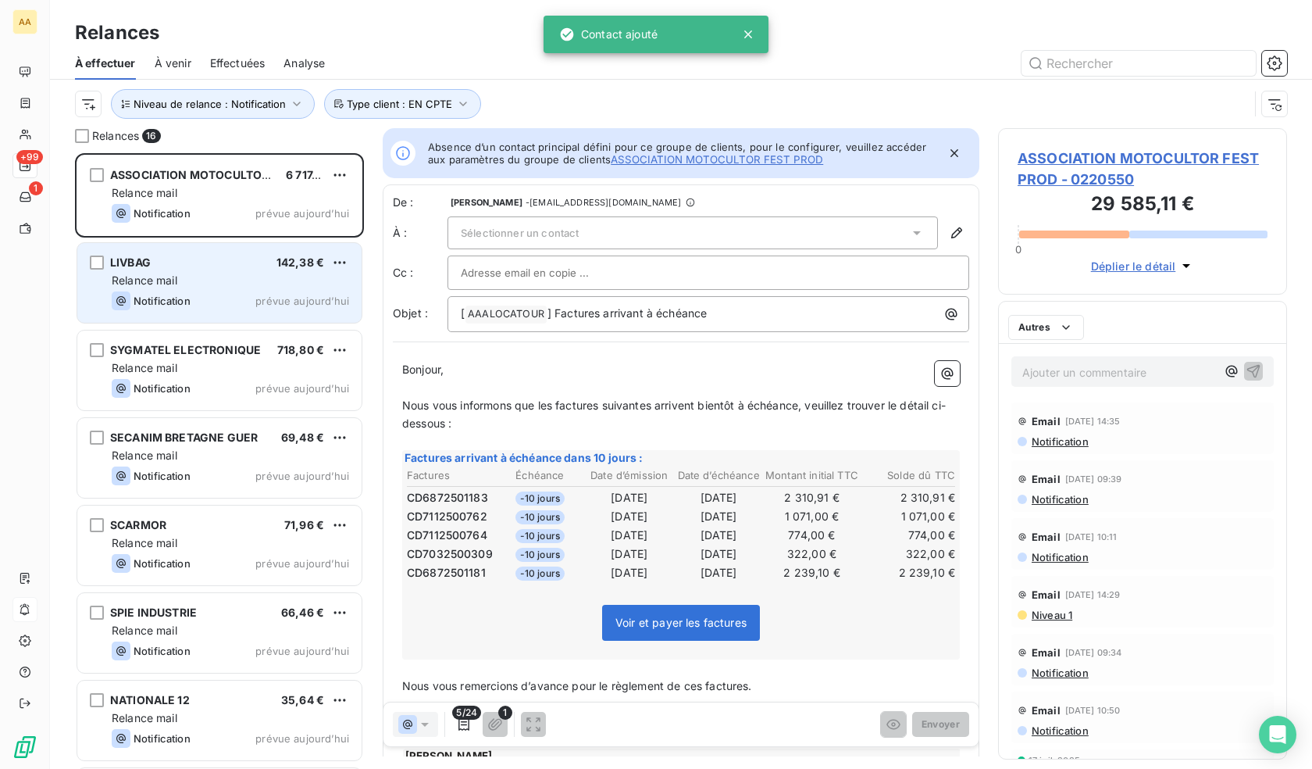
scroll to position [604, 277]
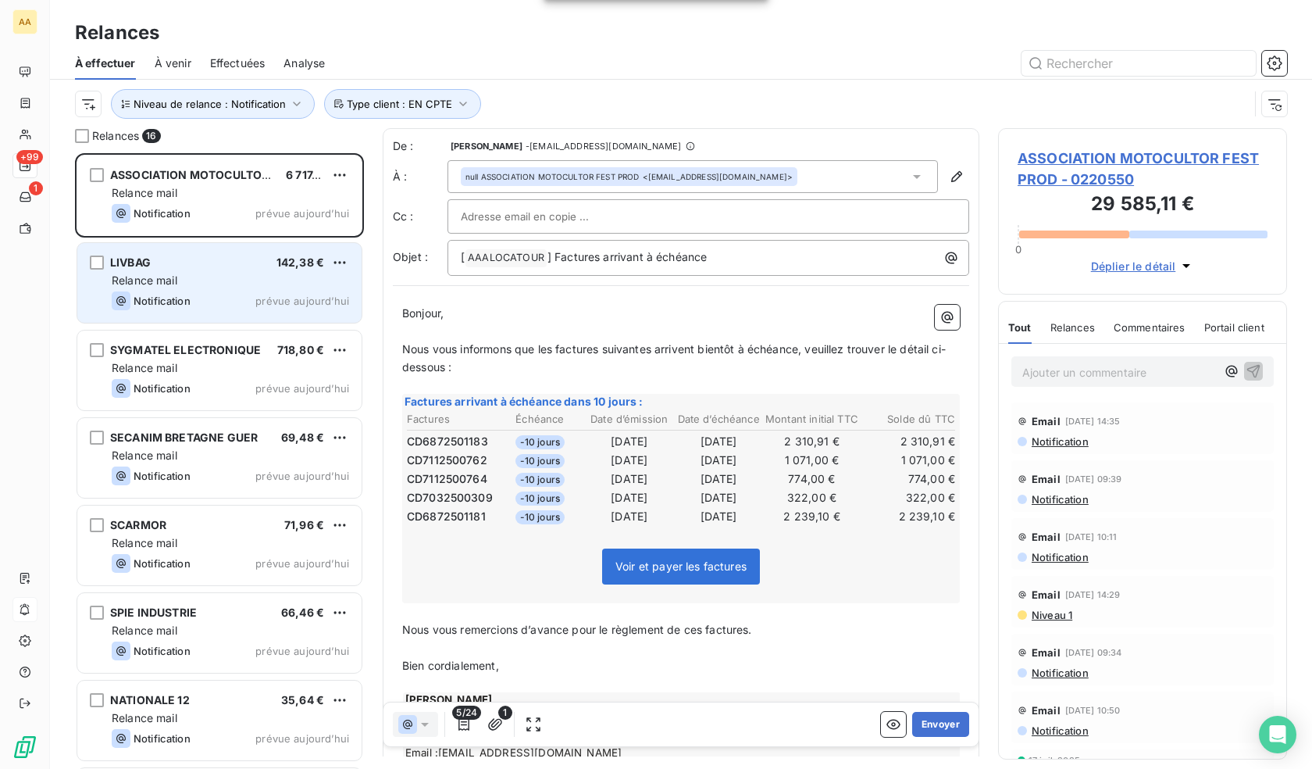
click at [212, 290] on div "LIVBAG 142,38 € Relance mail Notification prévue aujourd’hui" at bounding box center [219, 283] width 284 height 80
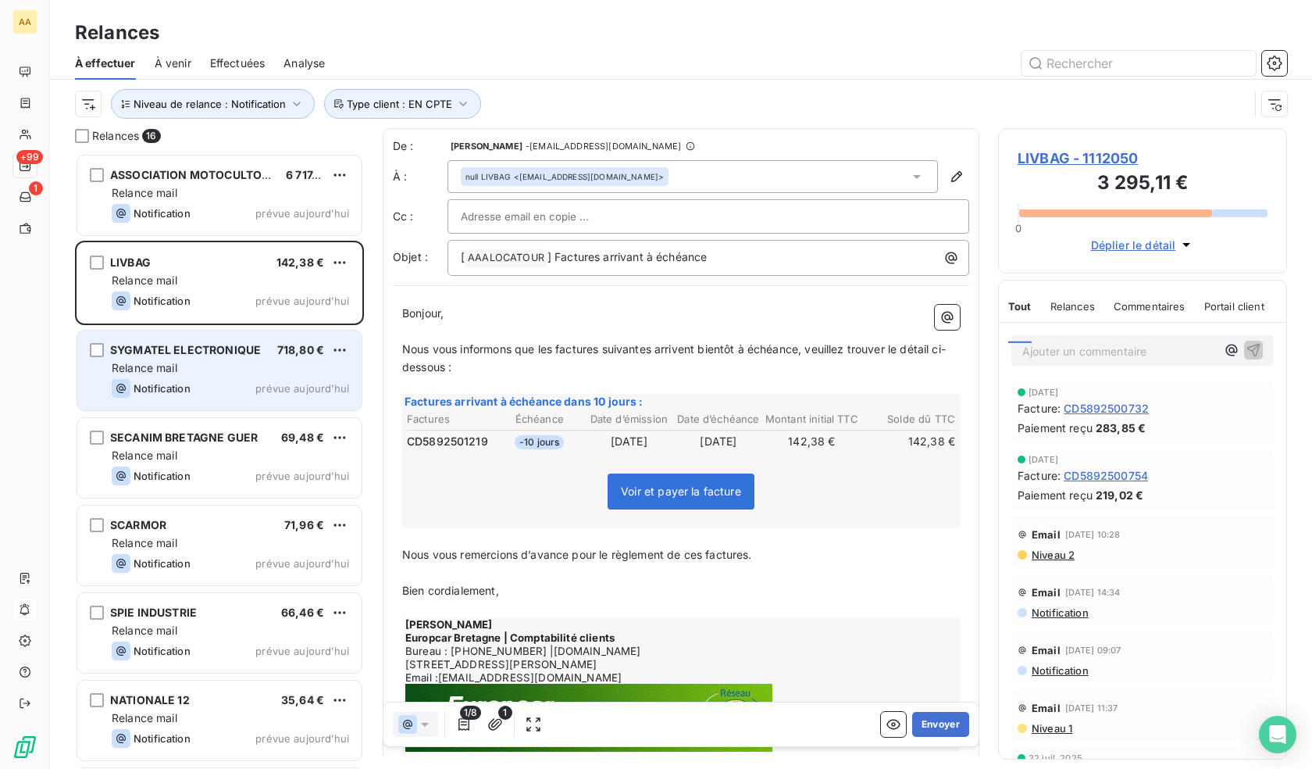
click at [215, 376] on div "SYGMATEL ELECTRONIQUE 718,80 € Relance mail Notification prévue aujourd’hui" at bounding box center [219, 370] width 284 height 80
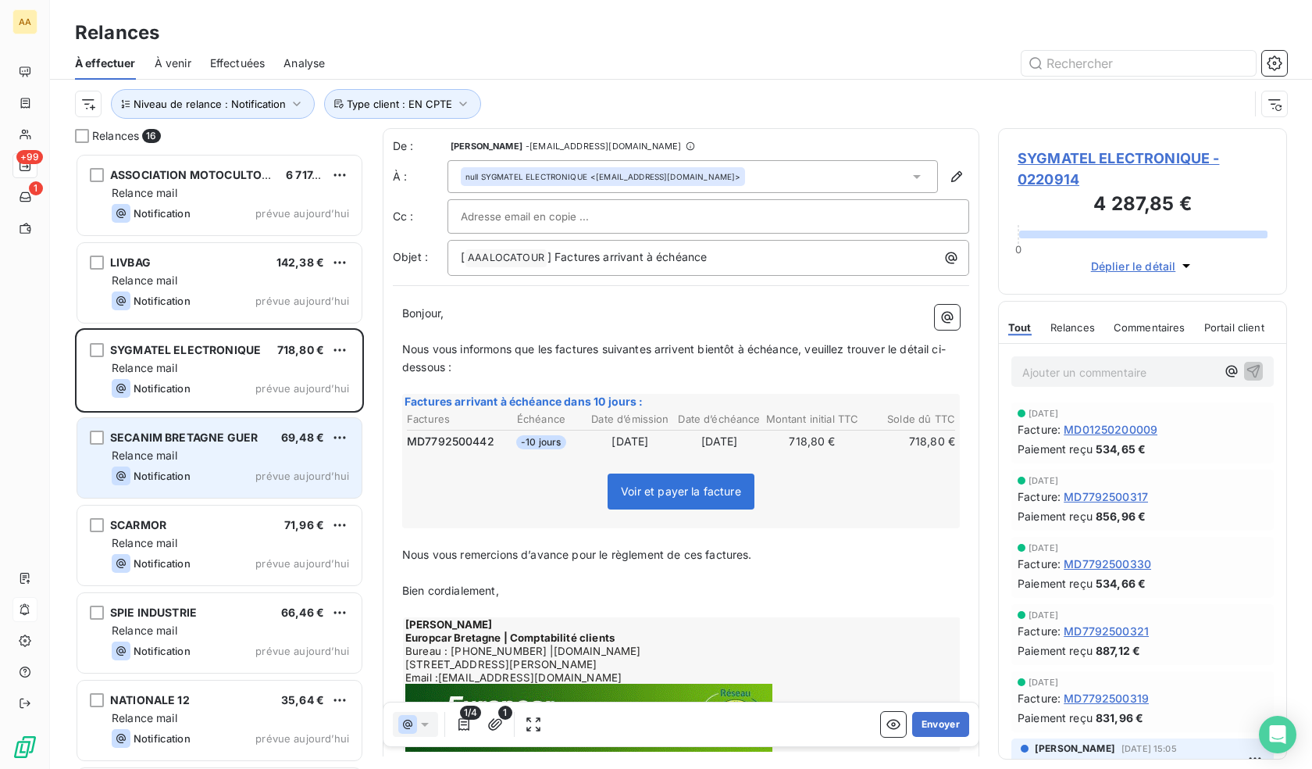
click at [230, 466] on div "Notification prévue aujourd’hui" at bounding box center [230, 475] width 237 height 19
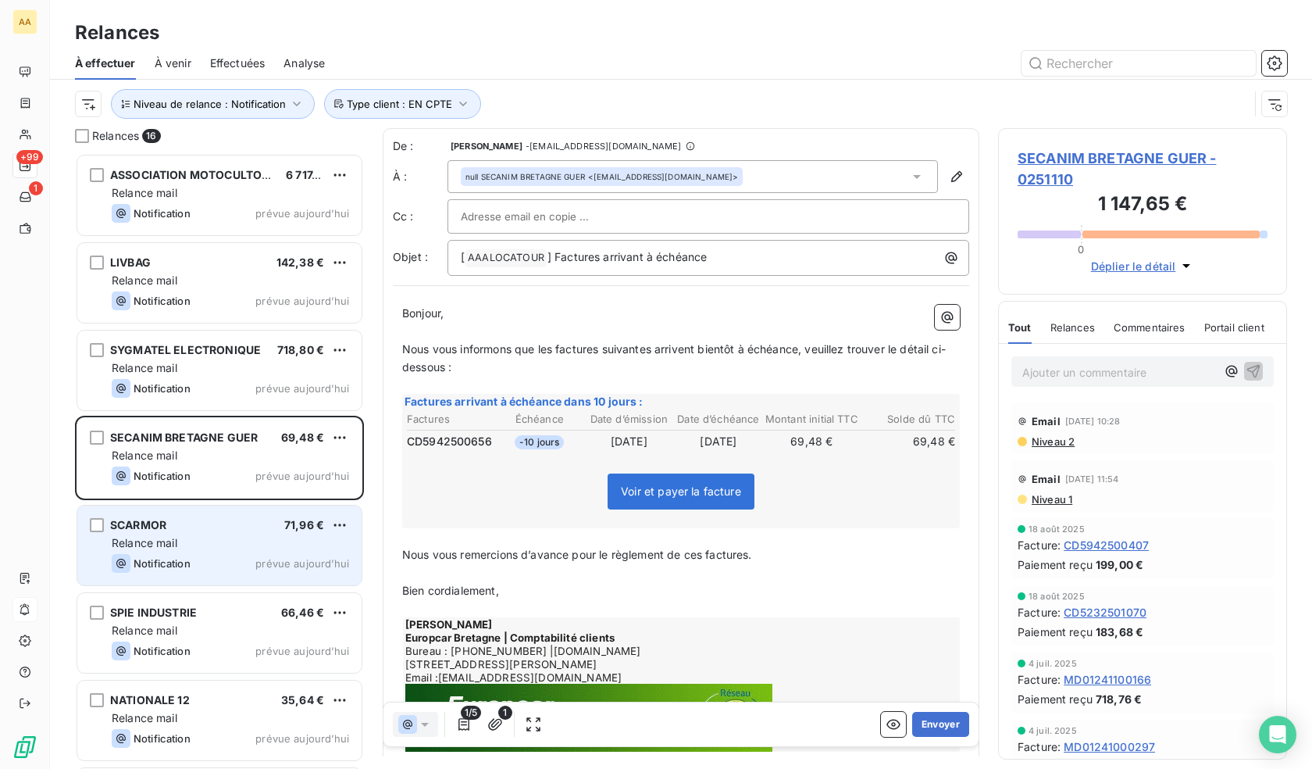
click at [233, 529] on div "SCARMOR 71,96 €" at bounding box center [230, 525] width 237 height 14
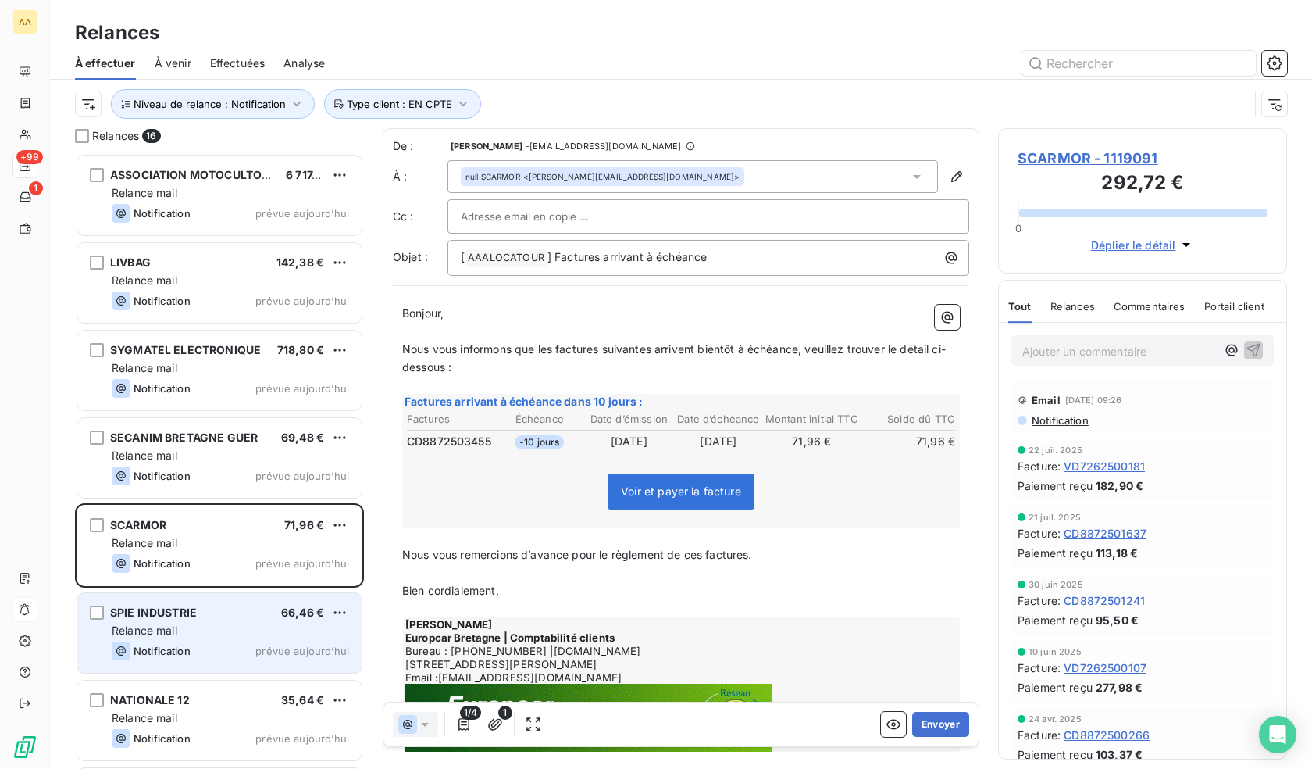
click at [239, 612] on div "SPIE INDUSTRIE 66,46 €" at bounding box center [230, 612] width 237 height 14
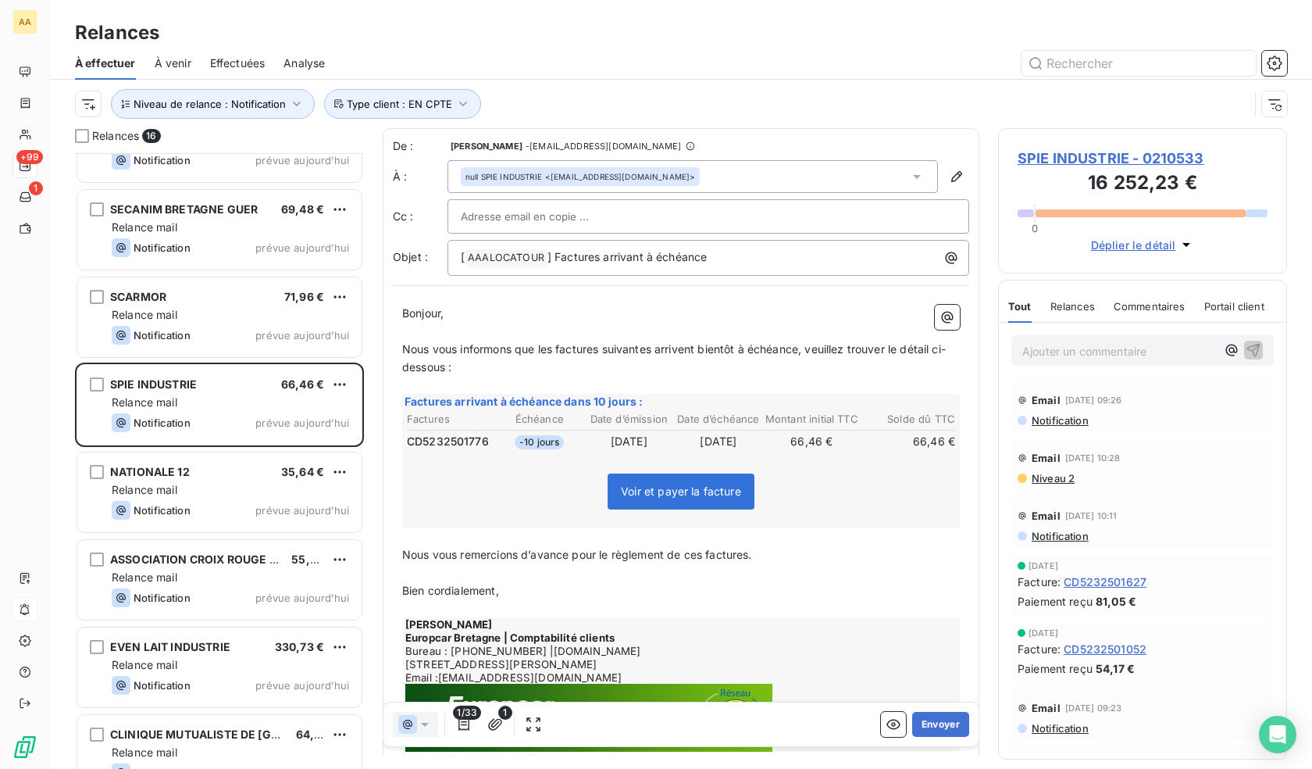
scroll to position [235, 0]
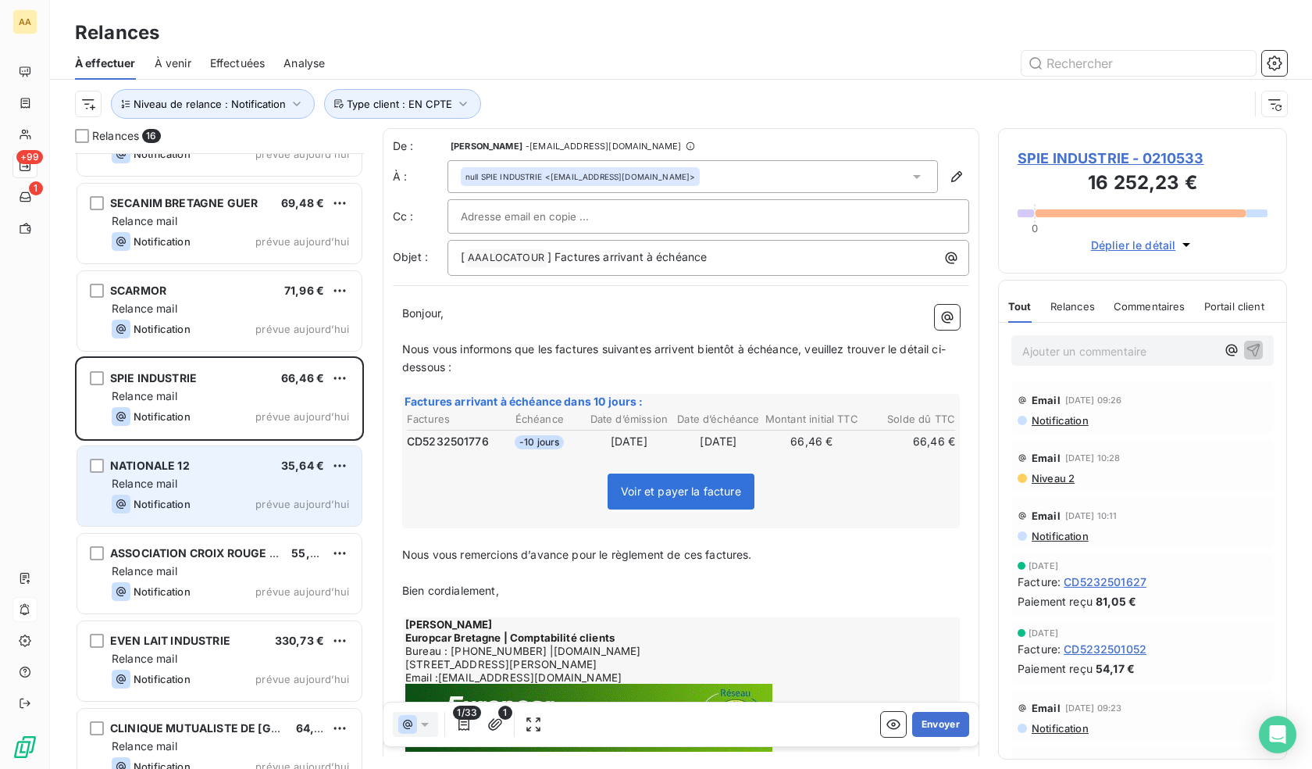
drag, startPoint x: 250, startPoint y: 527, endPoint x: 247, endPoint y: 519, distance: 9.1
click at [247, 522] on div "NATIONALE 12 35,64 € Relance mail Notification prévue aujourd’hui" at bounding box center [219, 487] width 289 height 87
click at [244, 504] on div "Notification prévue aujourd’hui" at bounding box center [230, 503] width 237 height 19
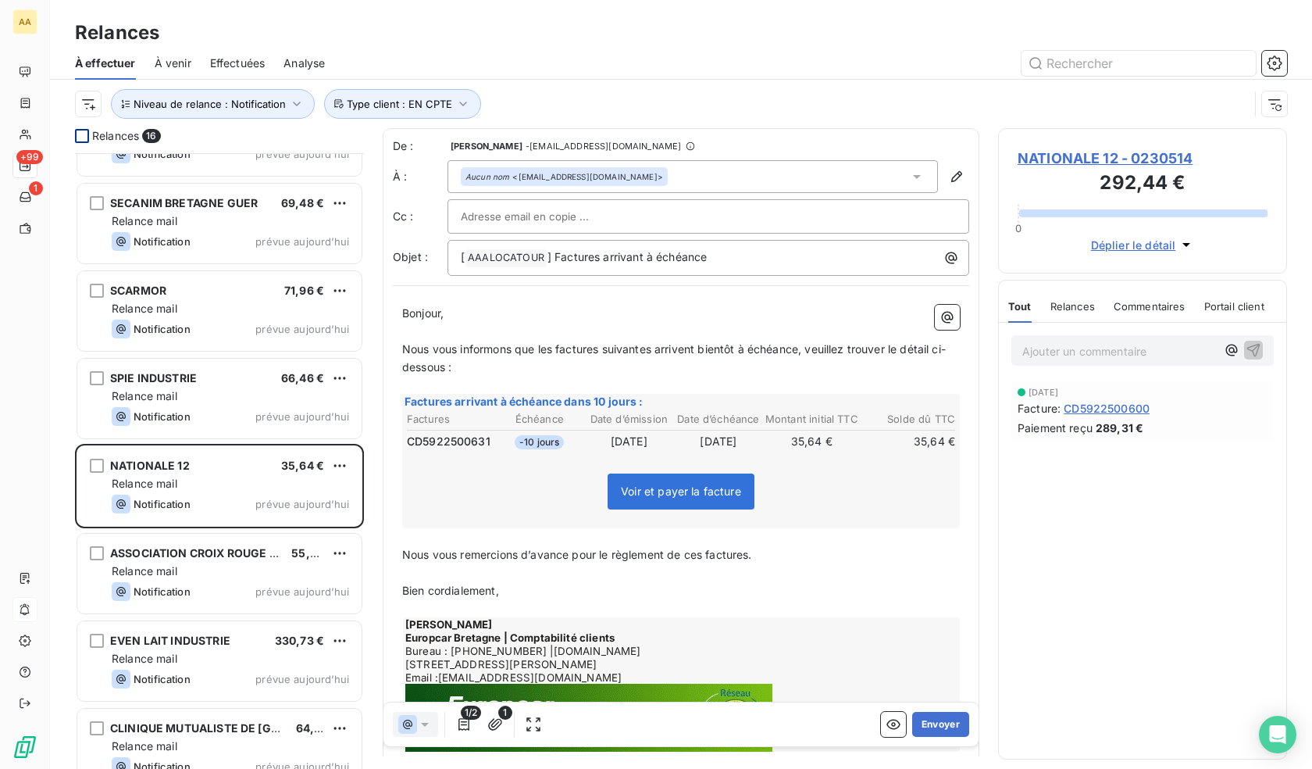
click at [80, 131] on div at bounding box center [82, 136] width 14 height 14
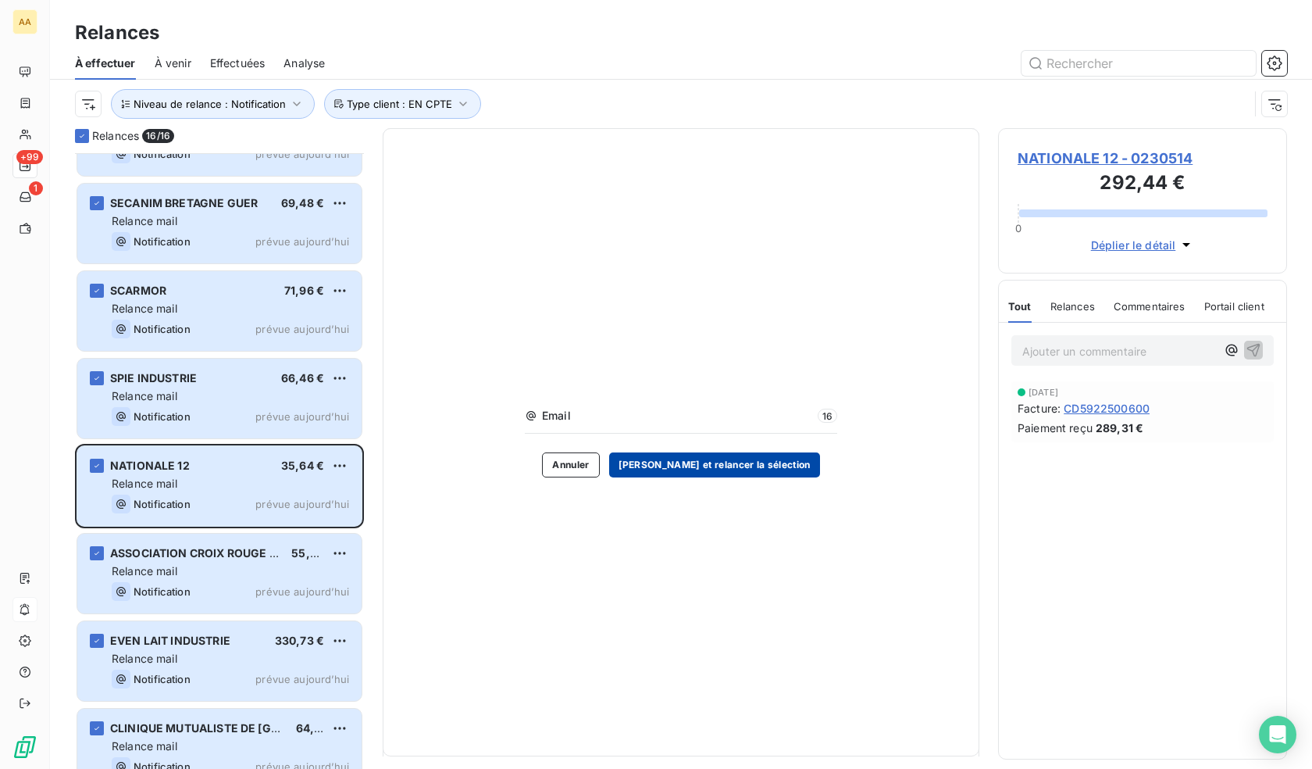
click at [723, 467] on button "[PERSON_NAME] et relancer la sélection" at bounding box center [714, 464] width 211 height 25
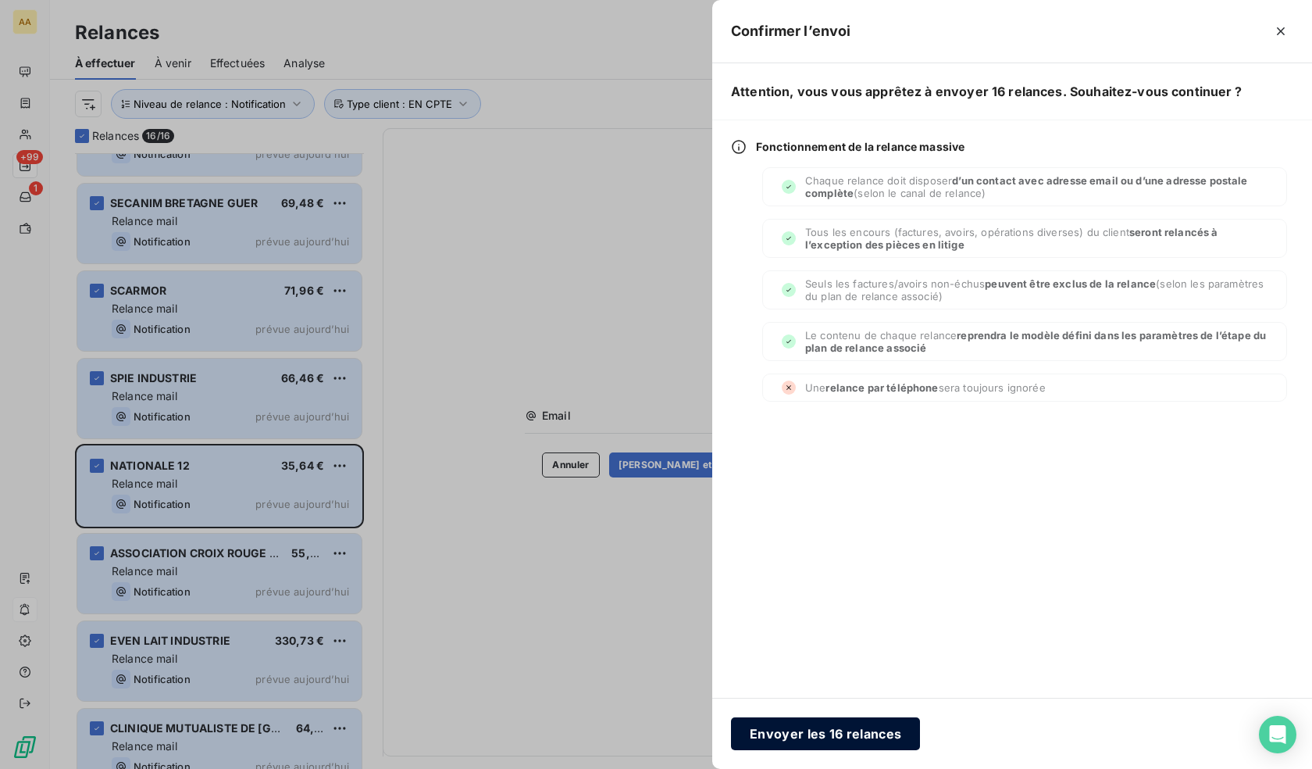
click at [884, 719] on button "Envoyer les 16 relances" at bounding box center [825, 733] width 189 height 33
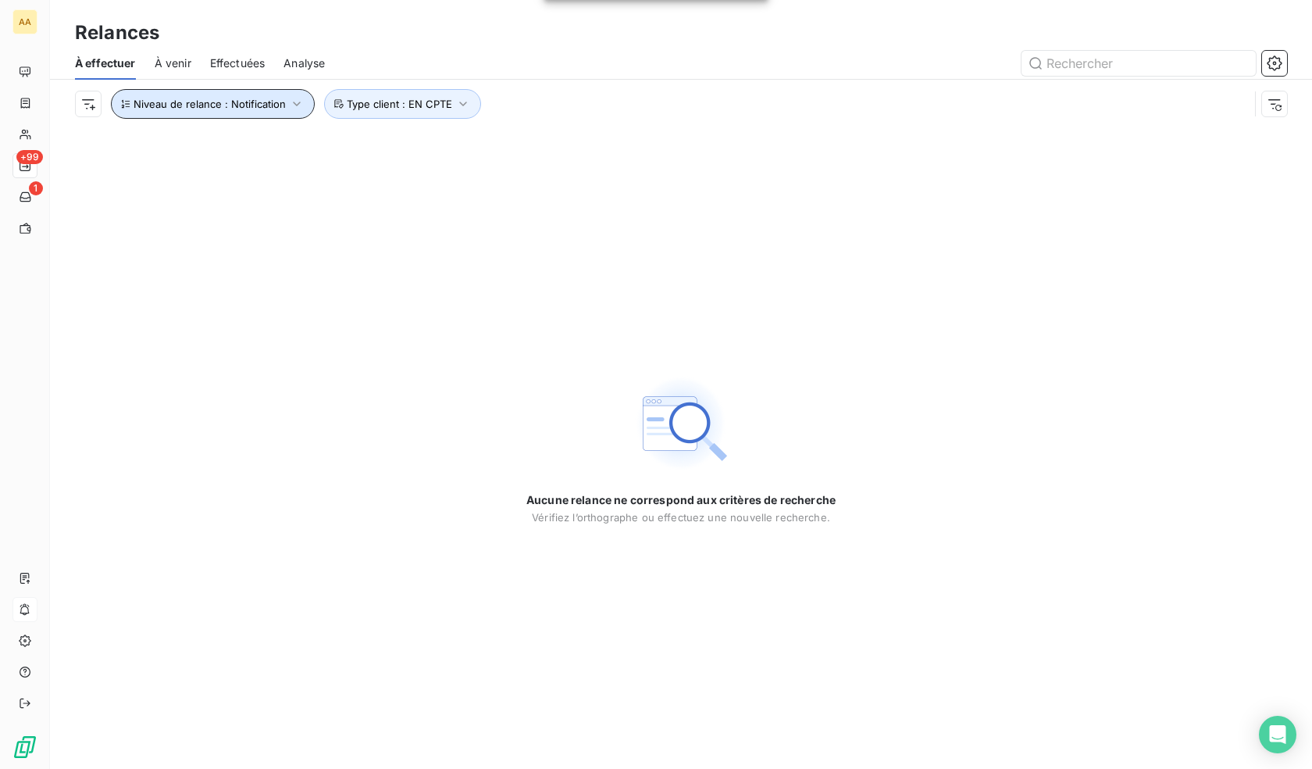
click at [235, 114] on button "Niveau de relance : Notification" at bounding box center [213, 104] width 204 height 30
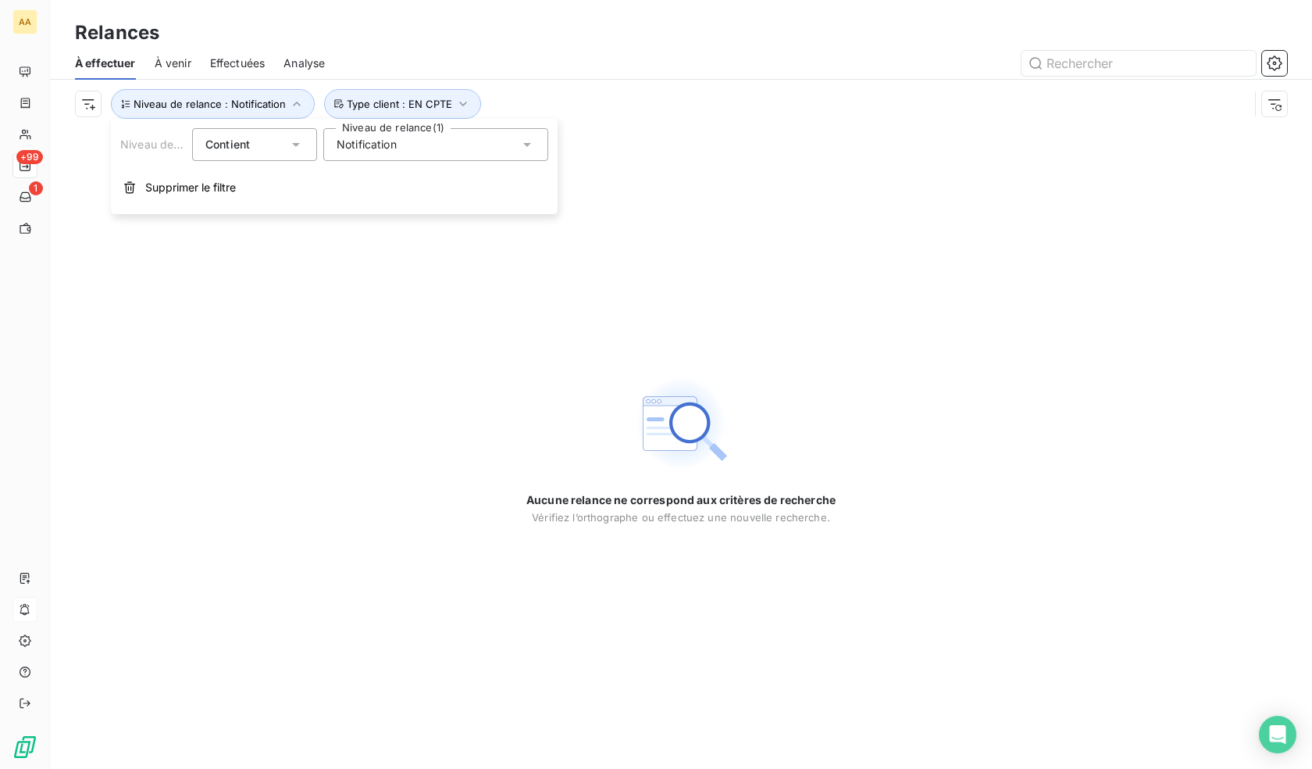
click at [415, 141] on div "Notification" at bounding box center [435, 144] width 225 height 33
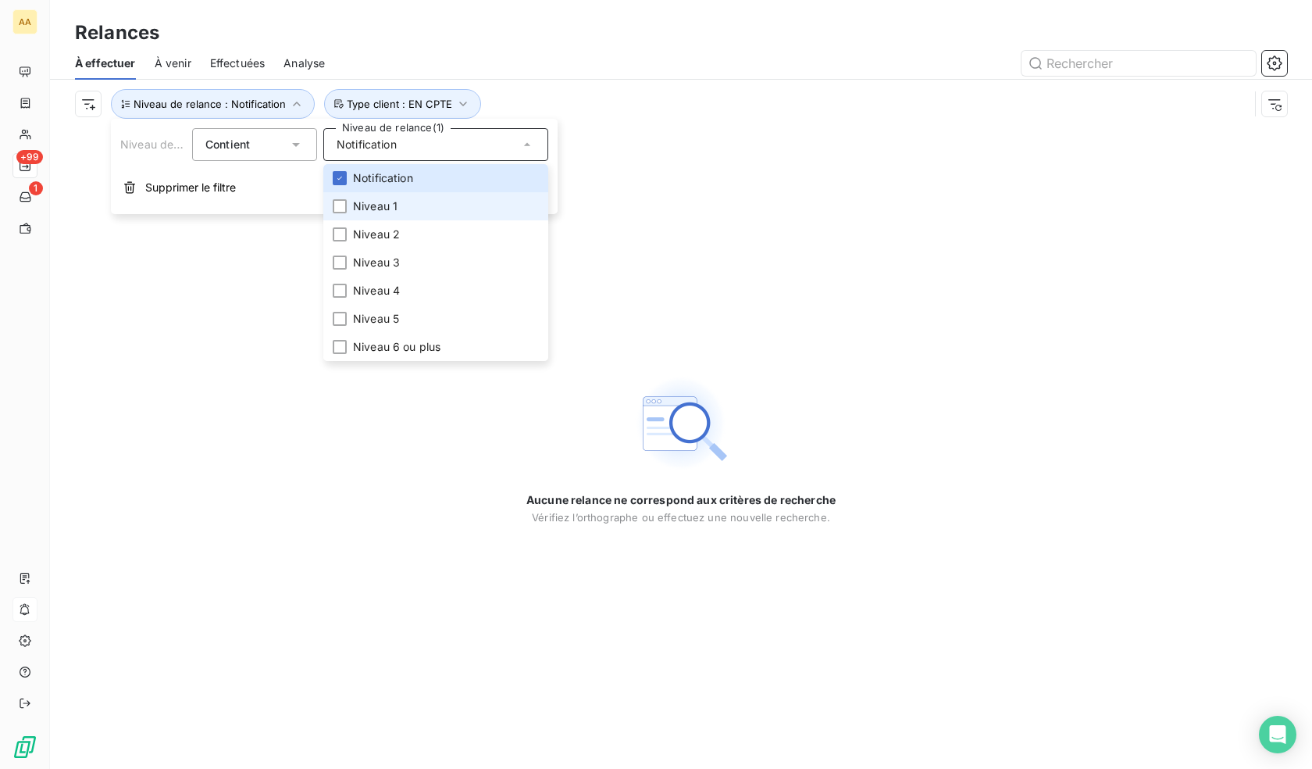
click at [376, 203] on span "Niveau 1" at bounding box center [375, 206] width 45 height 16
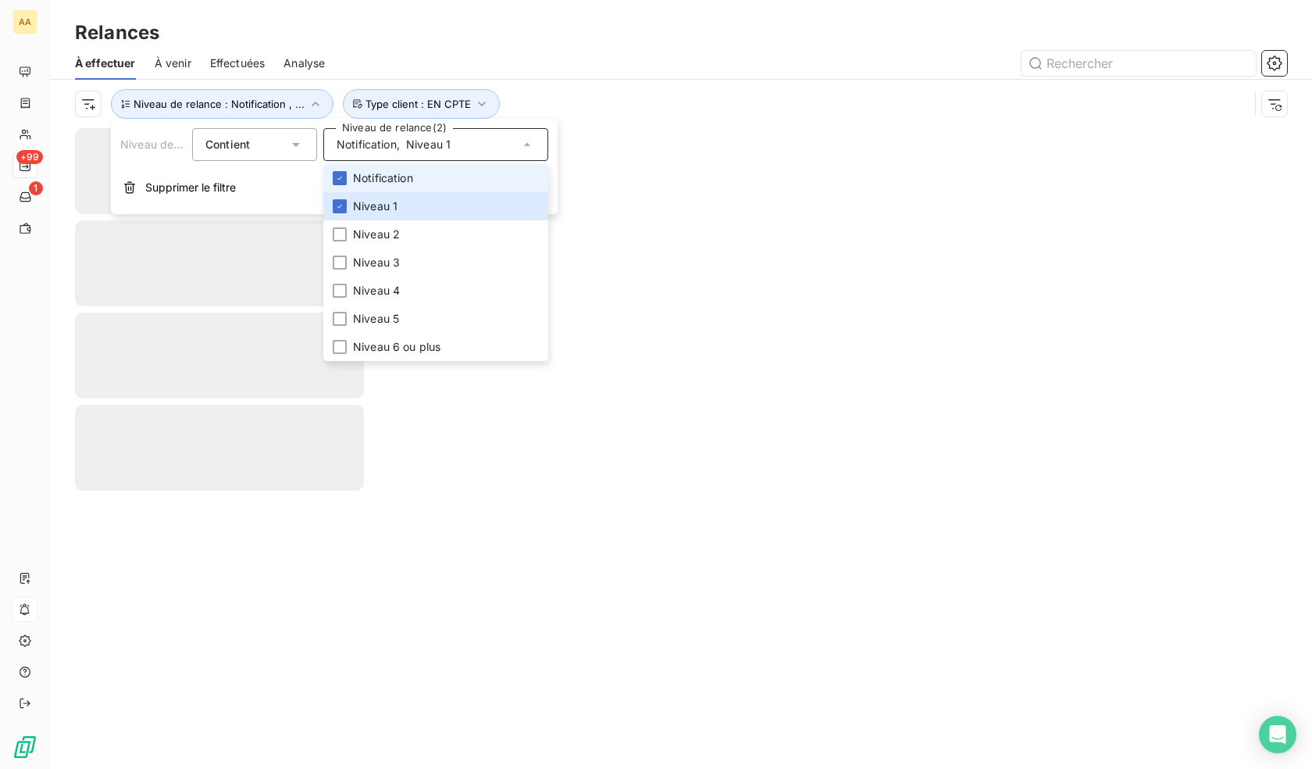
click at [388, 174] on span "Notification" at bounding box center [383, 178] width 60 height 16
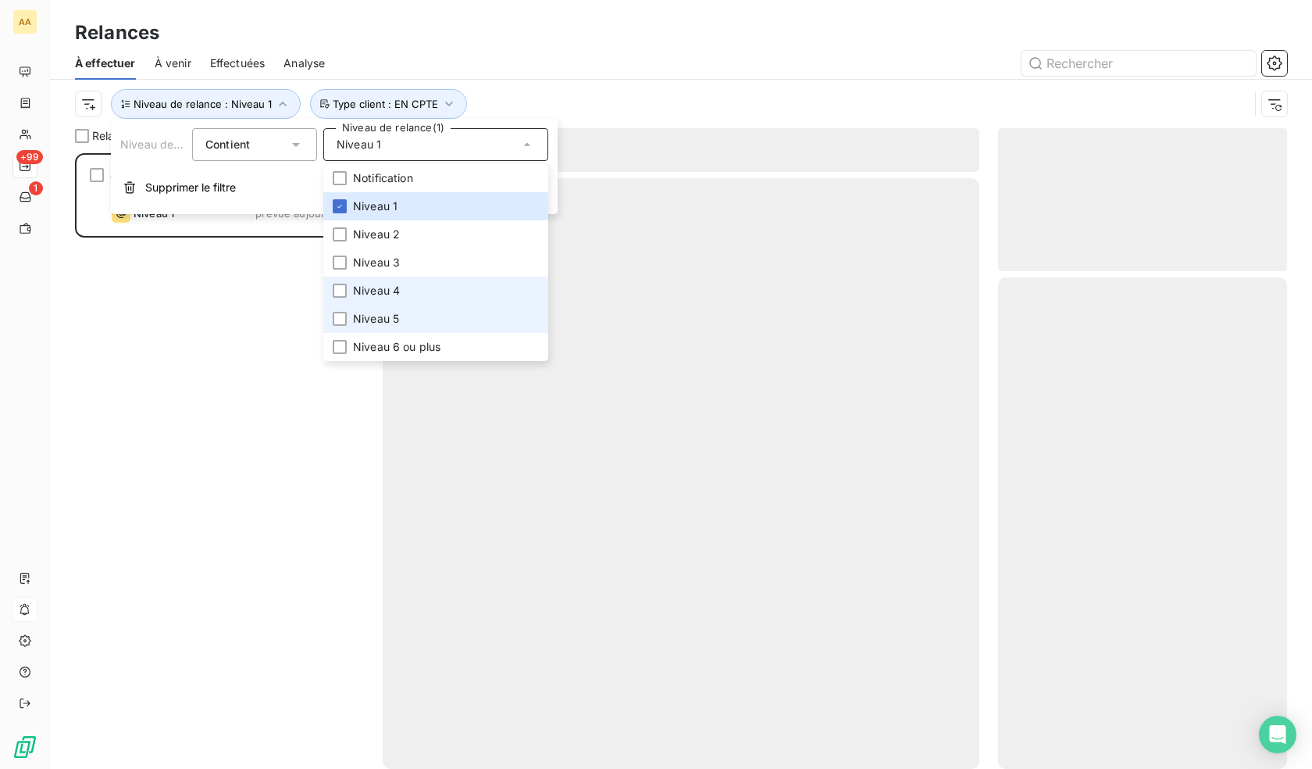
scroll to position [604, 277]
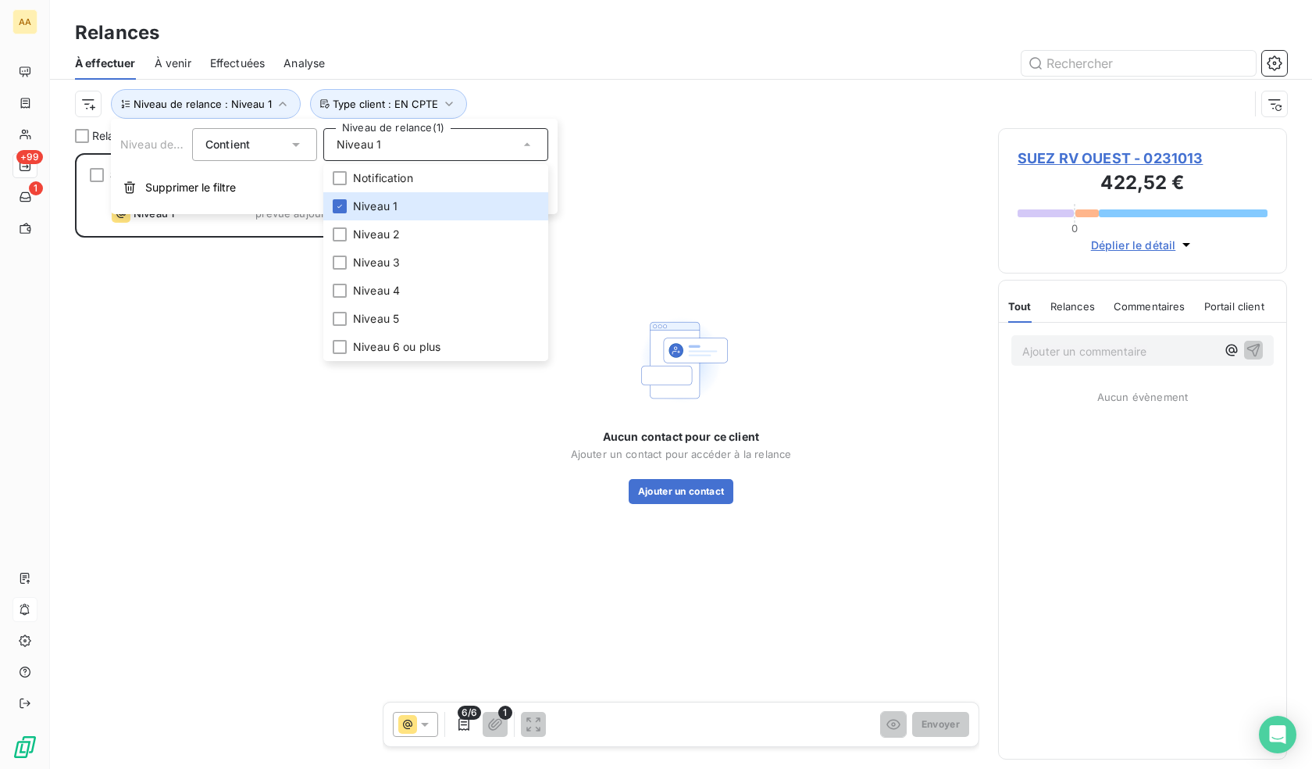
click at [193, 398] on div "SUEZ RV OUEST 422,52 € Relance mail Niveau 1 prévue aujourd’hui" at bounding box center [219, 460] width 289 height 615
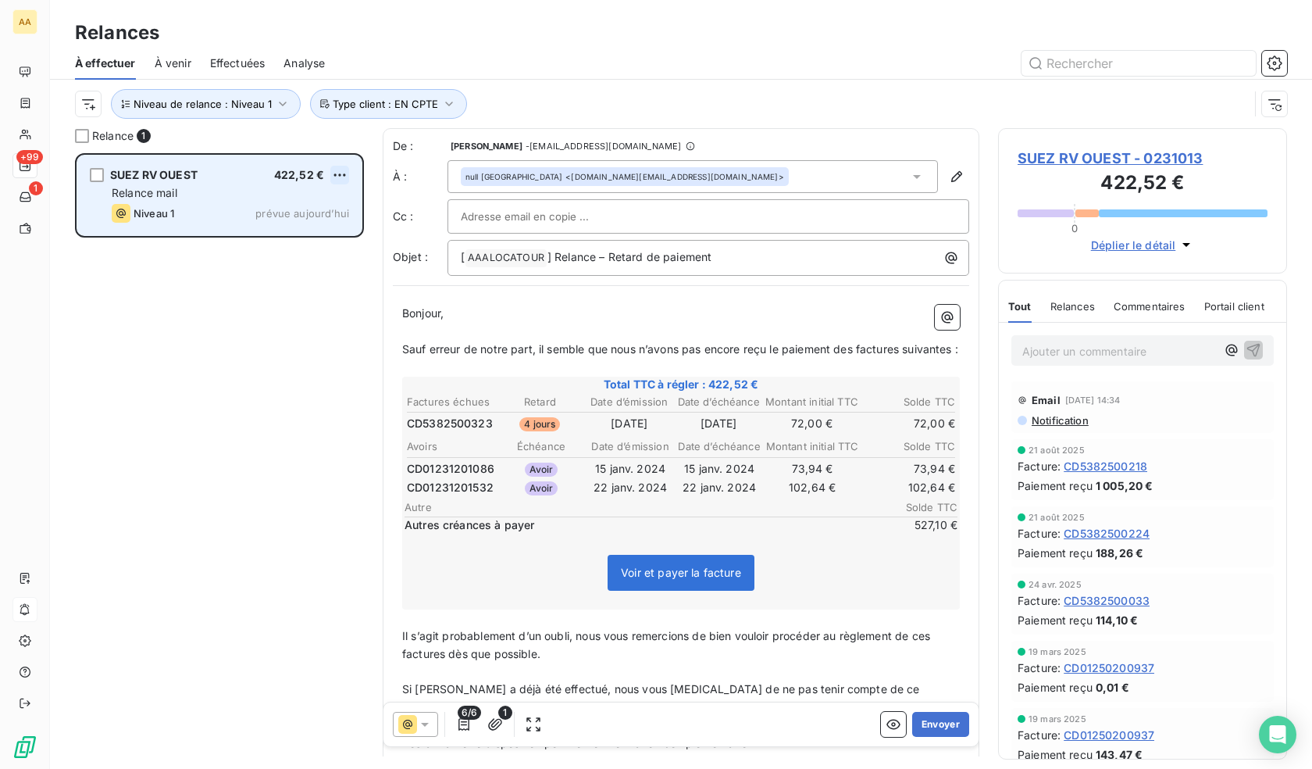
click at [345, 166] on div "SUEZ RV OUEST 422,52 € Relance mail Niveau 1 prévue aujourd’hui" at bounding box center [219, 195] width 284 height 80
click at [341, 174] on html "AA +99 1 Relances À effectuer À venir Effectuées Analyse Niveau de relance : Ni…" at bounding box center [656, 384] width 1312 height 769
click at [274, 210] on div "Replanifier cette action" at bounding box center [272, 206] width 140 height 25
select select "9"
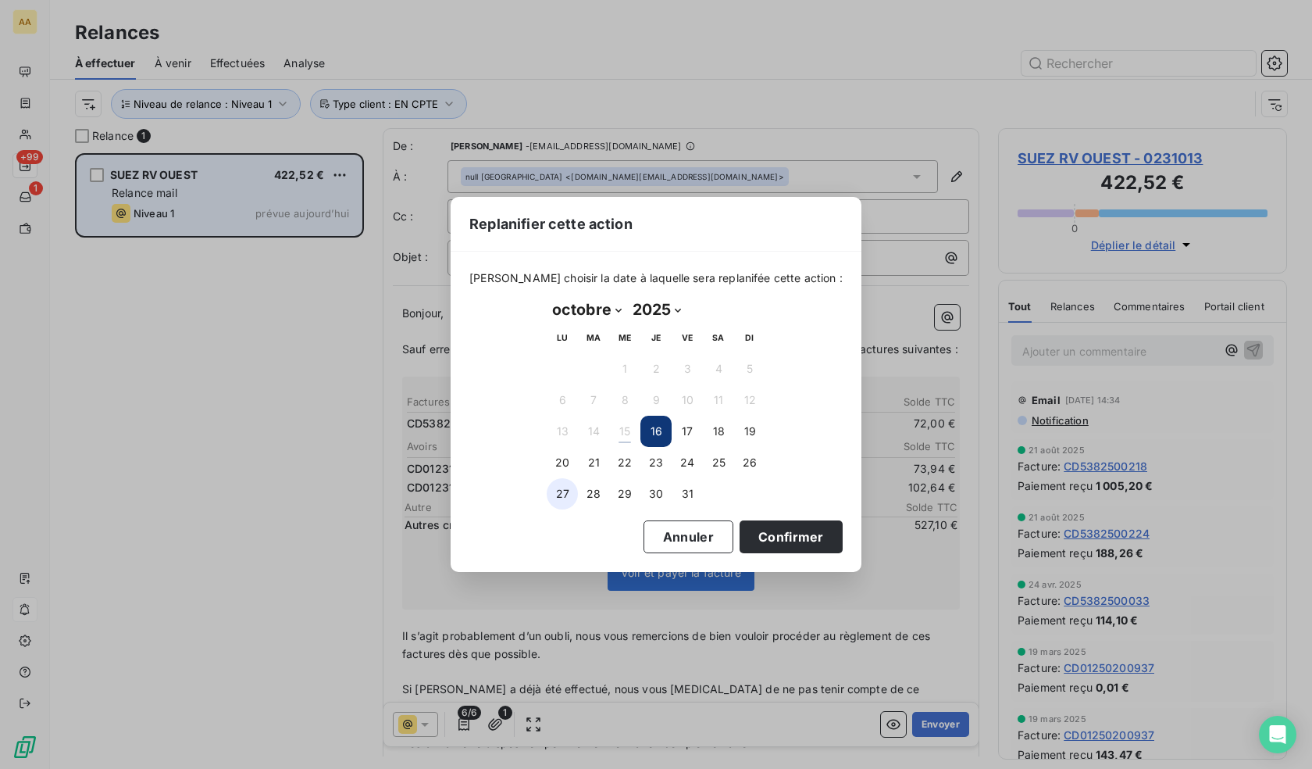
click at [567, 495] on button "27" at bounding box center [562, 493] width 31 height 31
click at [790, 539] on button "Confirmer" at bounding box center [791, 536] width 103 height 33
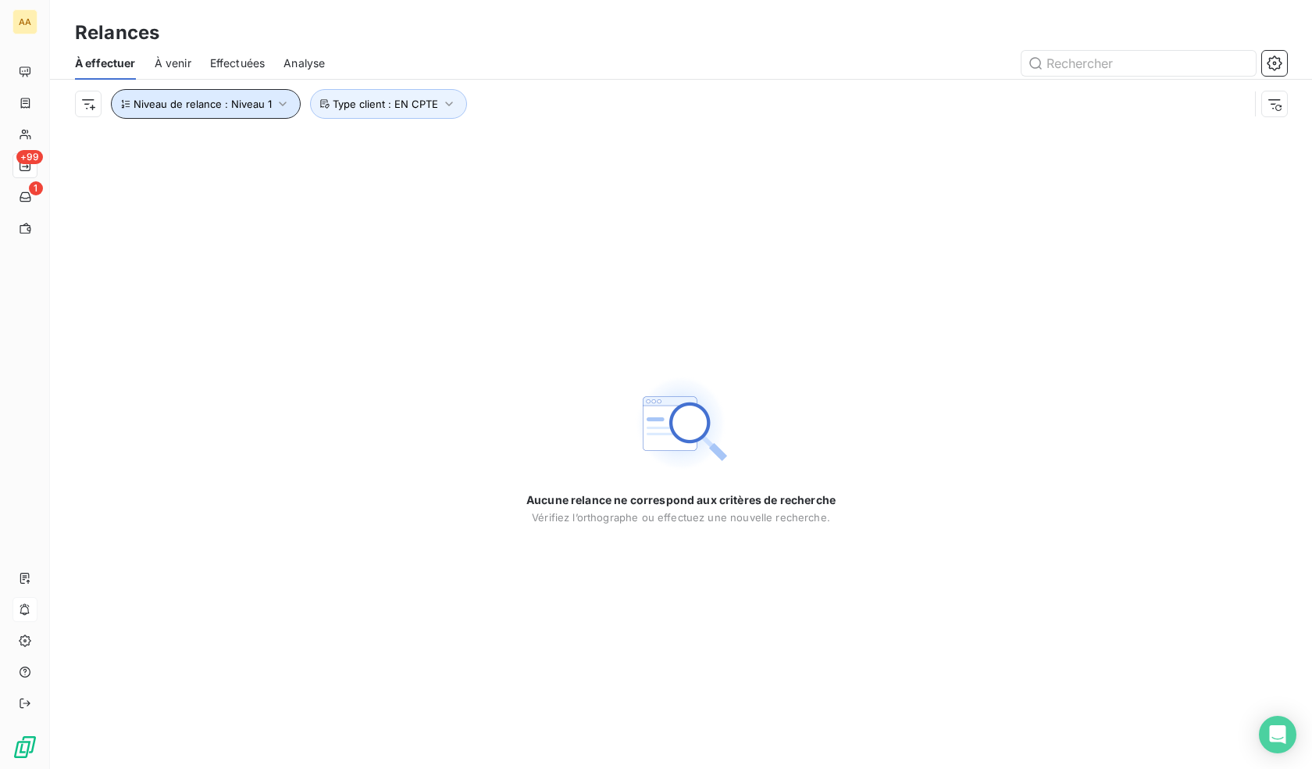
click at [176, 108] on span "Niveau de relance : Niveau 1" at bounding box center [203, 104] width 138 height 12
drag, startPoint x: 370, startPoint y: 158, endPoint x: 378, endPoint y: 163, distance: 9.5
click at [371, 158] on div "Niveau 1" at bounding box center [435, 144] width 225 height 33
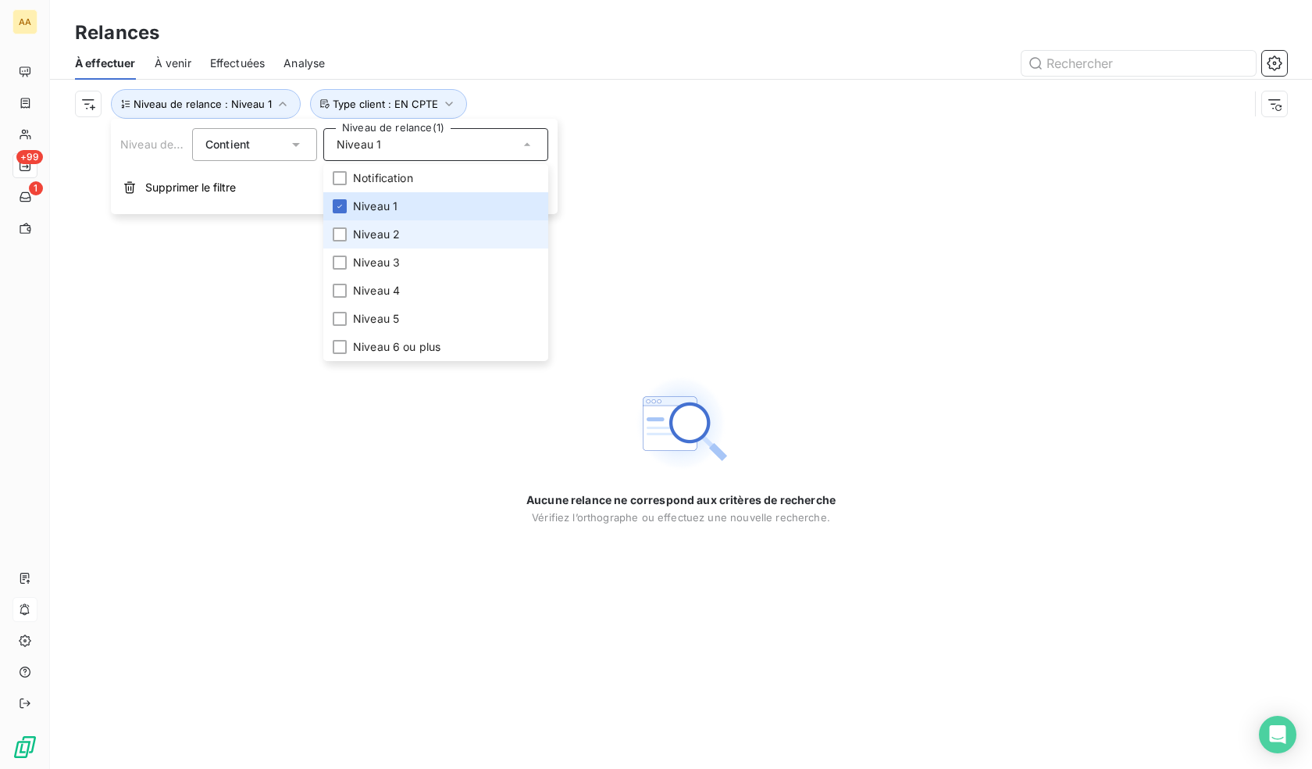
click at [385, 228] on span "Niveau 2" at bounding box center [376, 235] width 47 height 16
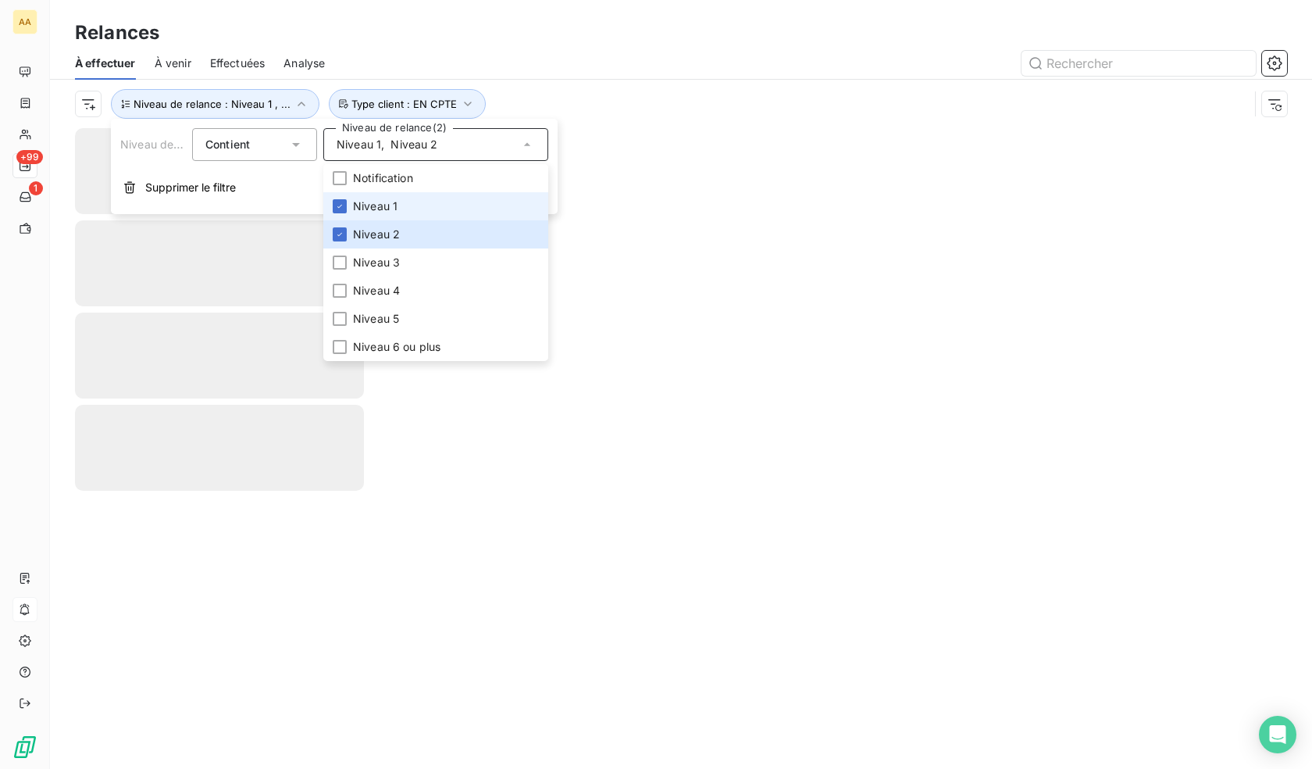
click at [366, 194] on li "Niveau 1" at bounding box center [435, 206] width 225 height 28
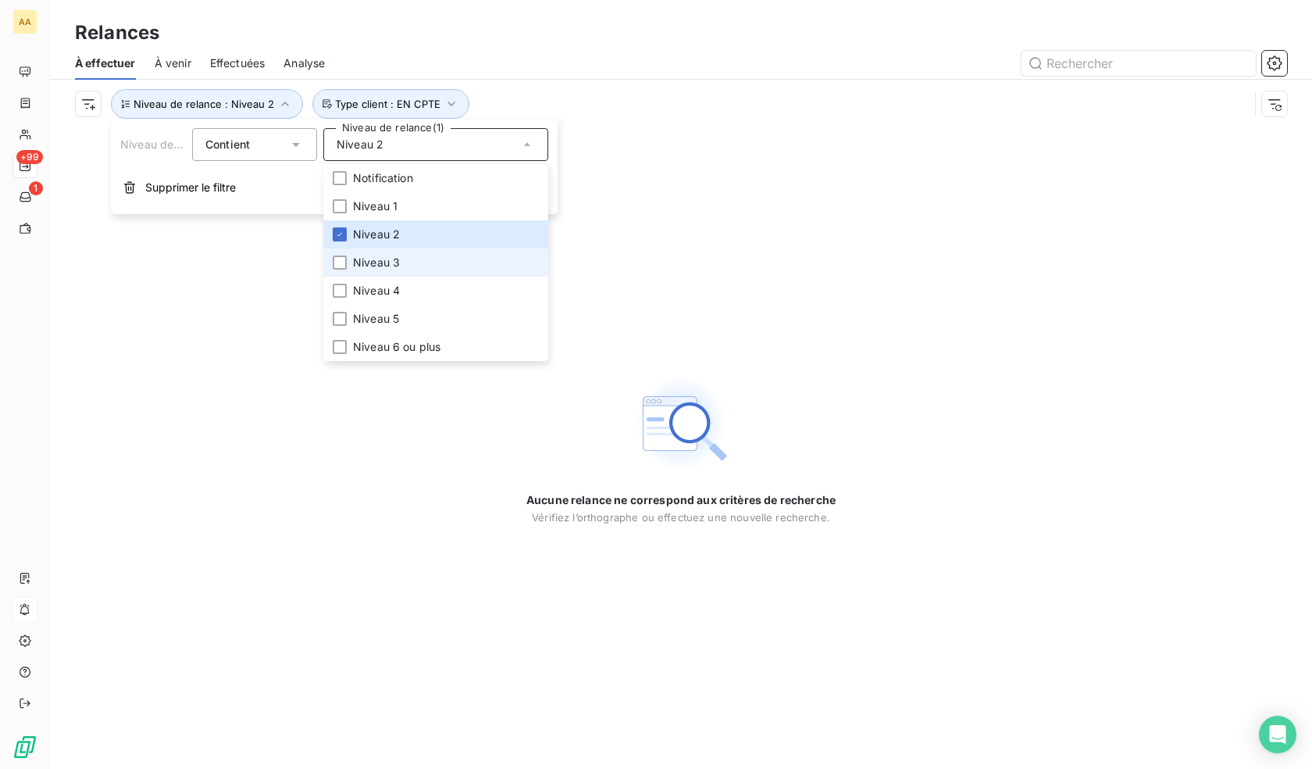
click at [391, 253] on li "Niveau 3" at bounding box center [435, 262] width 225 height 28
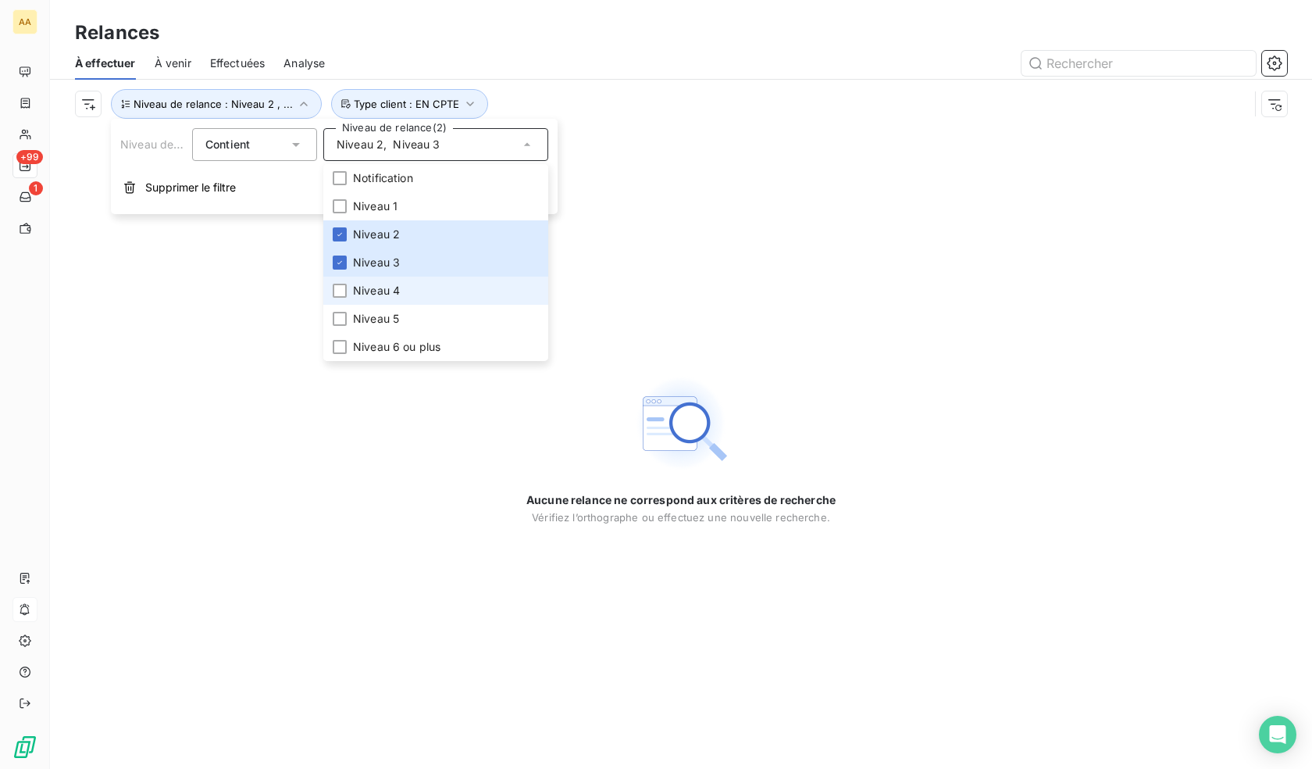
click at [393, 293] on span "Niveau 4" at bounding box center [376, 291] width 47 height 16
click at [398, 323] on span "Niveau 5" at bounding box center [376, 319] width 46 height 16
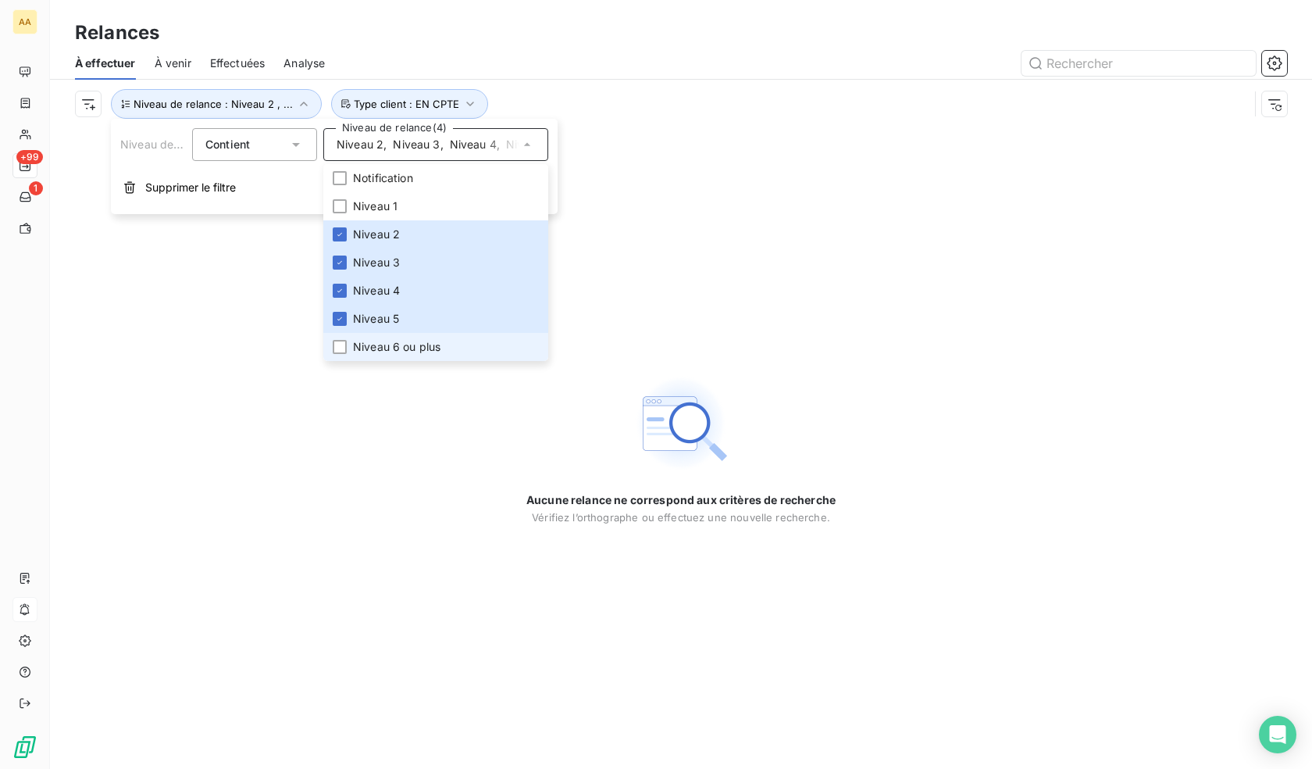
click at [413, 348] on span "Niveau 6 ou plus" at bounding box center [396, 347] width 87 height 16
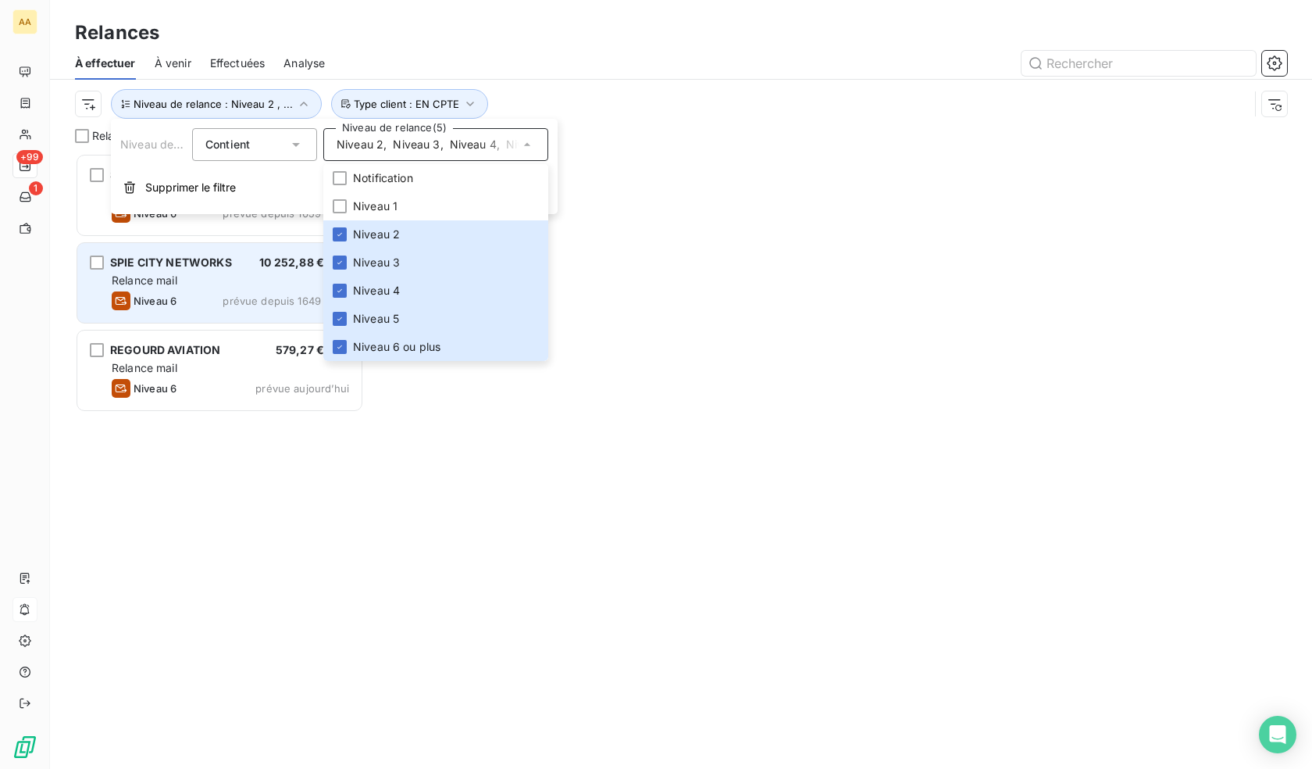
scroll to position [604, 277]
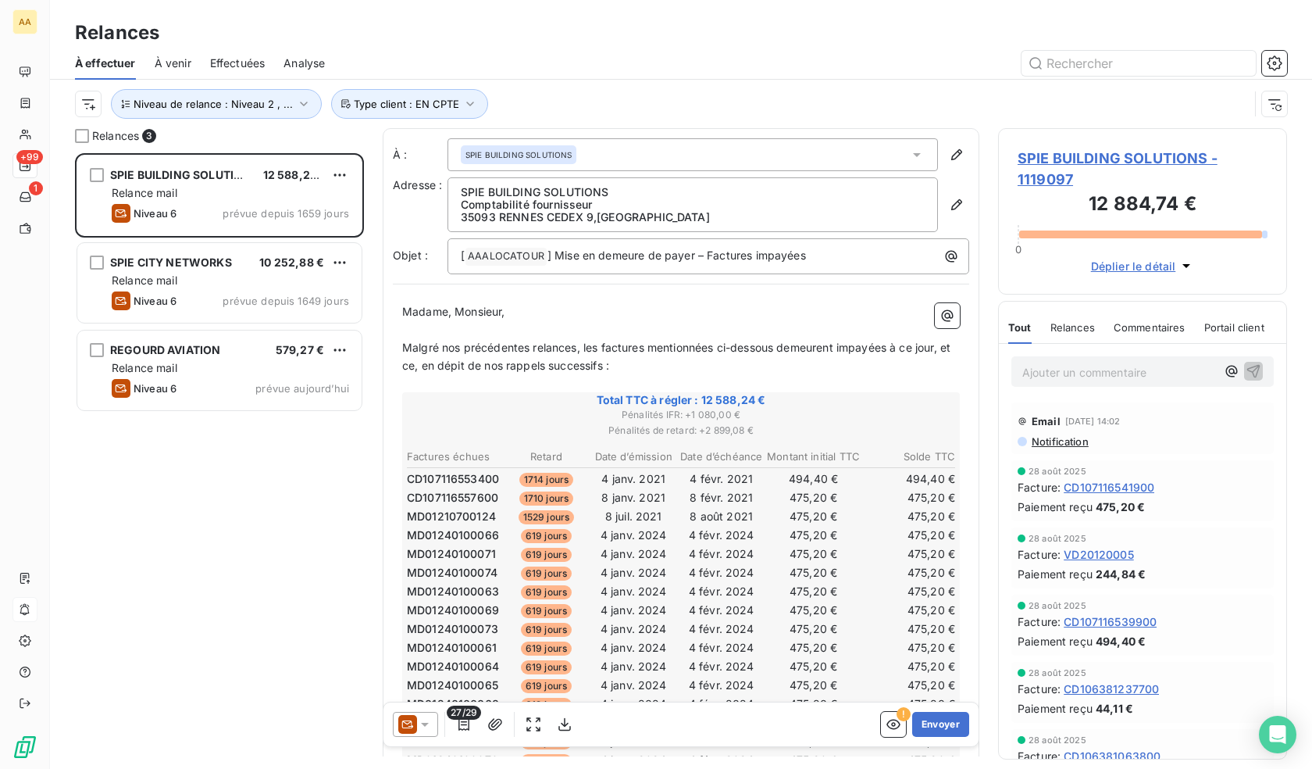
click at [647, 41] on div "Relances" at bounding box center [681, 33] width 1262 height 28
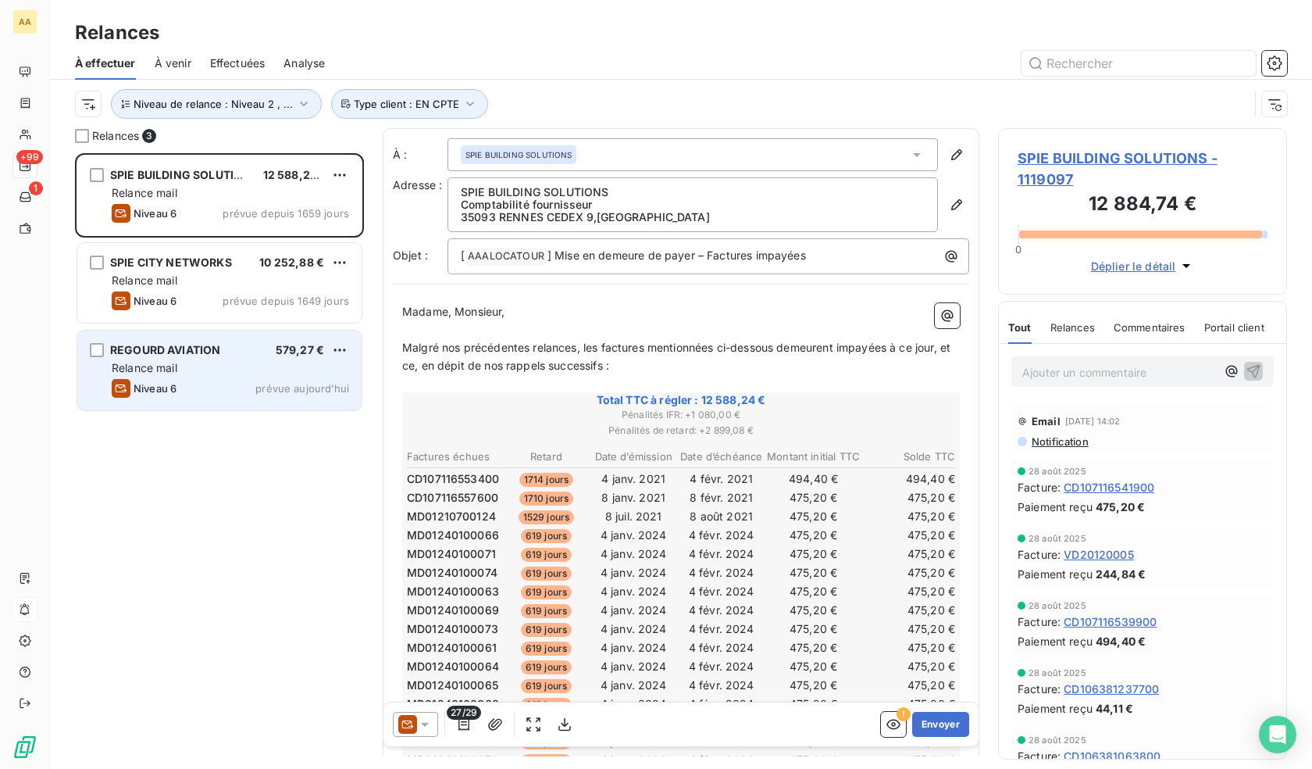
click at [210, 397] on div "Niveau 6 prévue aujourd’hui" at bounding box center [230, 388] width 237 height 19
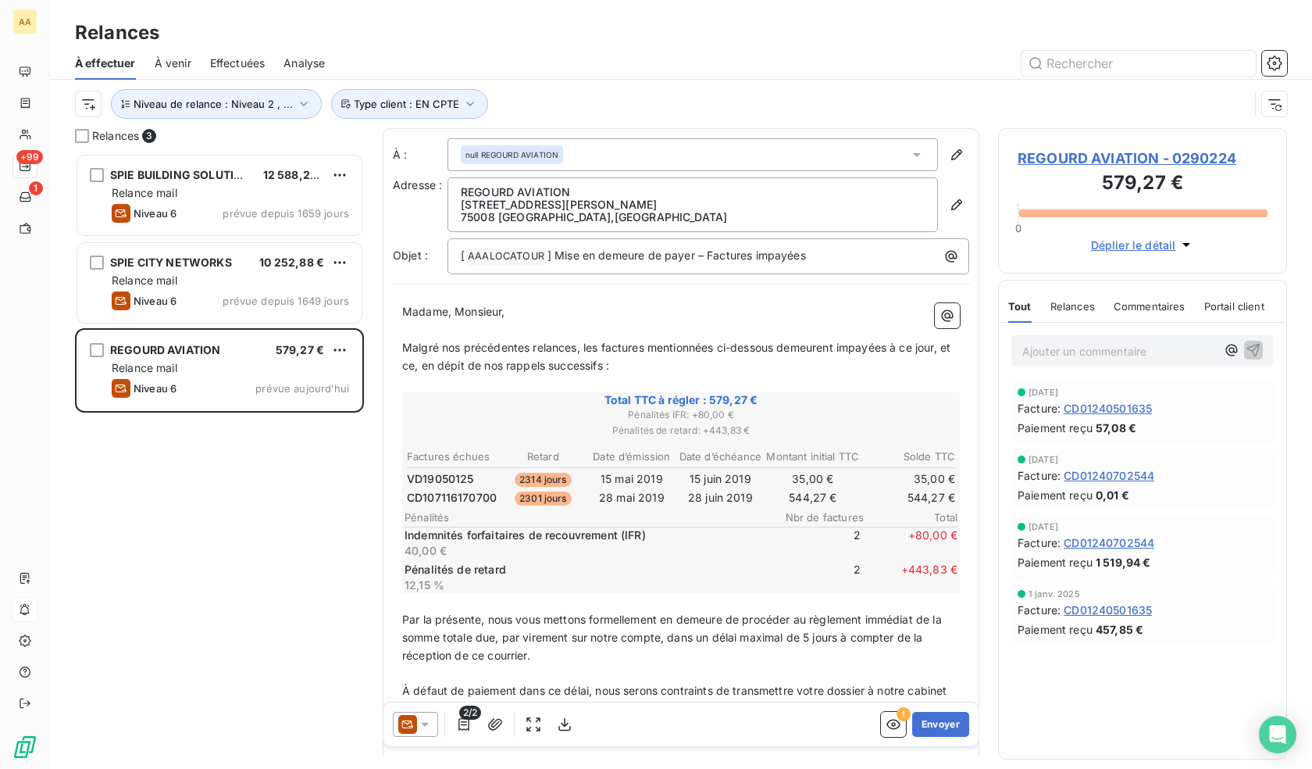
click at [1168, 161] on span "REGOURD AVIATION - 0290224" at bounding box center [1143, 158] width 250 height 21
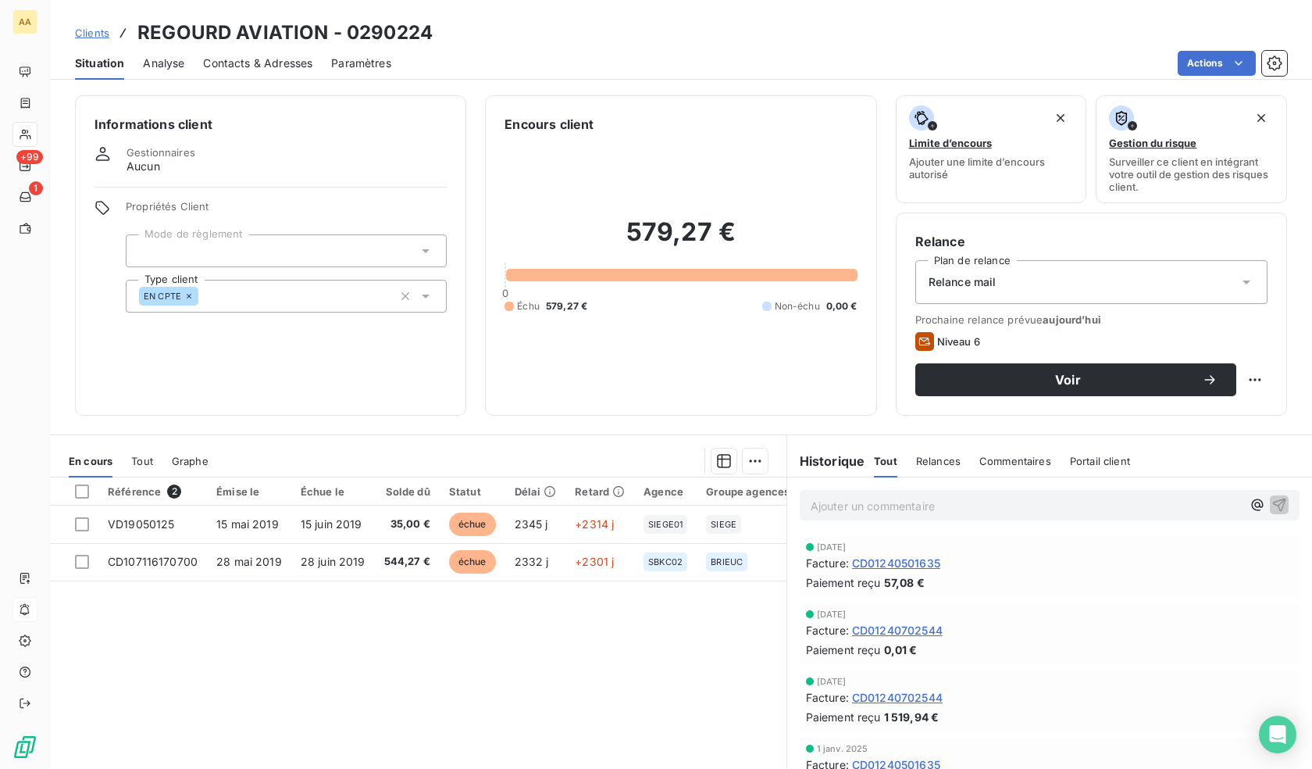
click at [255, 61] on span "Contacts & Adresses" at bounding box center [257, 63] width 109 height 16
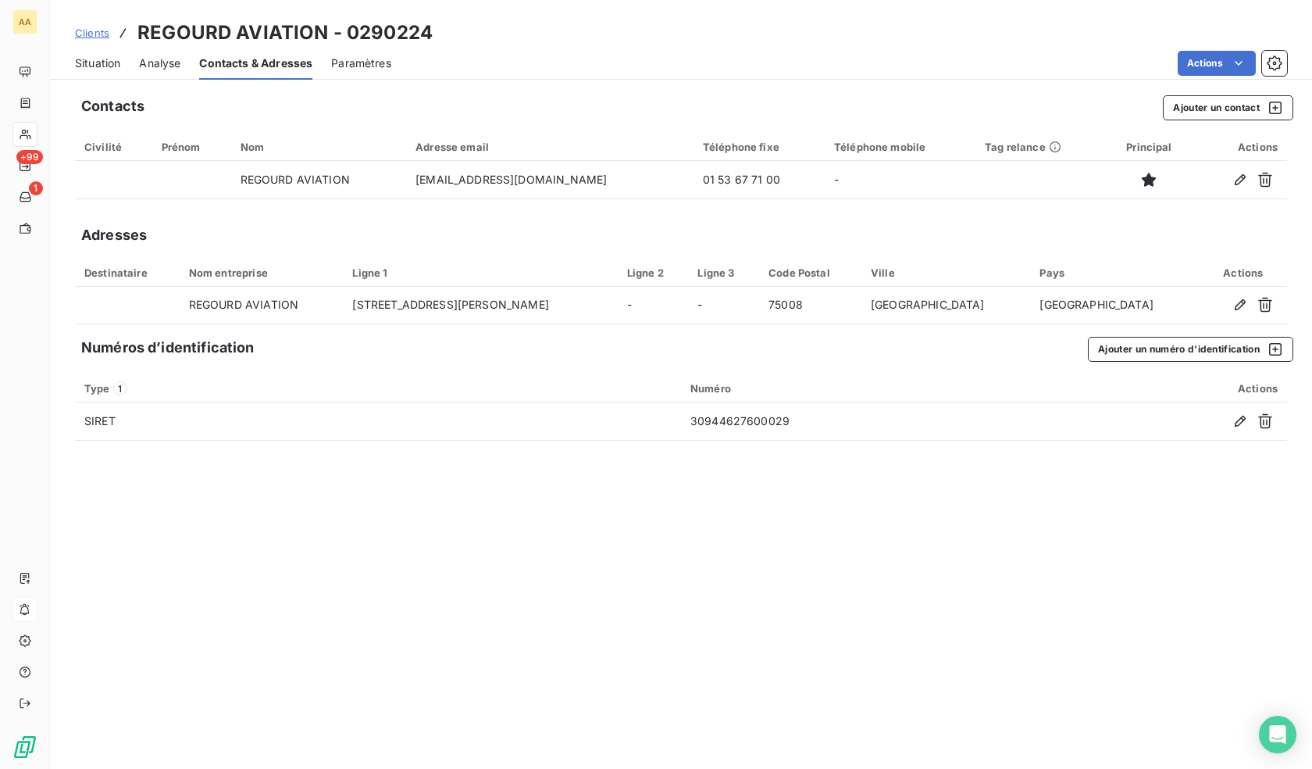
click at [94, 58] on span "Situation" at bounding box center [97, 63] width 45 height 16
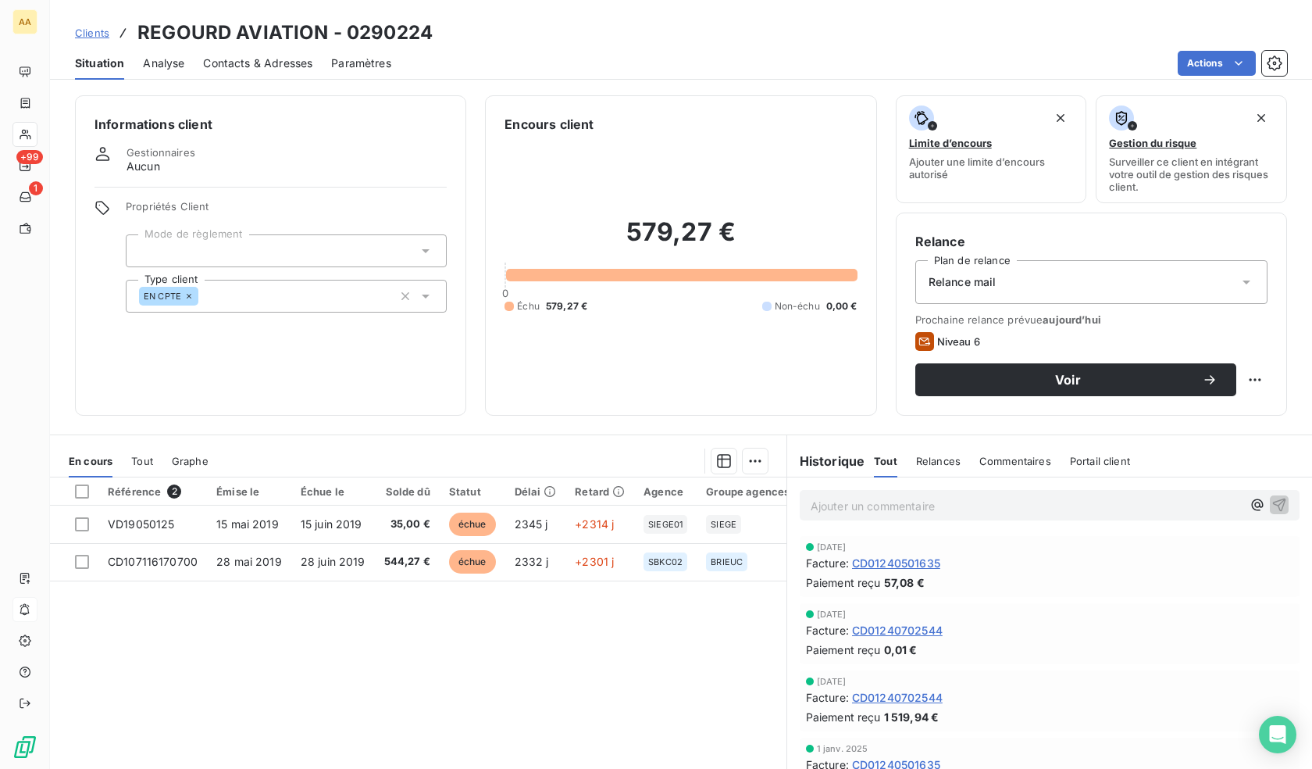
click at [883, 515] on div "Ajouter un commentaire ﻿" at bounding box center [1050, 505] width 500 height 30
click at [897, 487] on div "Ajouter un commentaire ﻿" at bounding box center [1049, 504] width 525 height 55
click at [904, 527] on div "Ajouter un commentaire ﻿" at bounding box center [1049, 504] width 525 height 55
click at [886, 512] on p "Ajouter un commentaire ﻿" at bounding box center [1026, 506] width 431 height 20
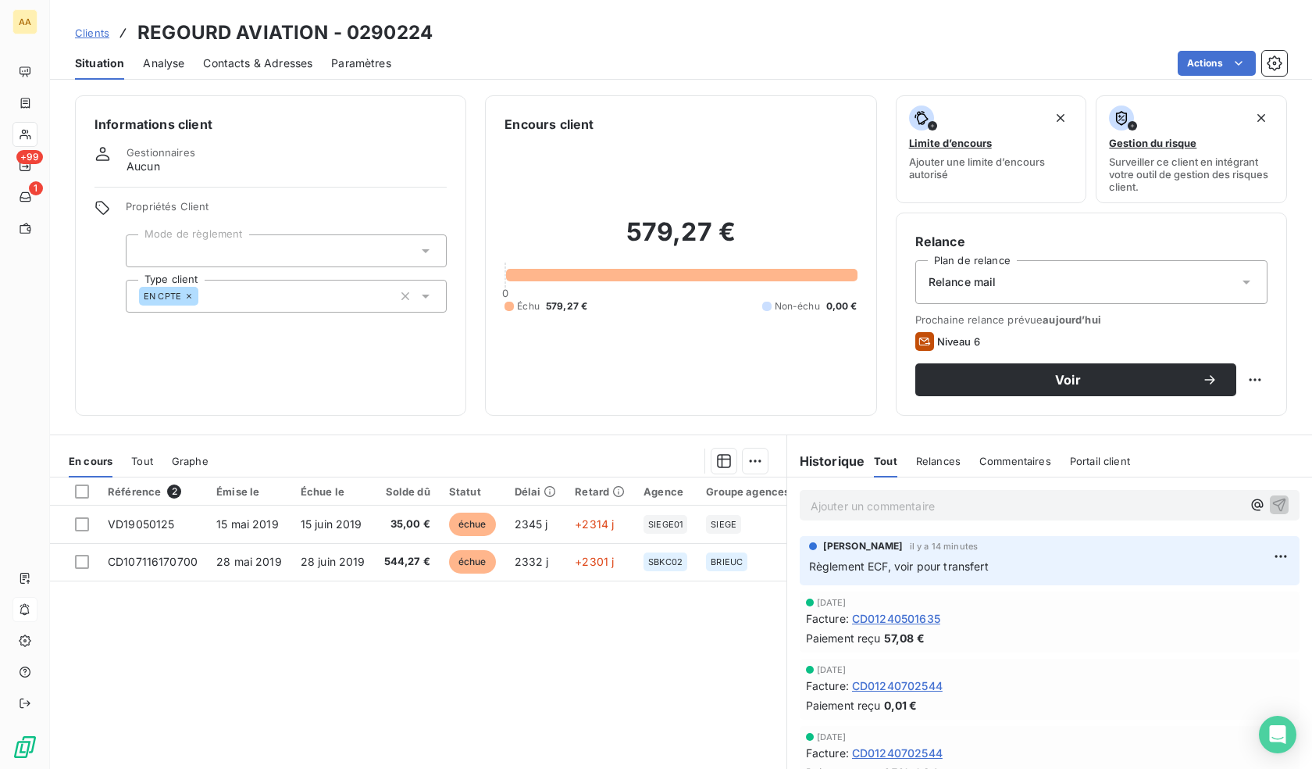
click at [283, 57] on span "Contacts & Adresses" at bounding box center [257, 63] width 109 height 16
